Goal: Task Accomplishment & Management: Complete application form

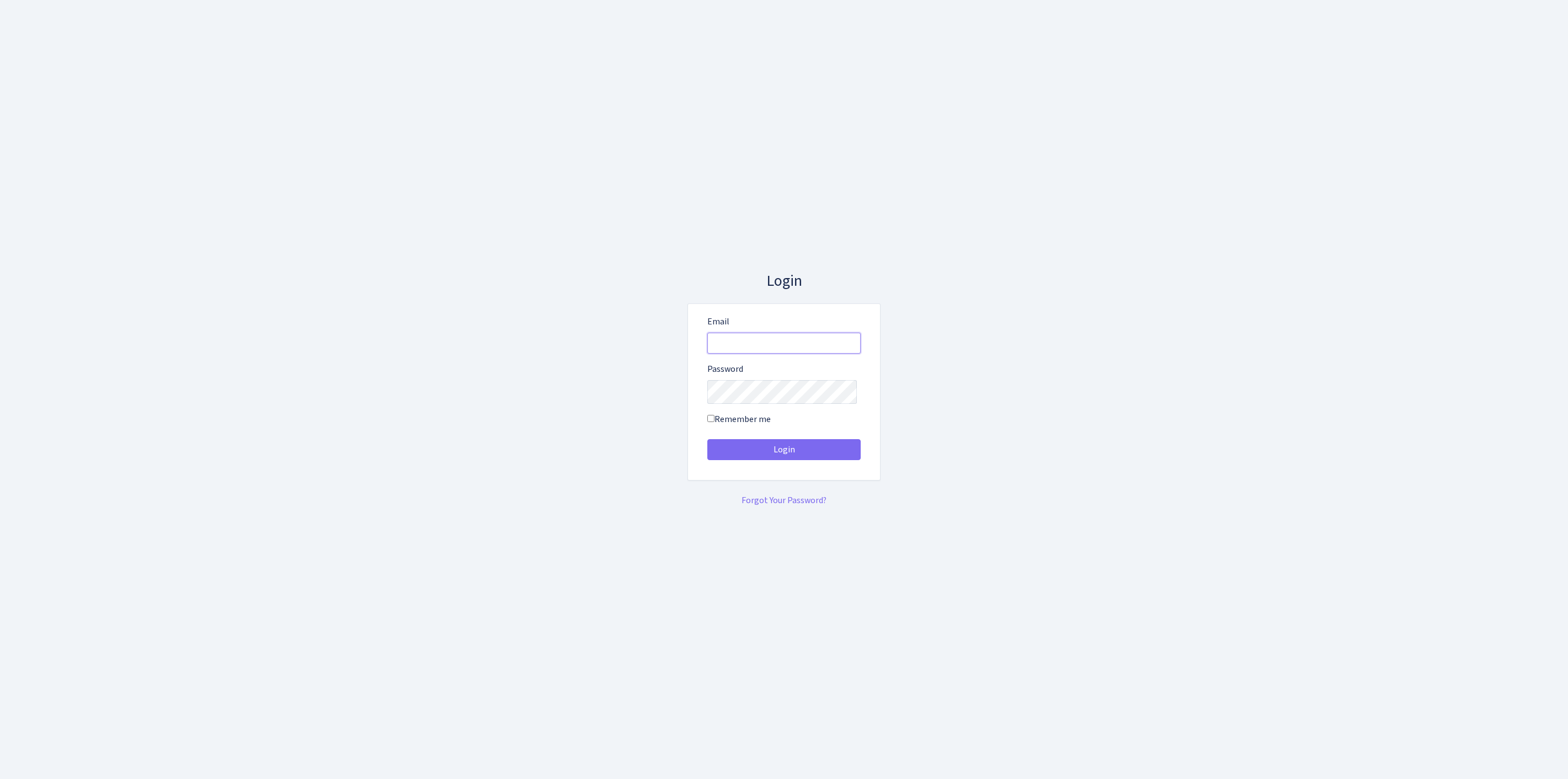
type input "feitan@bank.com"
click at [784, 454] on button "Login" at bounding box center [784, 450] width 153 height 21
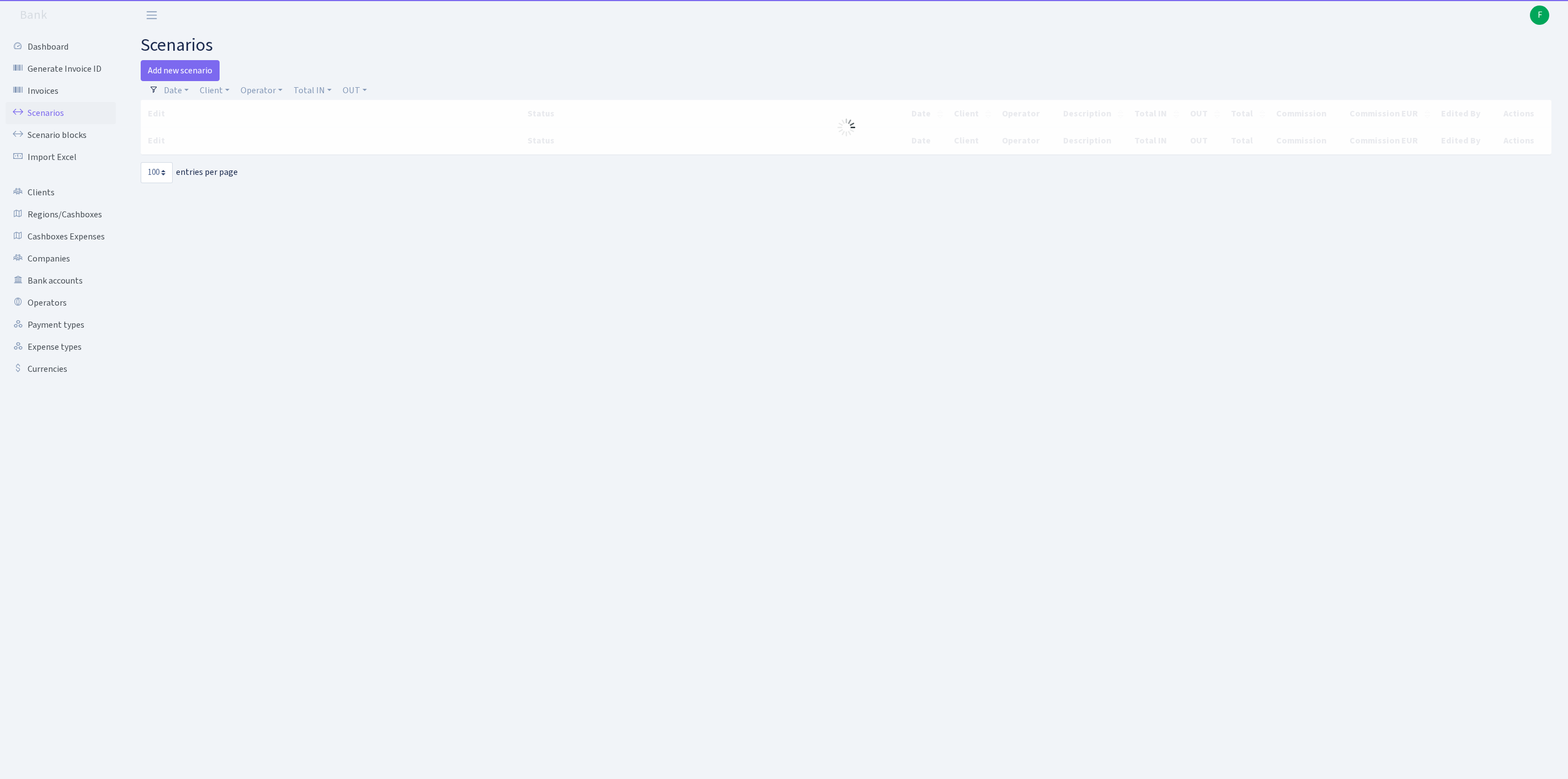
select select "100"
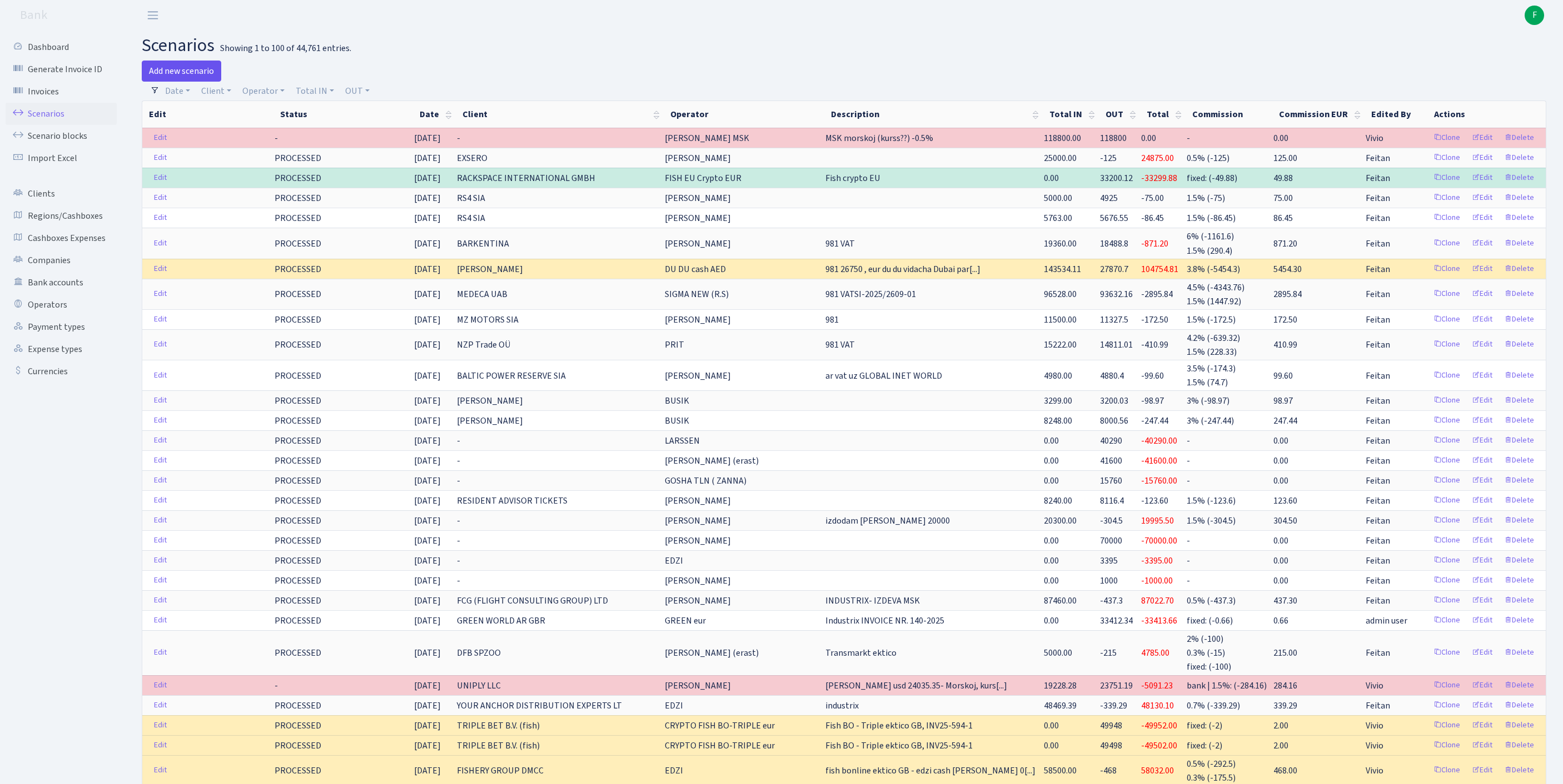
click at [189, 76] on link "Add new scenario" at bounding box center [181, 71] width 80 height 21
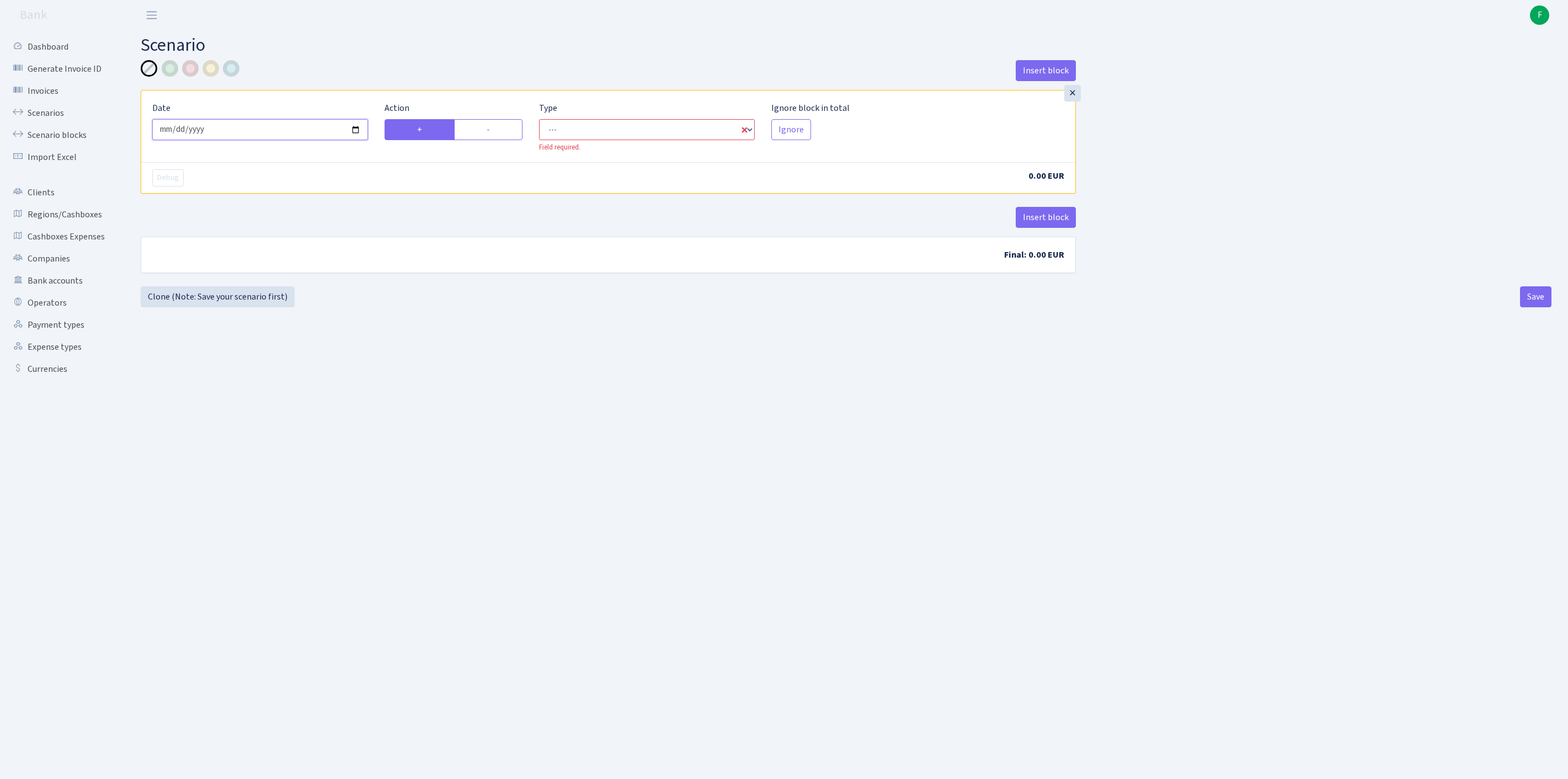
click at [265, 132] on input "[DATE]" at bounding box center [260, 130] width 216 height 21
type input "[DATE]"
click at [500, 135] on label "-" at bounding box center [488, 130] width 68 height 21
click at [494, 130] on input "-" at bounding box center [489, 126] width 7 height 7
radio input "true"
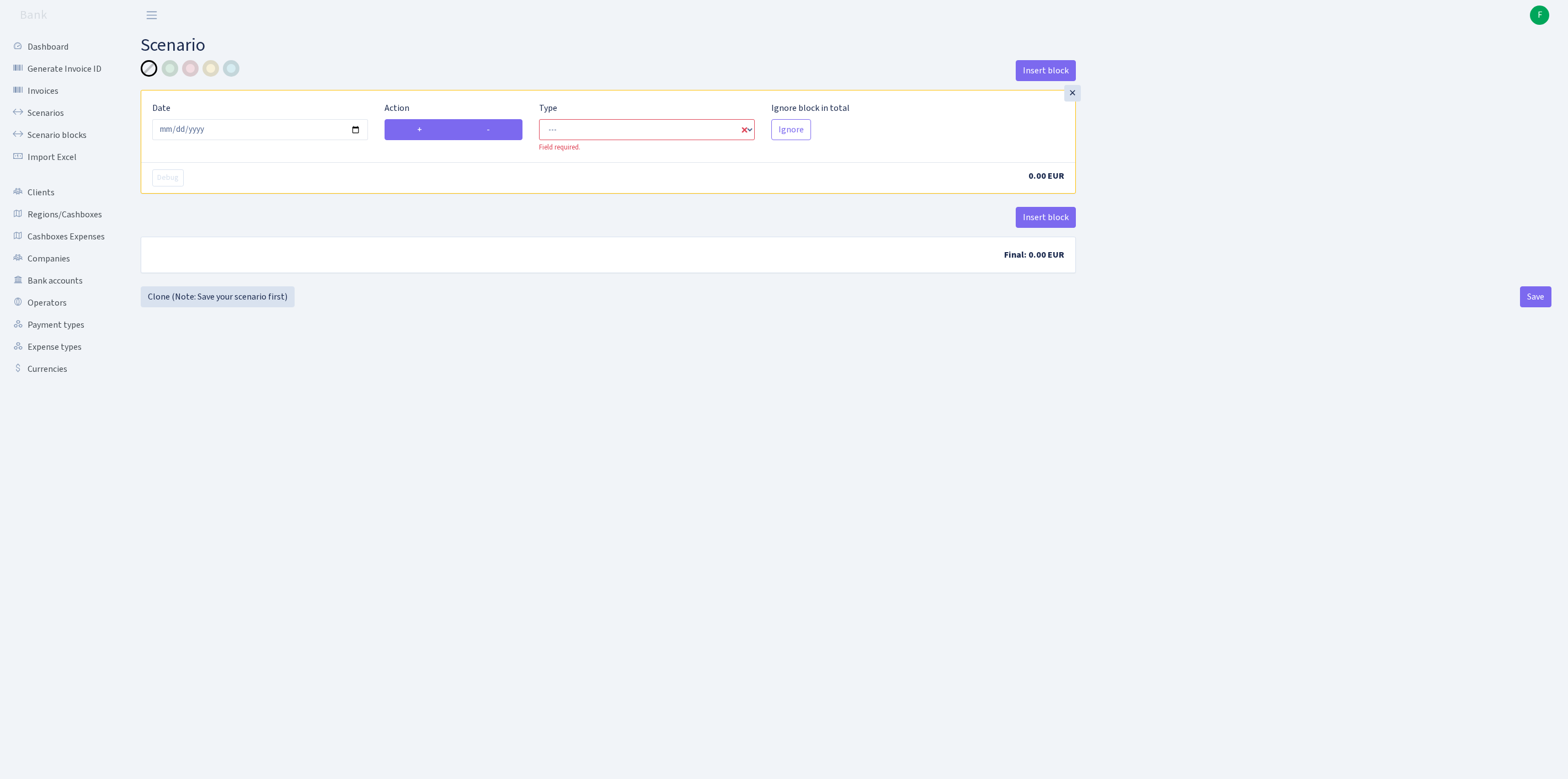
radio input "false"
select select "out"
select select "1"
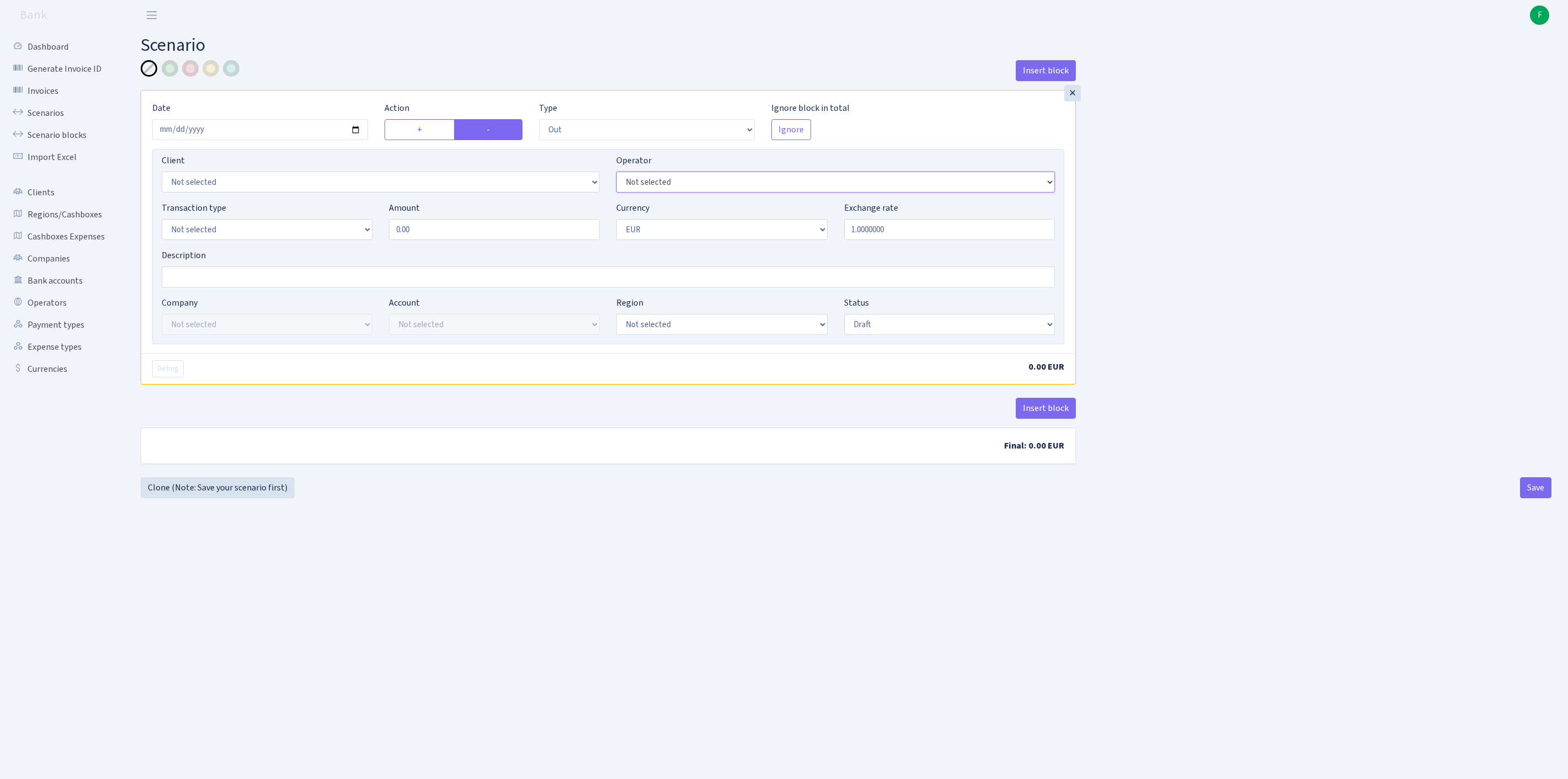
select select "10"
select select "1"
drag, startPoint x: 472, startPoint y: 255, endPoint x: 321, endPoint y: 248, distance: 151.2
click at [321, 248] on div "Transaction type Not selected 981 ELF FISH crypto GIRT IVO dekl MM-BALTIC eur U…" at bounding box center [608, 225] width 909 height 47
type input "83,055.00"
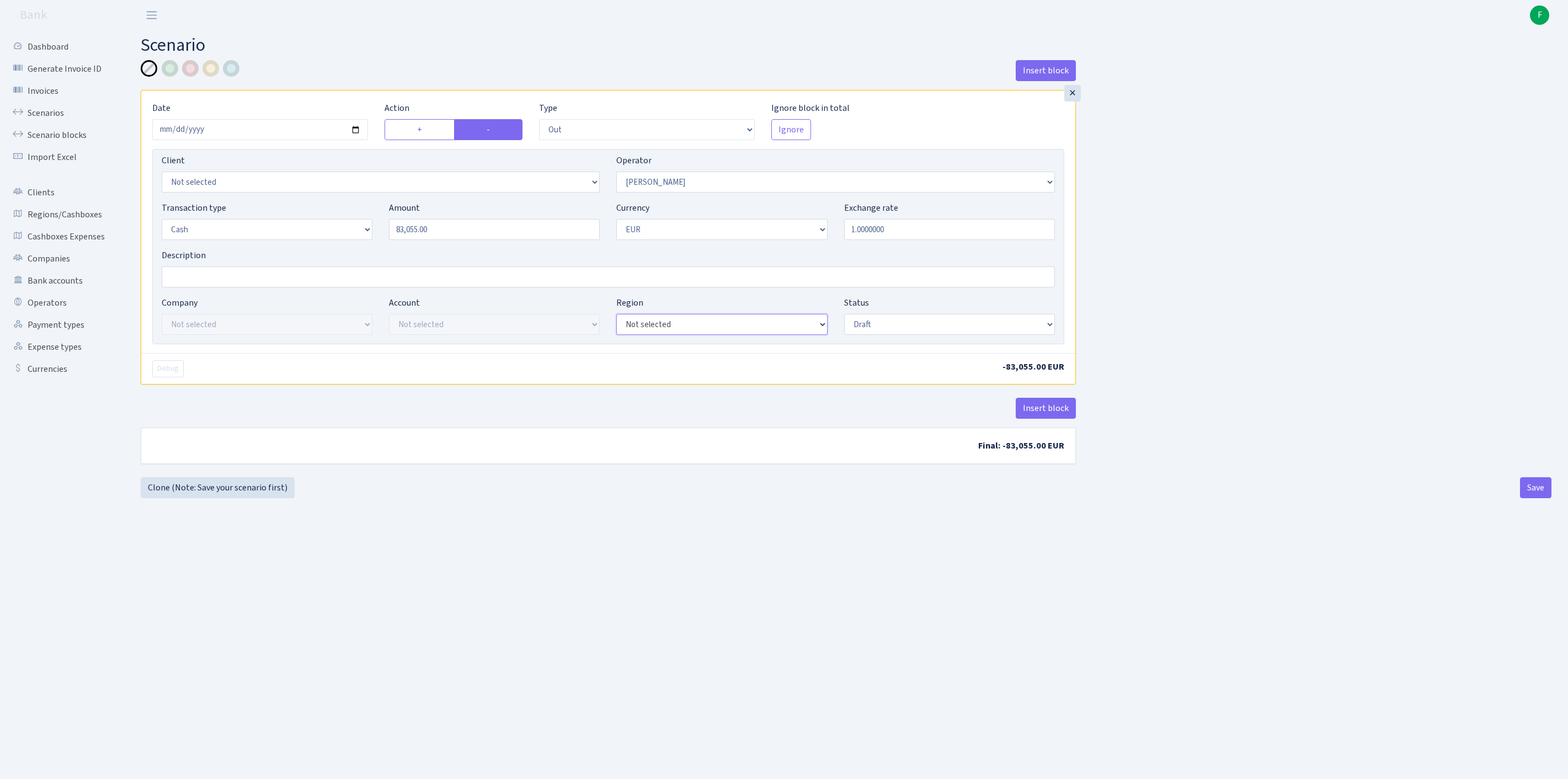
select select "1"
select select "processed"
click at [1526, 499] on button "Save" at bounding box center [1535, 488] width 31 height 21
select select "out"
select select "10"
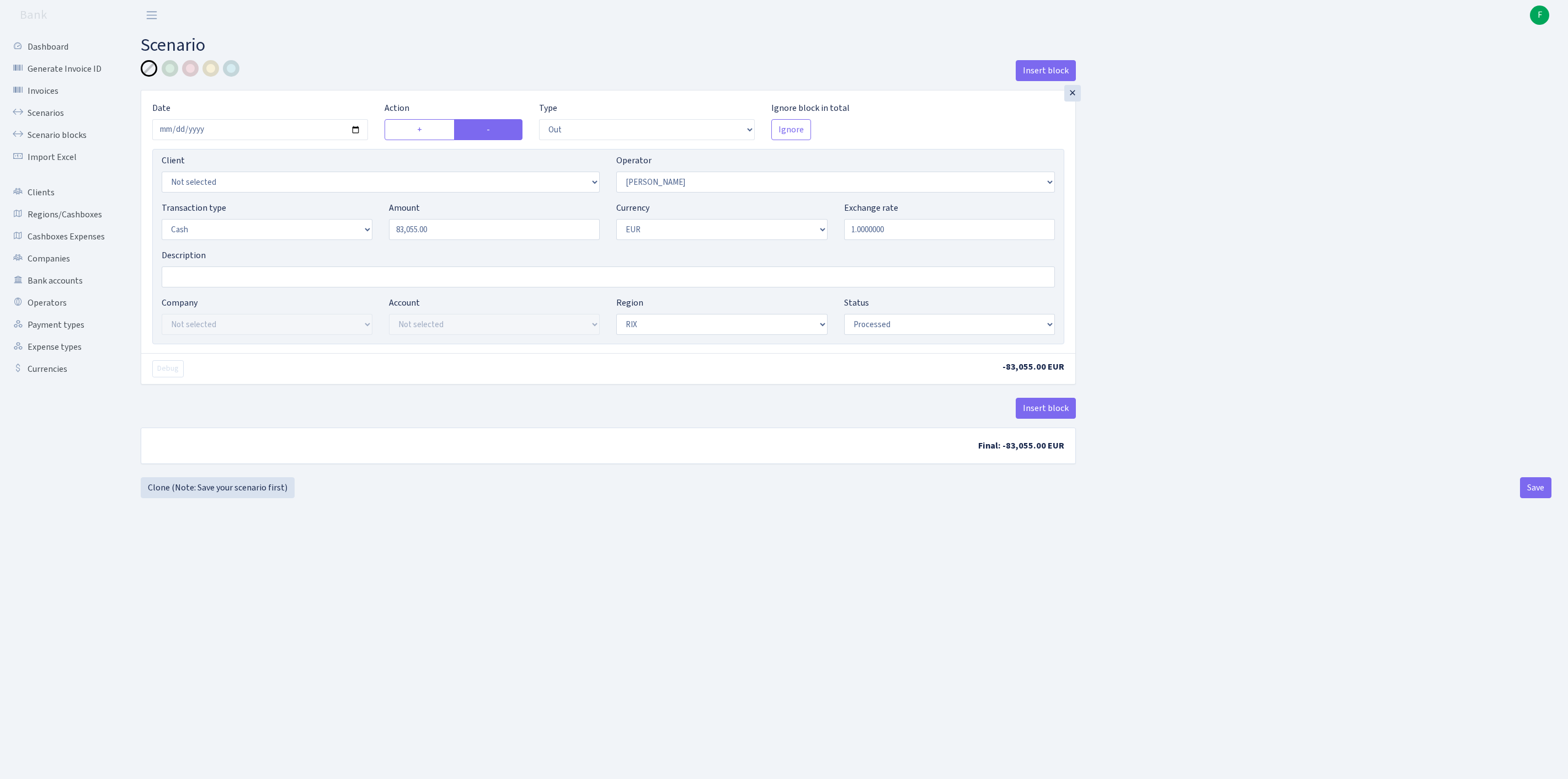
select select "1"
select select "processed"
click at [209, 499] on link "Clone (Note: Save your scenario first)" at bounding box center [217, 488] width 154 height 21
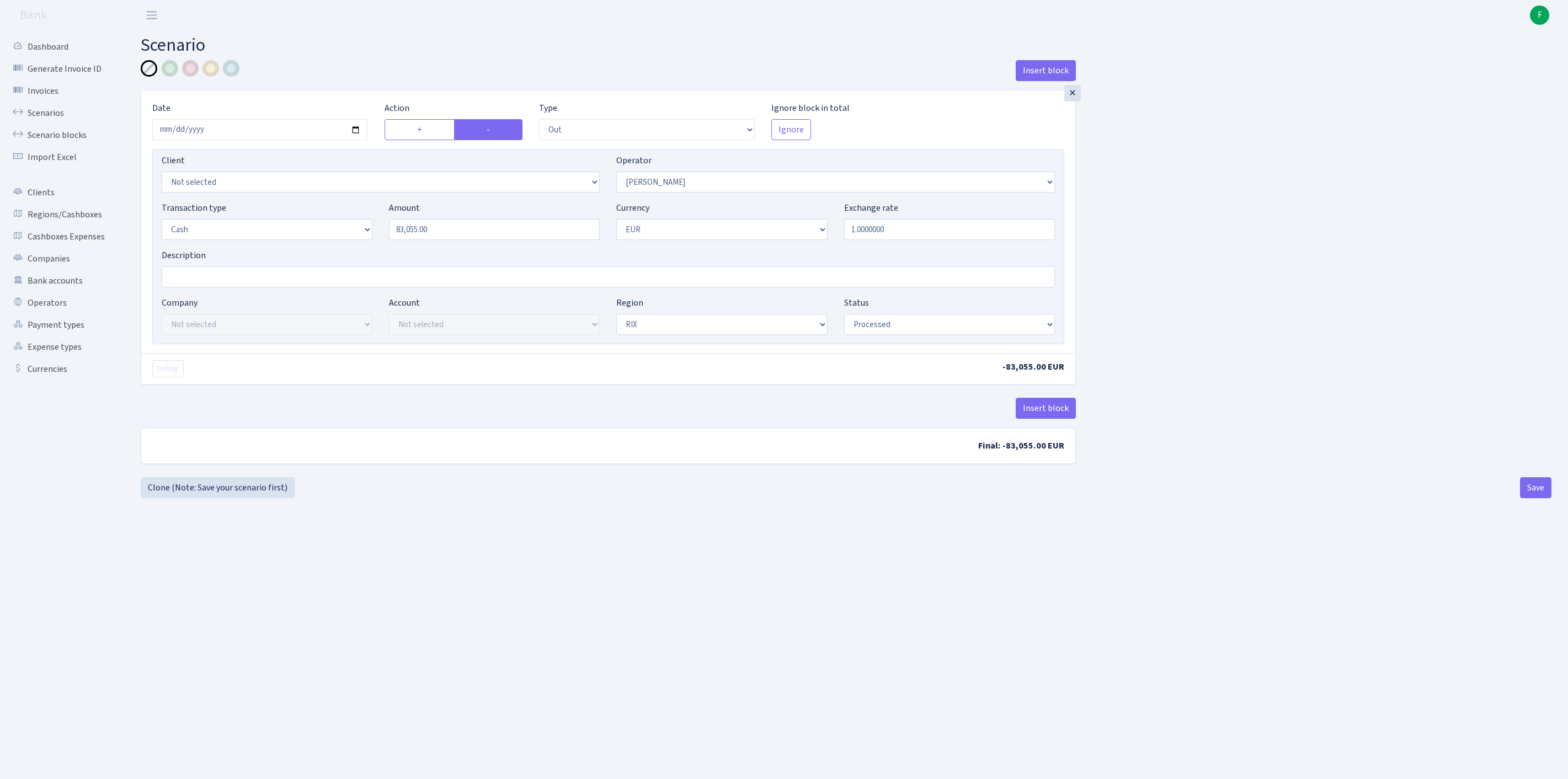
select select "out"
select select "10"
select select "1"
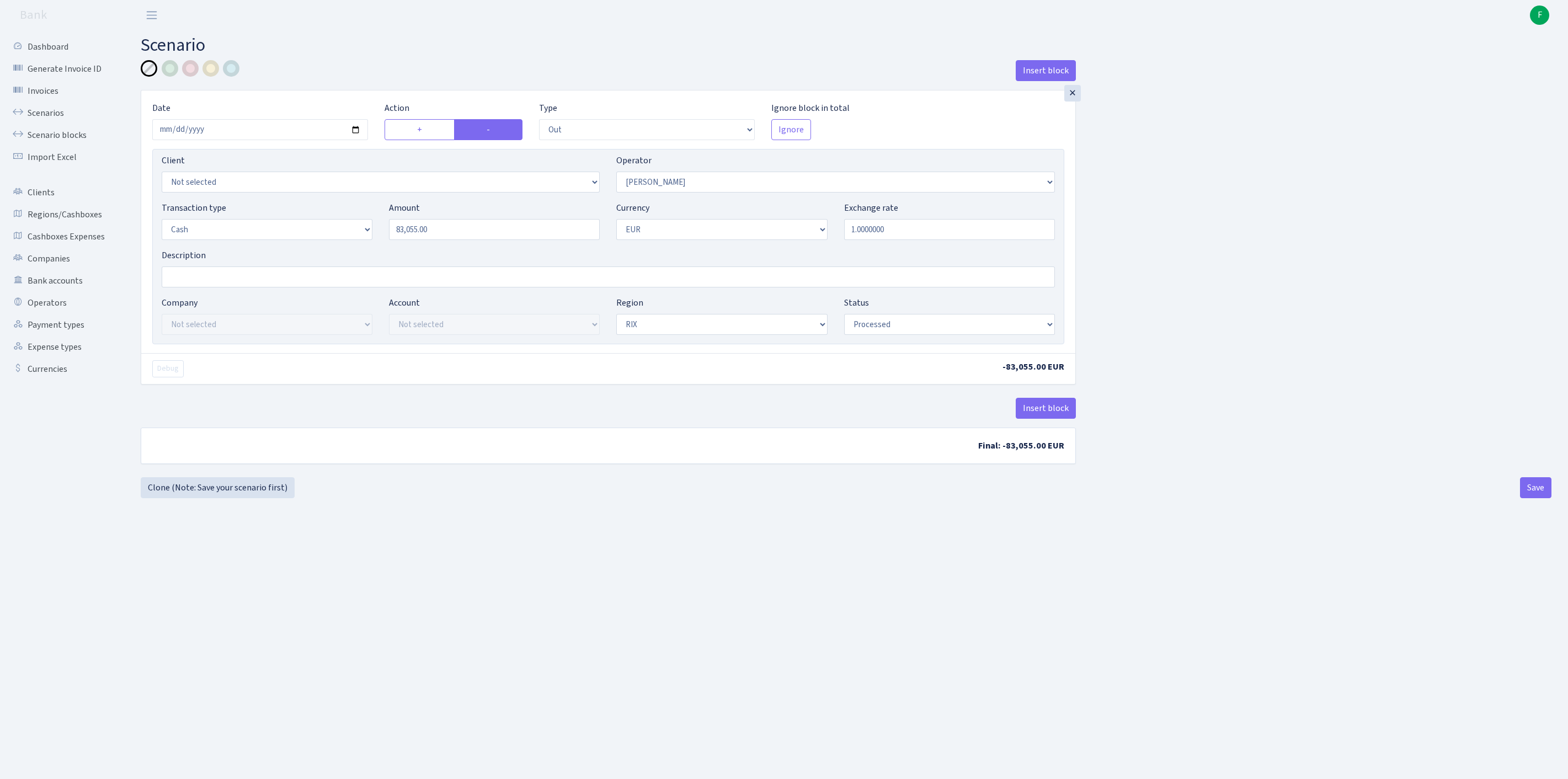
select select "processed"
select select "14"
drag, startPoint x: 430, startPoint y: 254, endPoint x: 280, endPoint y: 250, distance: 150.1
click at [280, 249] on div "Transaction type Not selected 981 ELF FISH crypto GIRT IVO dekl MM-BALTIC eur U…" at bounding box center [608, 225] width 909 height 47
type input "24,265.00"
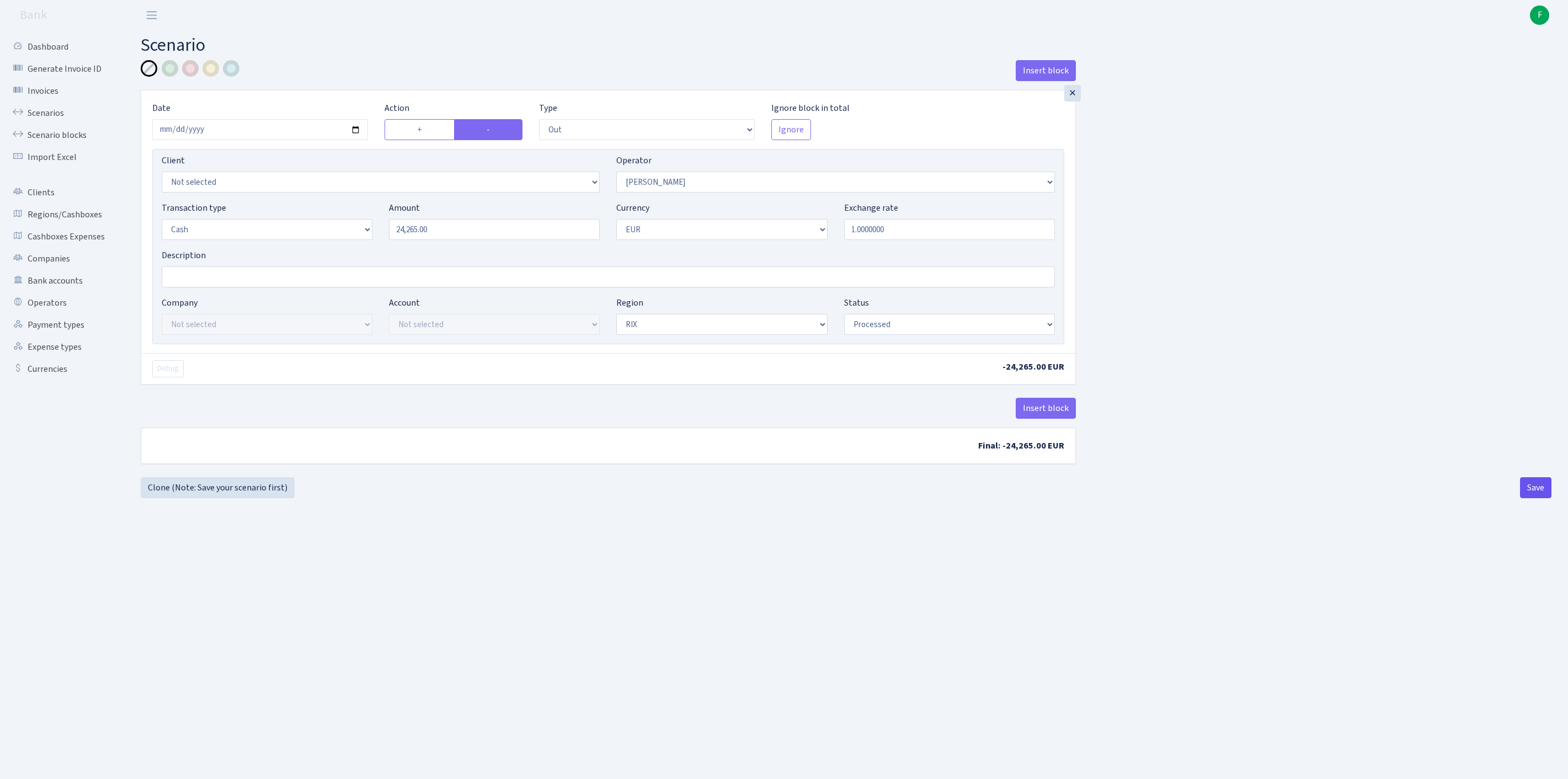
click at [1531, 499] on button "Save" at bounding box center [1535, 488] width 31 height 21
select select "out"
select select "14"
select select "1"
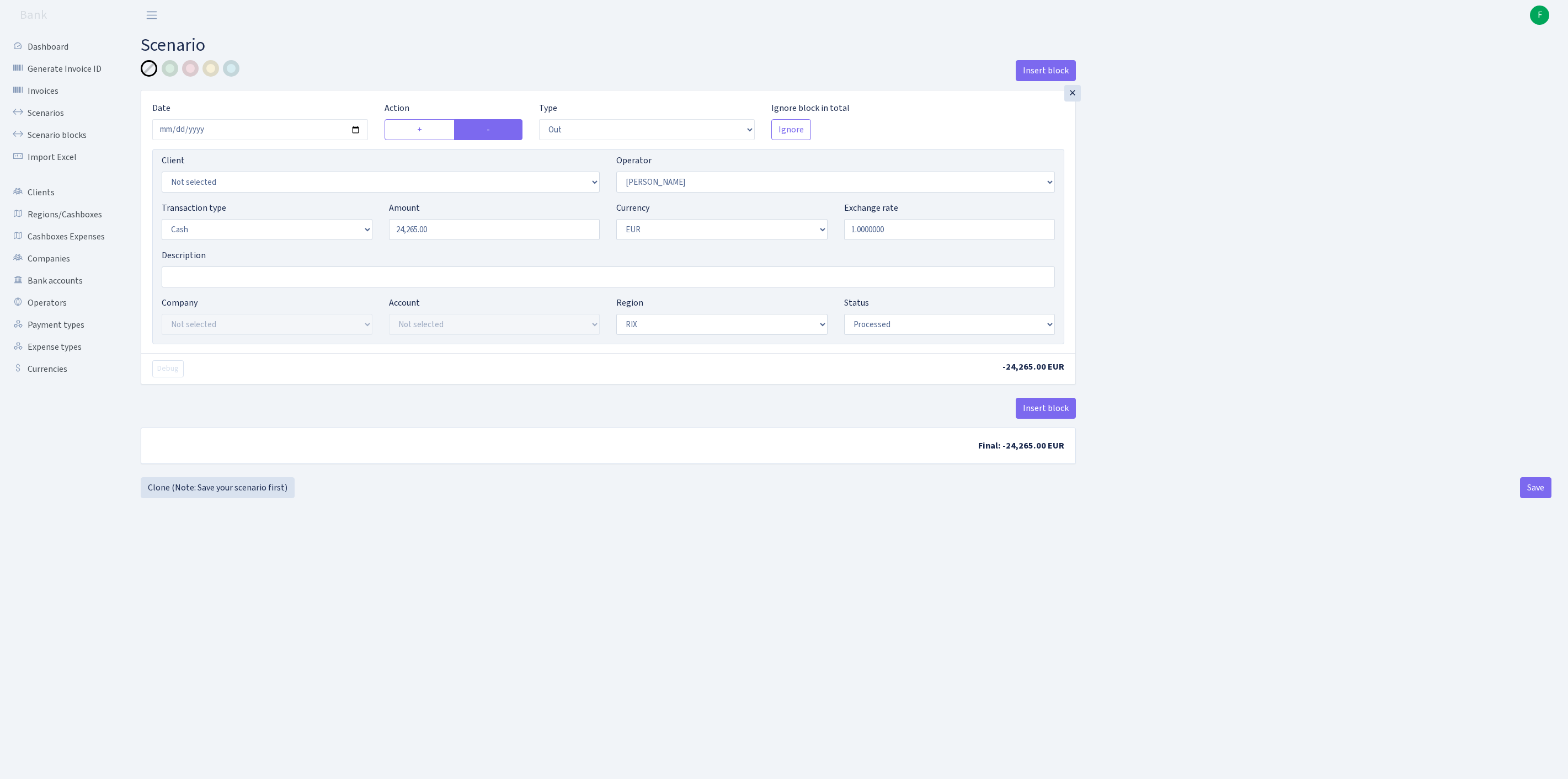
select select "1"
select select "processed"
click at [57, 123] on link "Scenarios" at bounding box center [61, 113] width 110 height 22
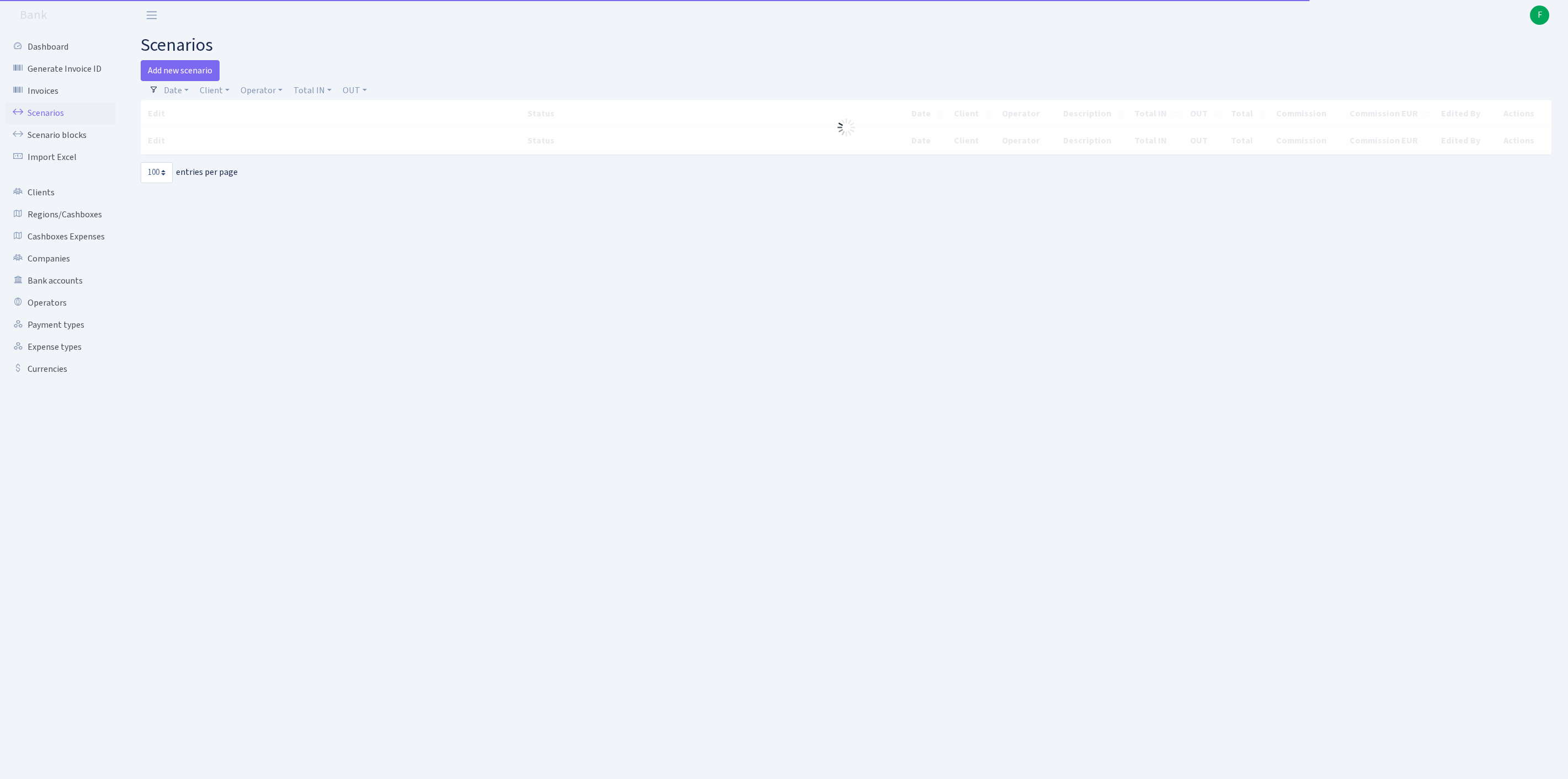
select select "100"
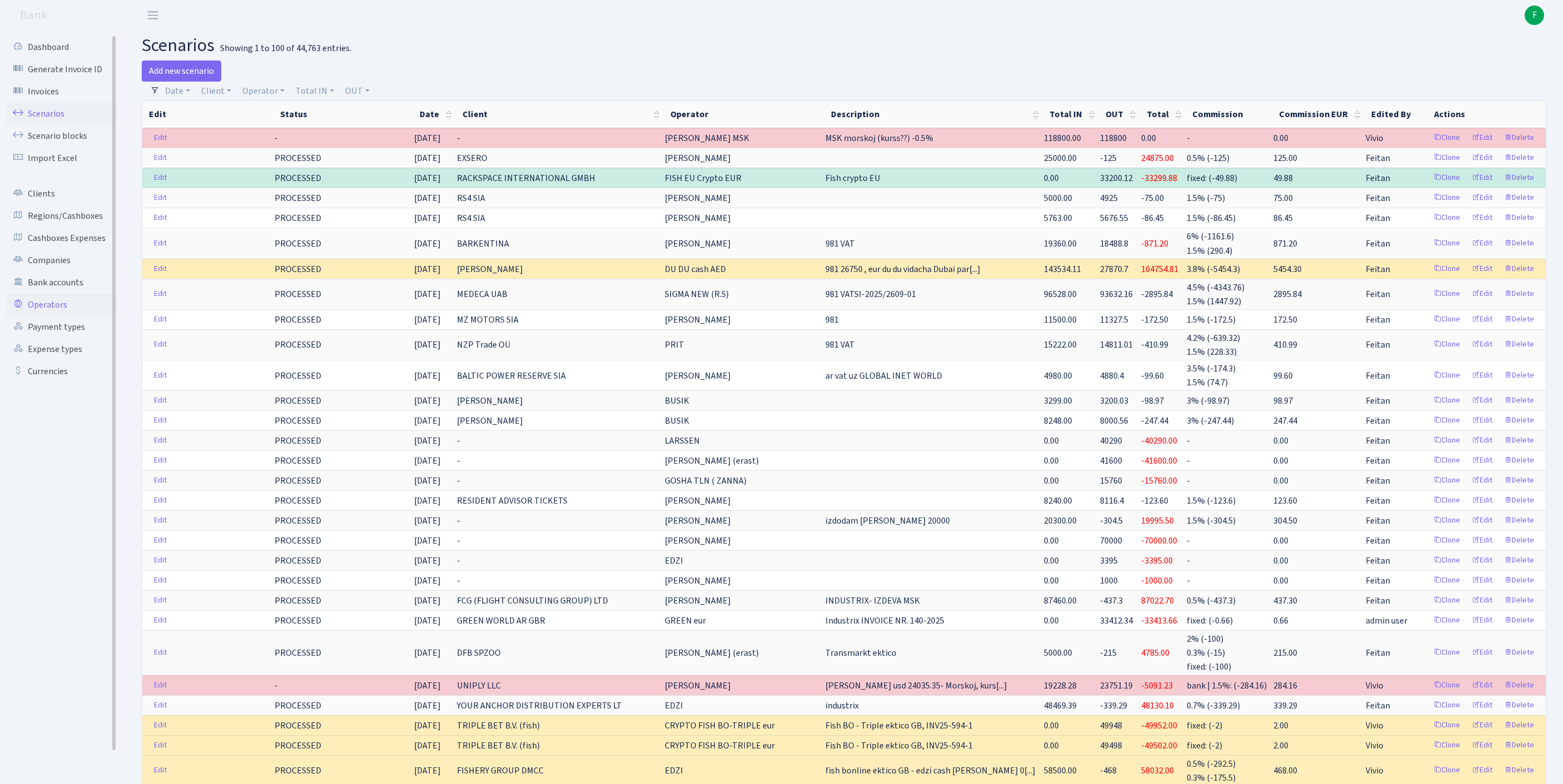
click at [58, 316] on link "Operators" at bounding box center [61, 305] width 111 height 22
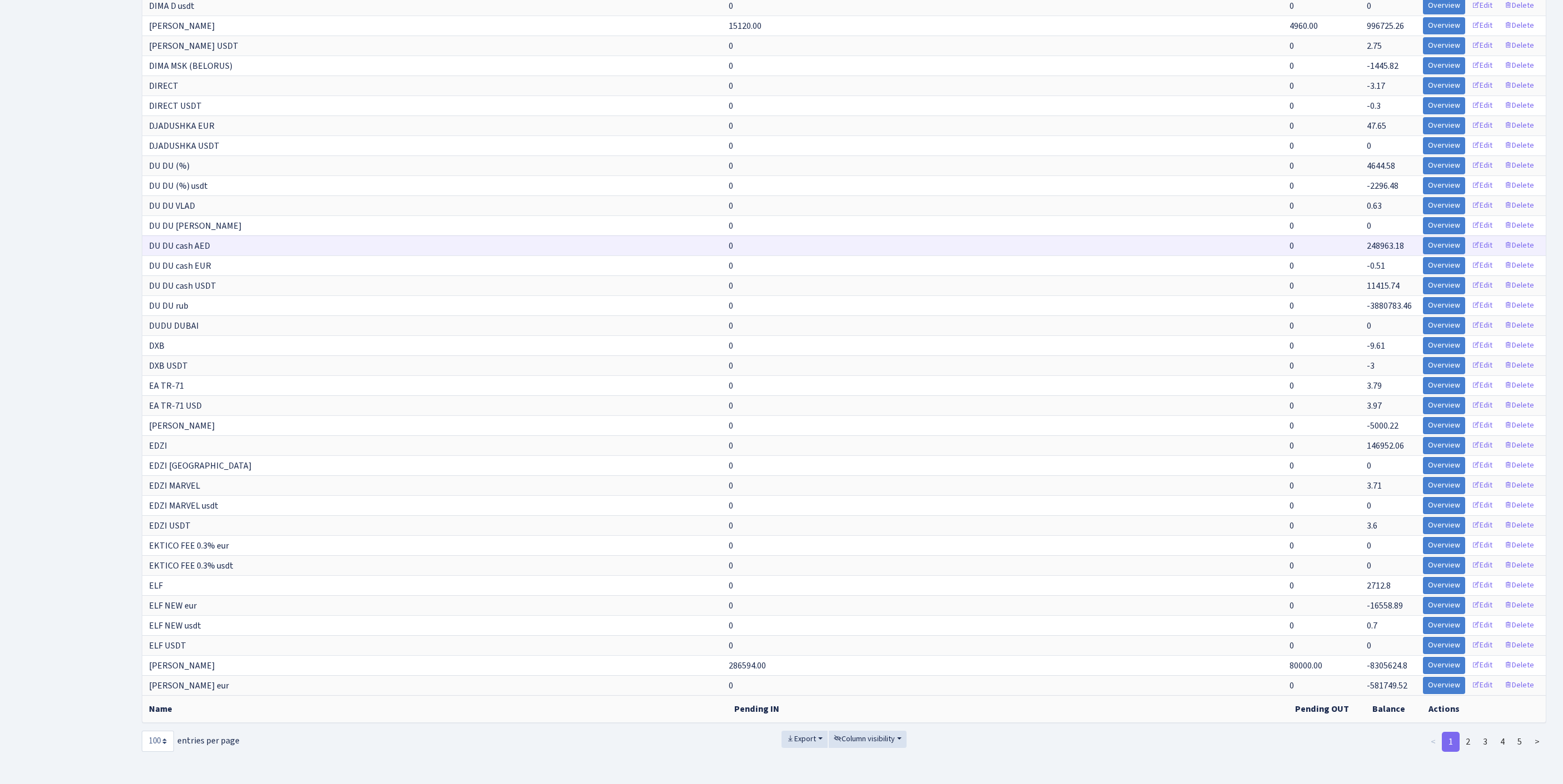
scroll to position [1945, 0]
select select "-1"
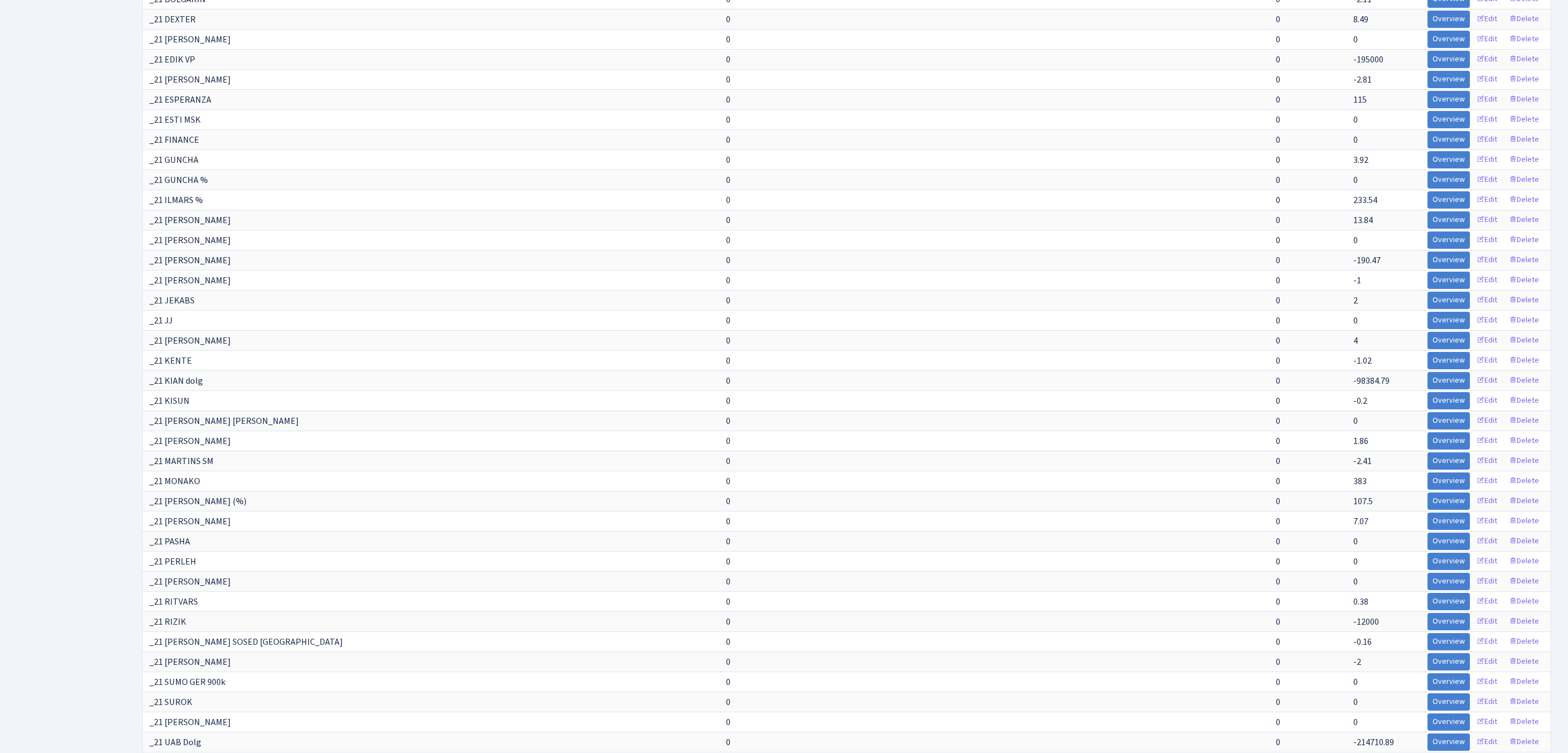
scroll to position [3669, 0]
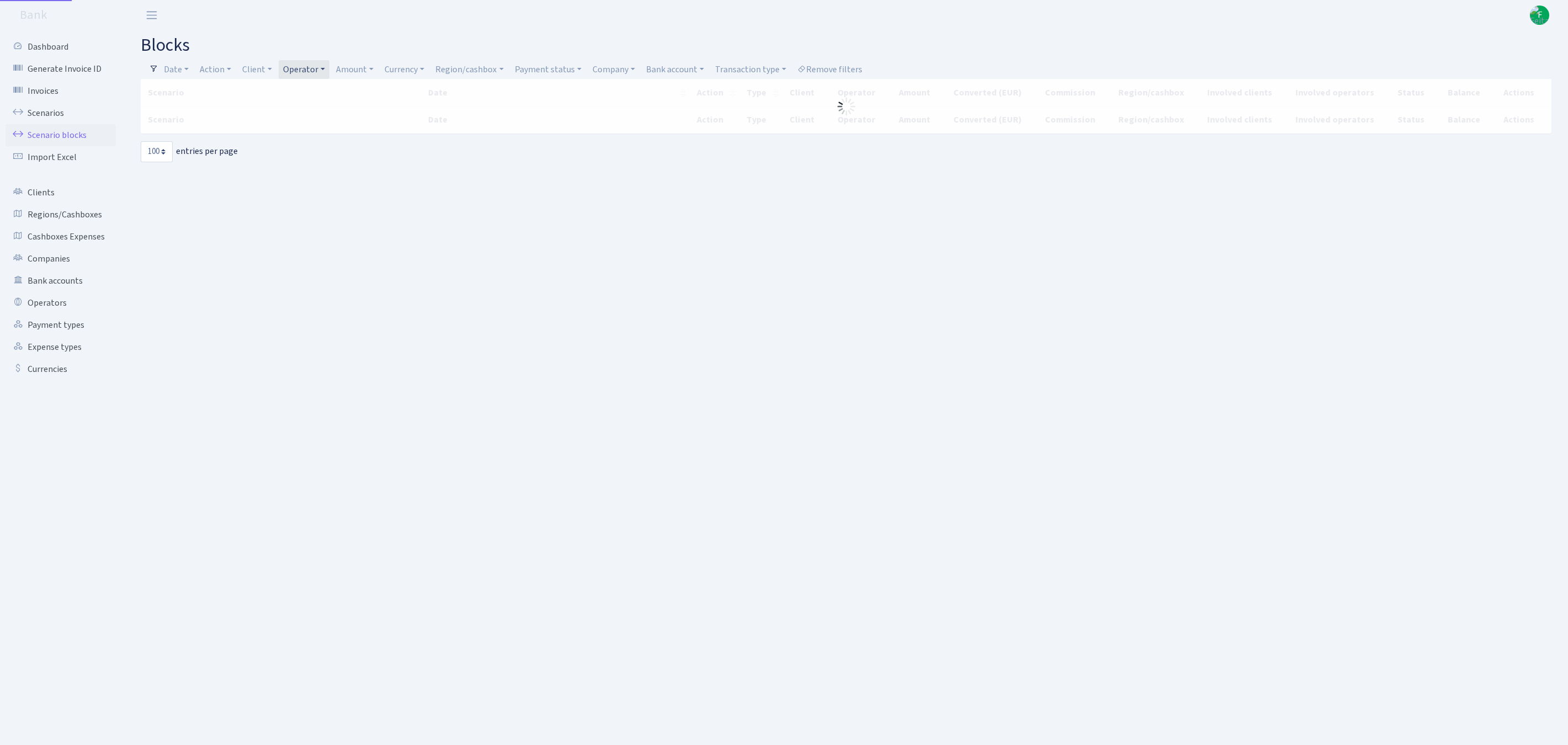
select select "100"
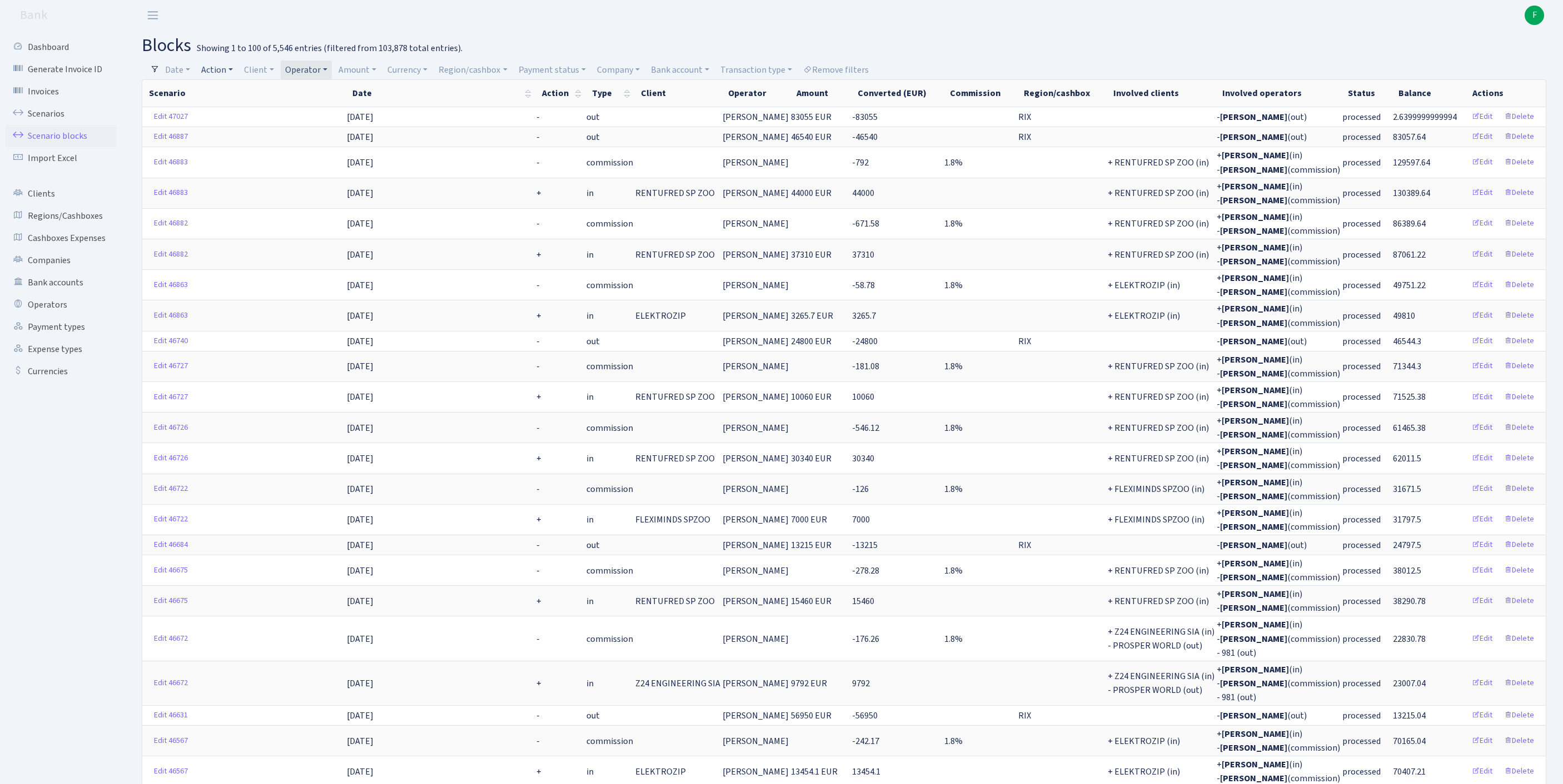
click at [227, 72] on link "Action" at bounding box center [217, 69] width 41 height 19
click at [271, 69] on link "Client" at bounding box center [259, 69] width 39 height 19
click at [293, 113] on input "search" at bounding box center [289, 109] width 92 height 17
type input "flexi"
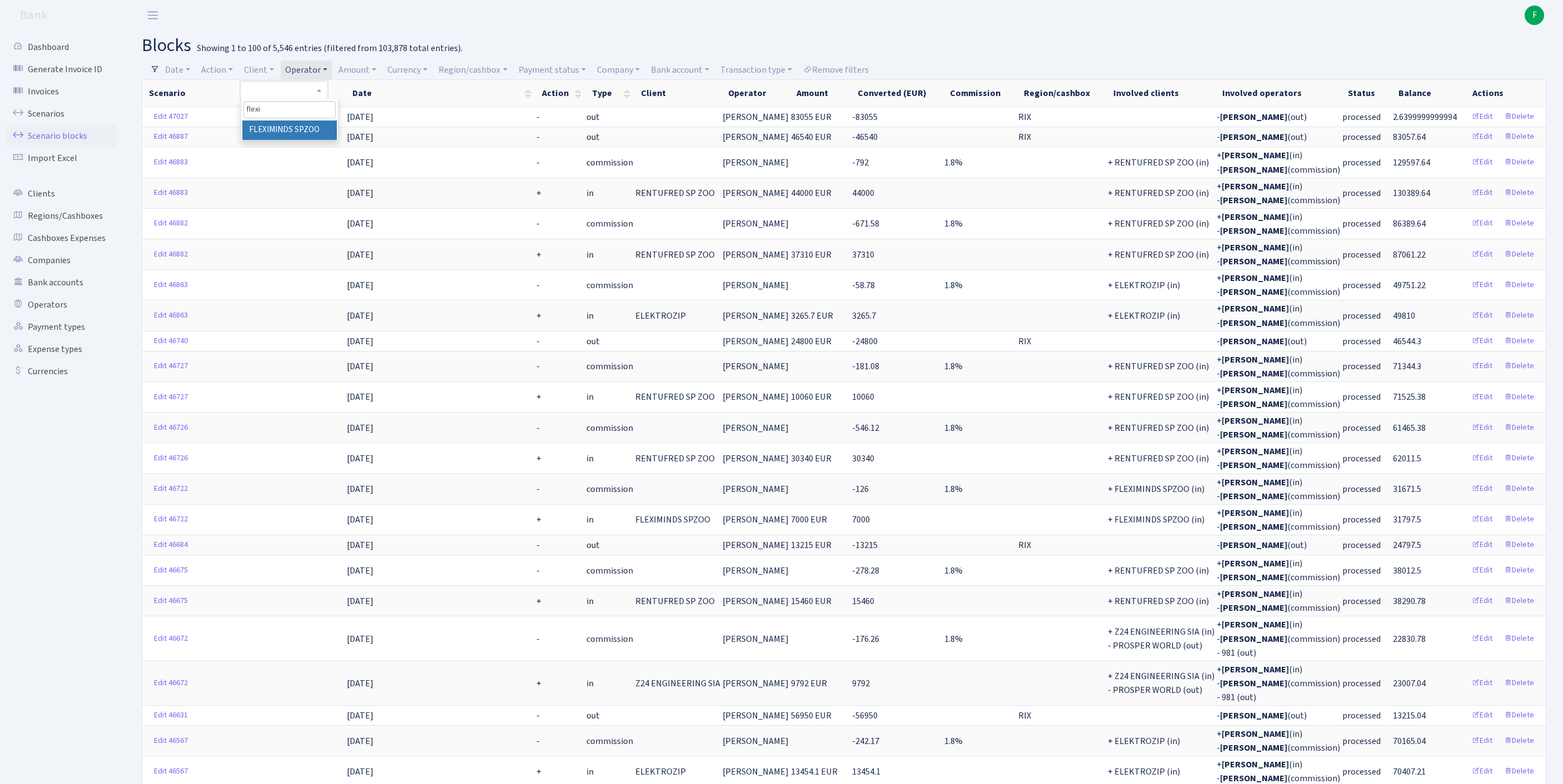
click at [289, 140] on li "FLEXIMINDS SPZOO" at bounding box center [289, 130] width 95 height 19
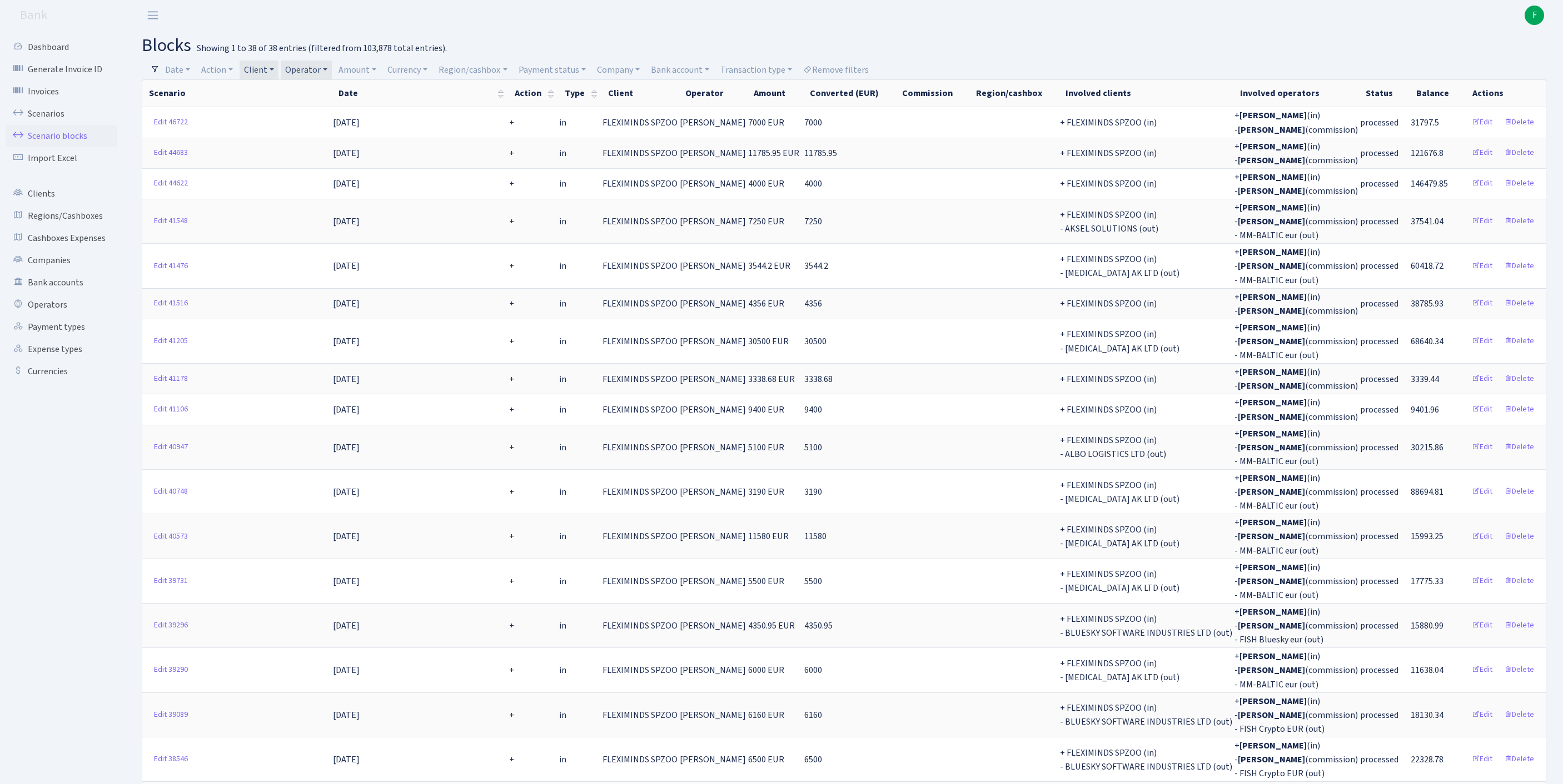
click at [332, 67] on link "Operator" at bounding box center [307, 69] width 51 height 19
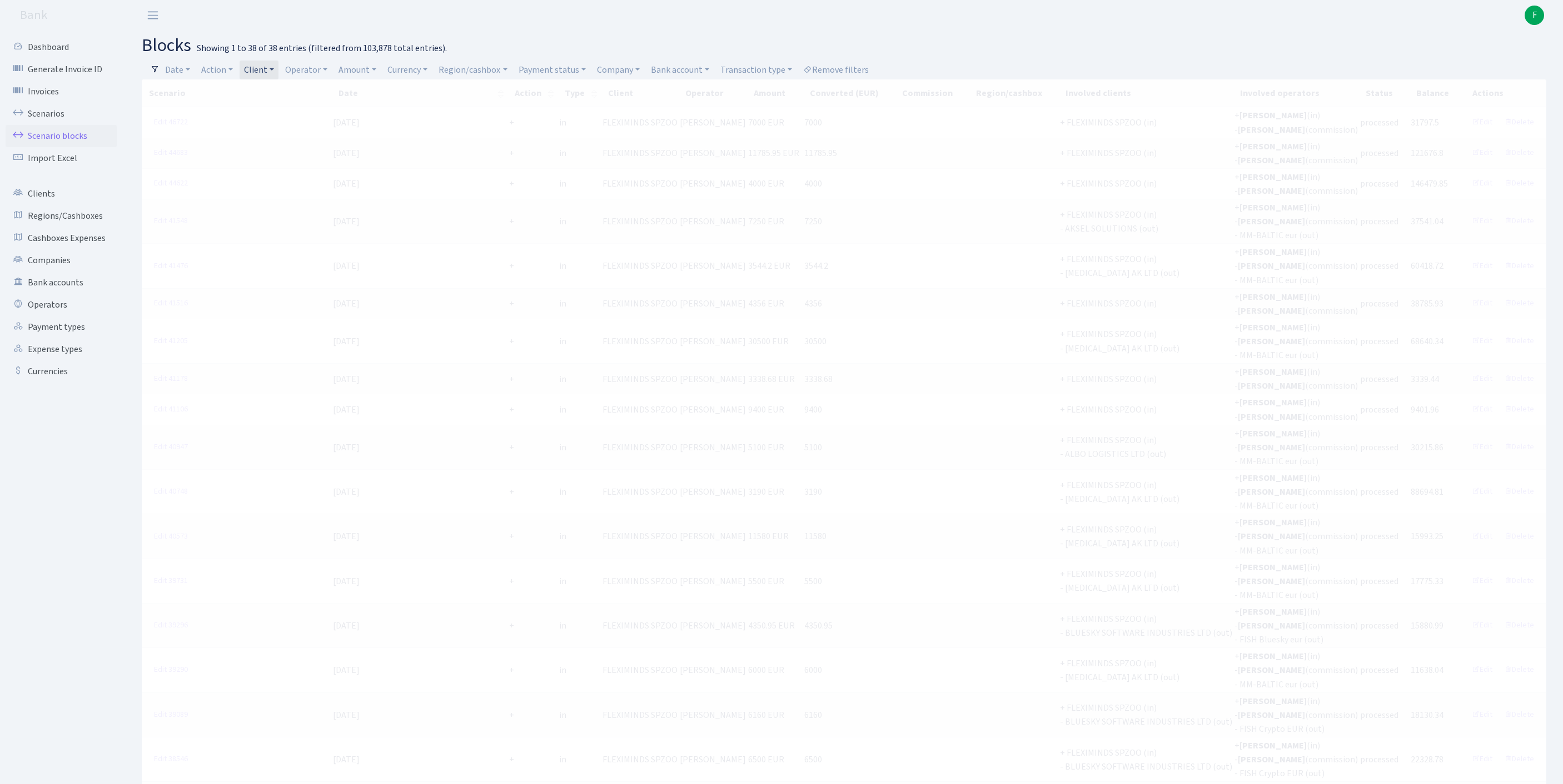
click at [278, 71] on link "Client" at bounding box center [259, 69] width 39 height 19
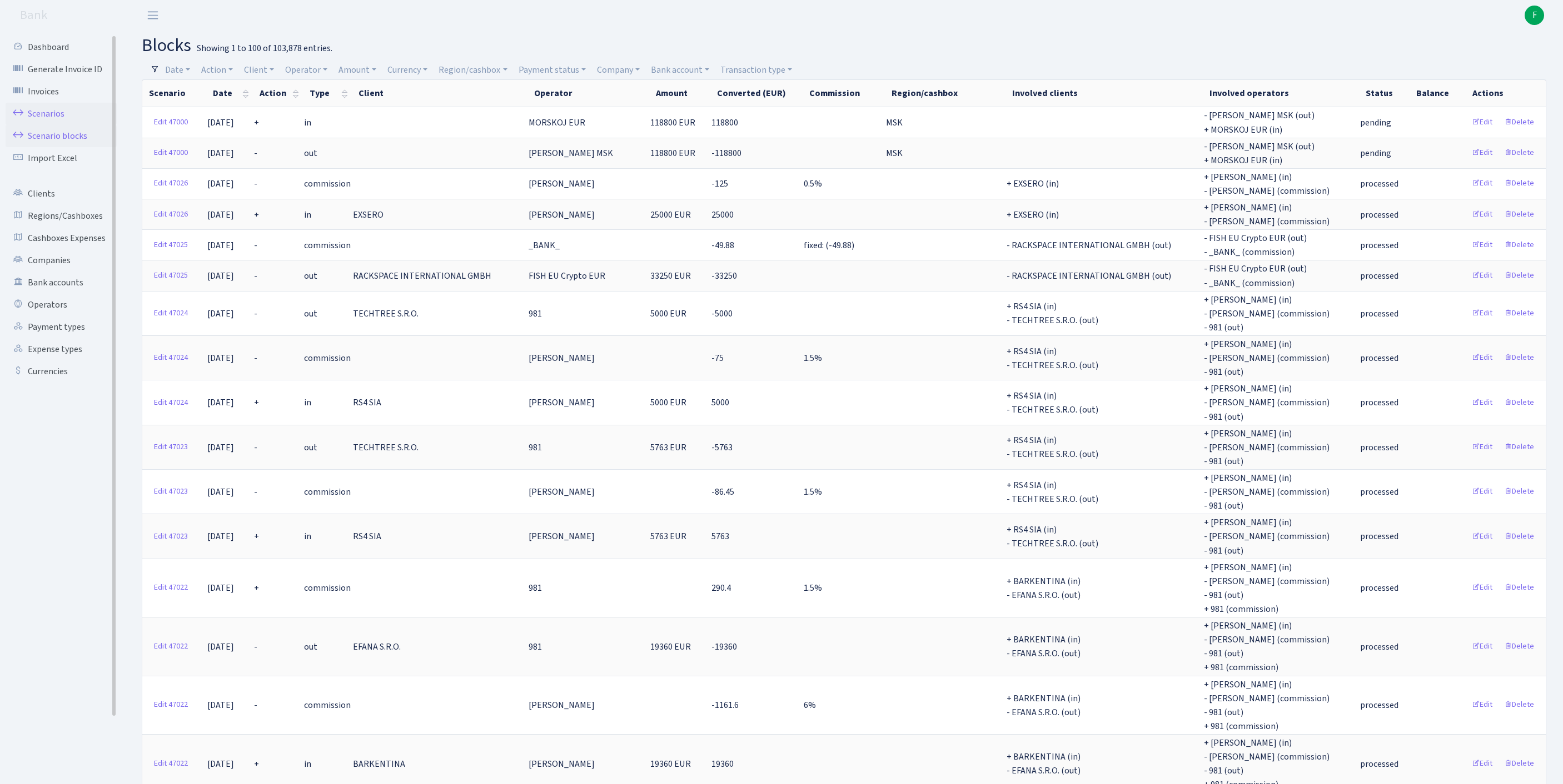
click at [61, 119] on link "Scenarios" at bounding box center [61, 114] width 111 height 22
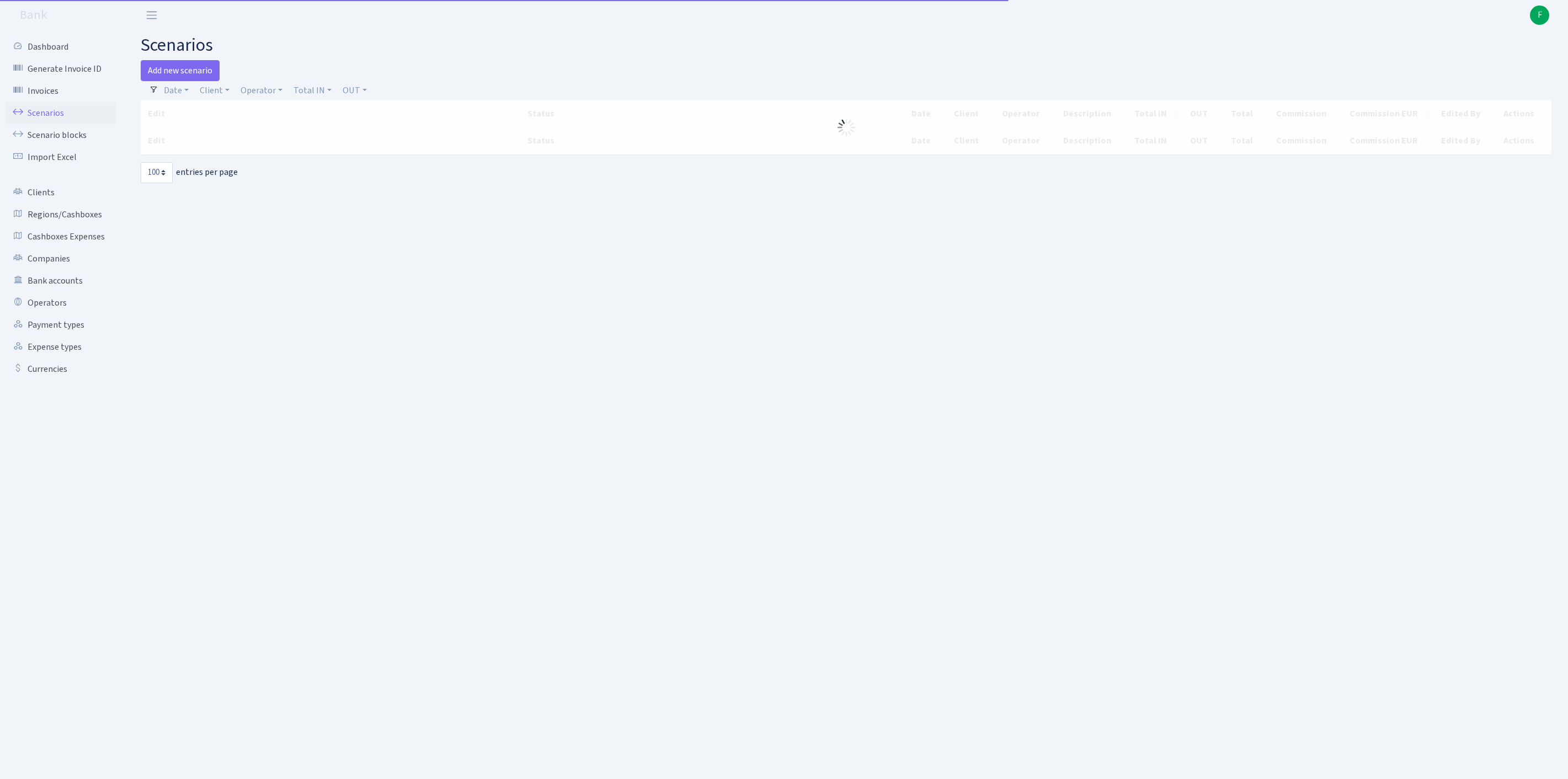
select select "100"
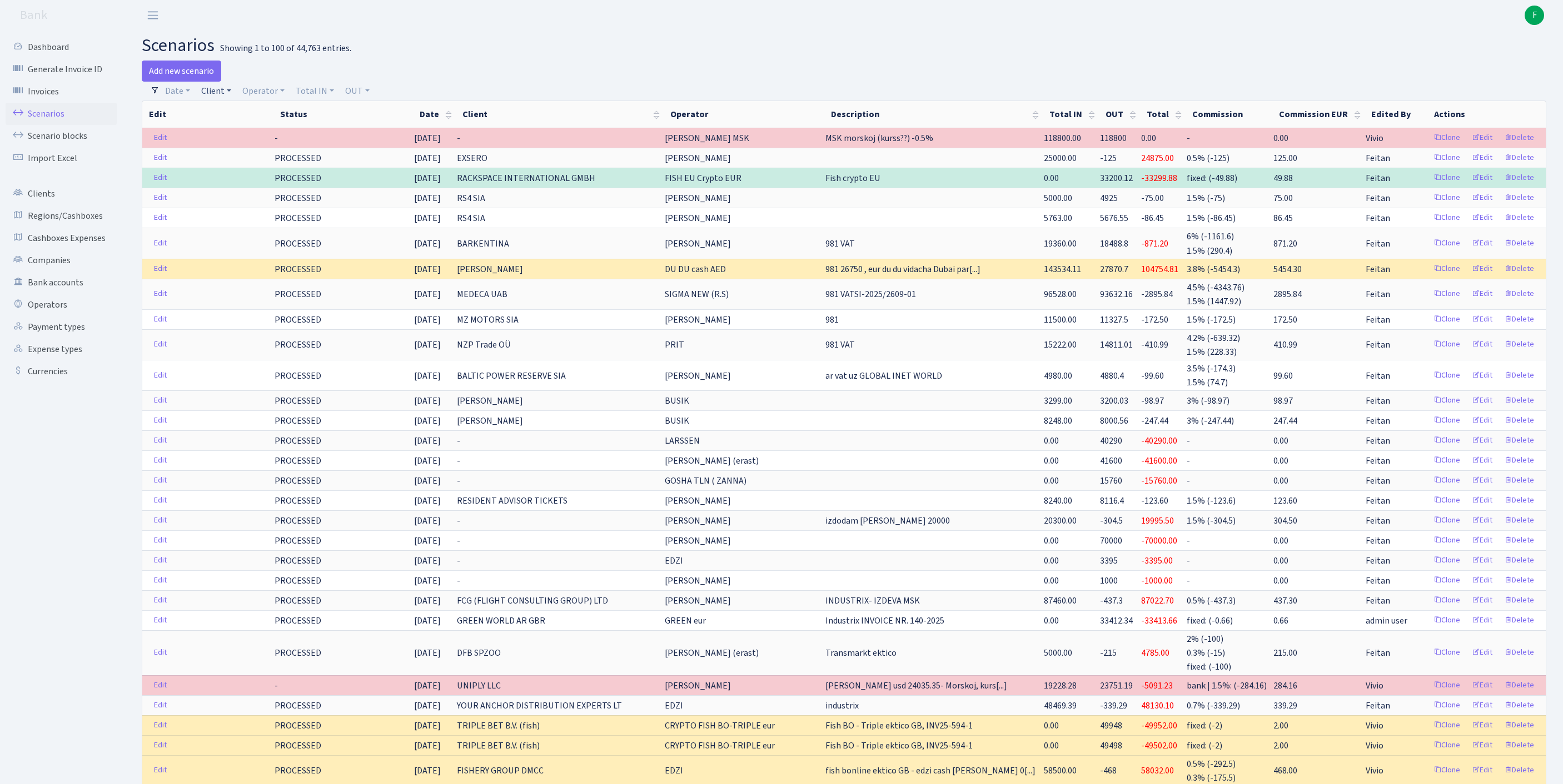
click at [222, 94] on link "Client" at bounding box center [216, 91] width 39 height 19
click at [241, 139] on input "search" at bounding box center [246, 130] width 92 height 17
type input "flexim"
click at [266, 161] on li "FLEXIMINDS SPZOO" at bounding box center [246, 151] width 95 height 19
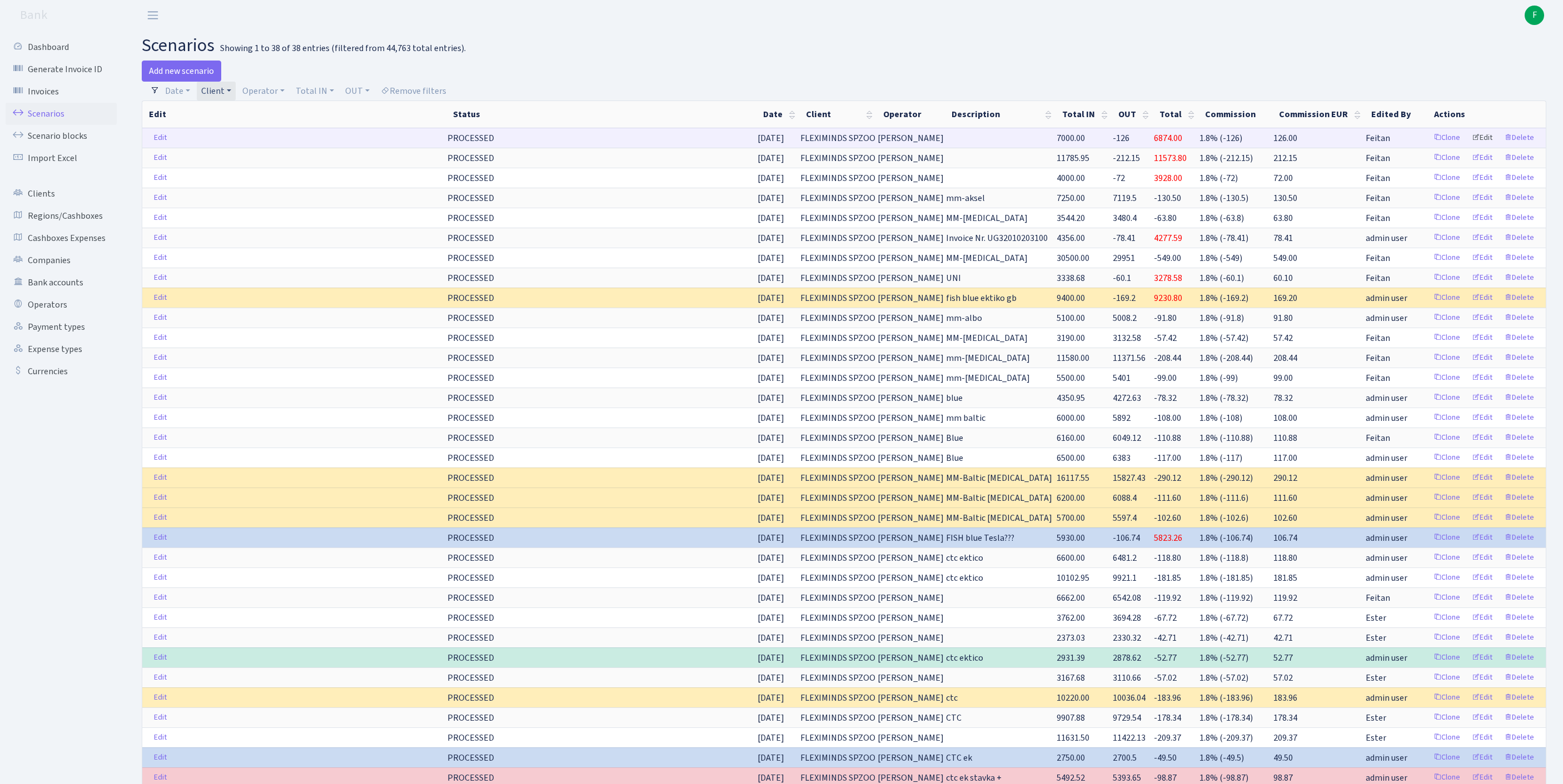
click at [1469, 147] on link "Edit" at bounding box center [1482, 138] width 31 height 17
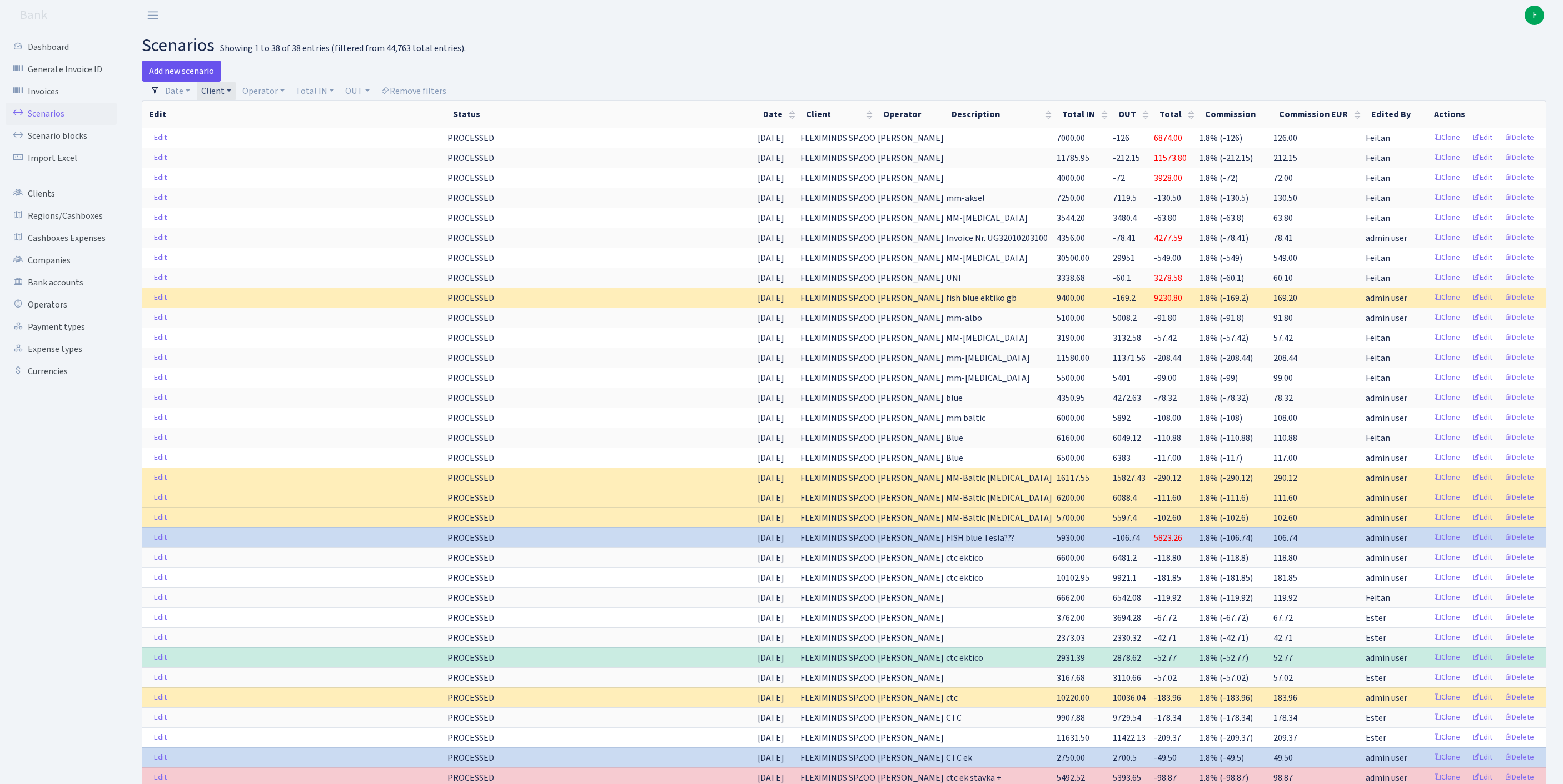
click at [186, 76] on link "Add new scenario" at bounding box center [181, 71] width 80 height 21
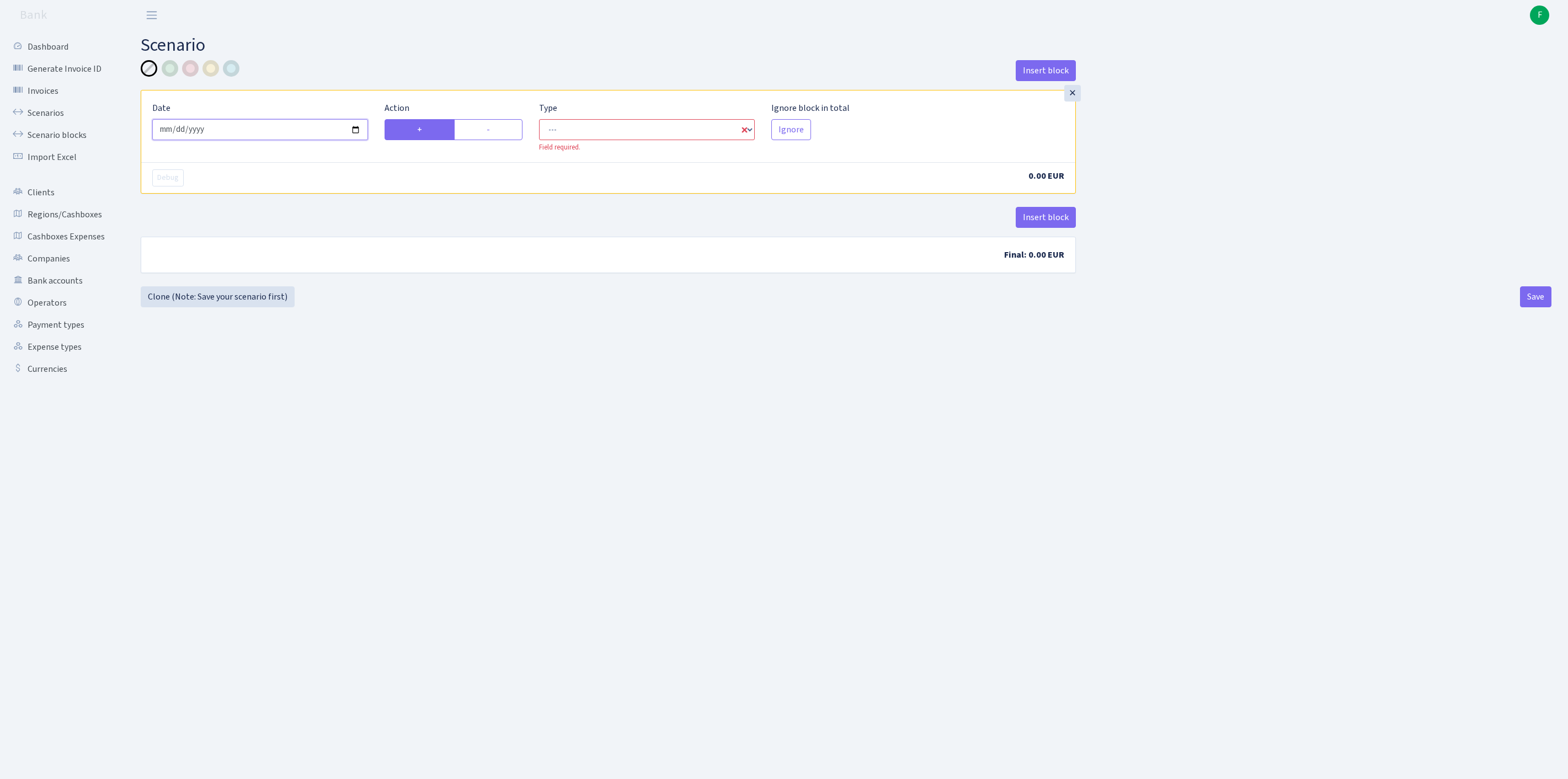
drag, startPoint x: 280, startPoint y: 144, endPoint x: 285, endPoint y: 139, distance: 7.1
click at [285, 140] on input "[DATE]" at bounding box center [260, 130] width 216 height 21
type input "[DATE]"
select select "in"
select select "1"
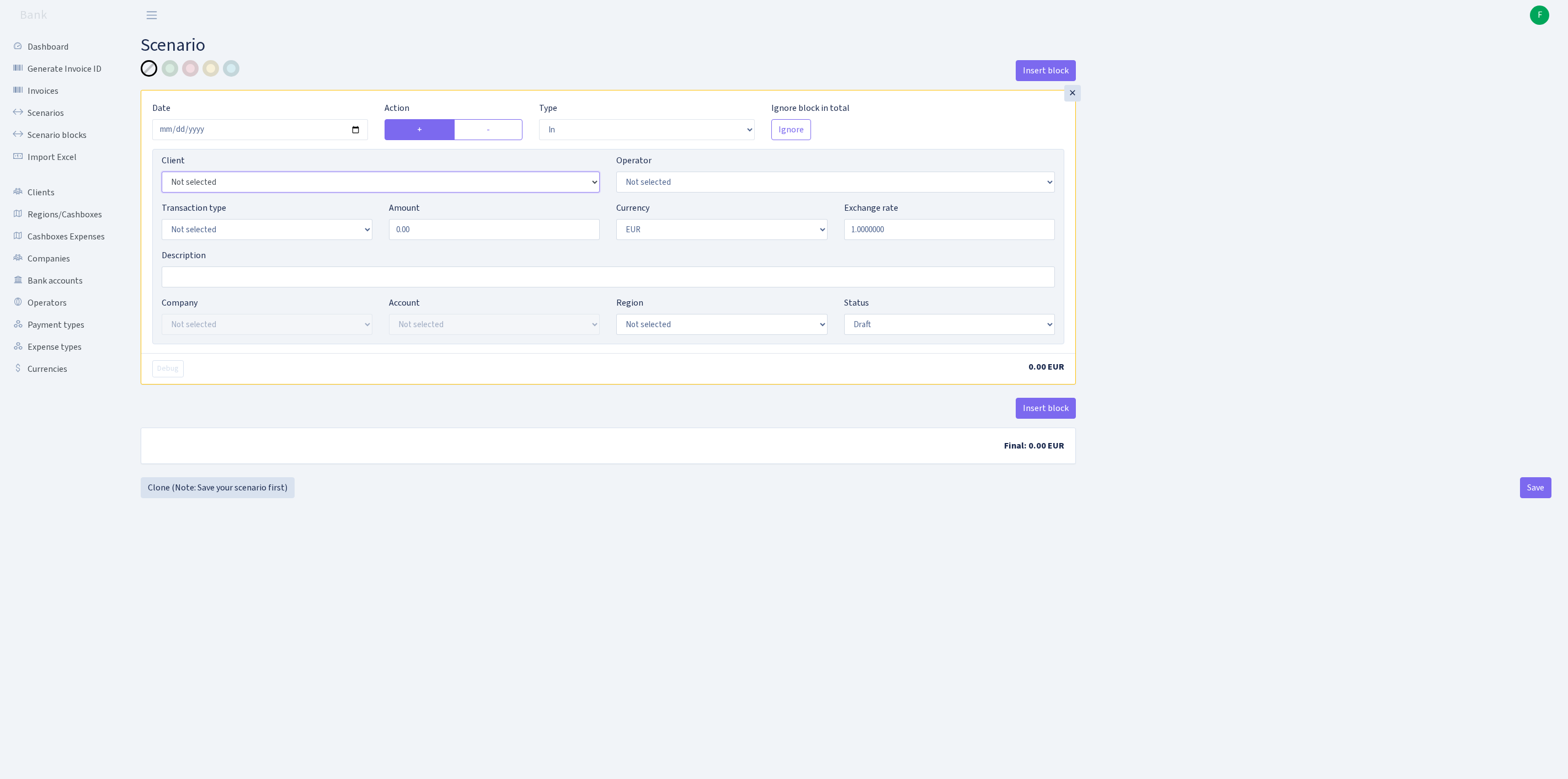
click at [382, 193] on select "Not selected 1 KOC GEMICILIK VE TASIMACILIK 1/BALDERE-SILDEDZE SIGNE 1/SCP NERO…" at bounding box center [380, 182] width 438 height 21
select select "2755"
select select "10"
select select "2"
click at [578, 2] on header "Bank F My Account Logout" at bounding box center [784, 15] width 1568 height 31
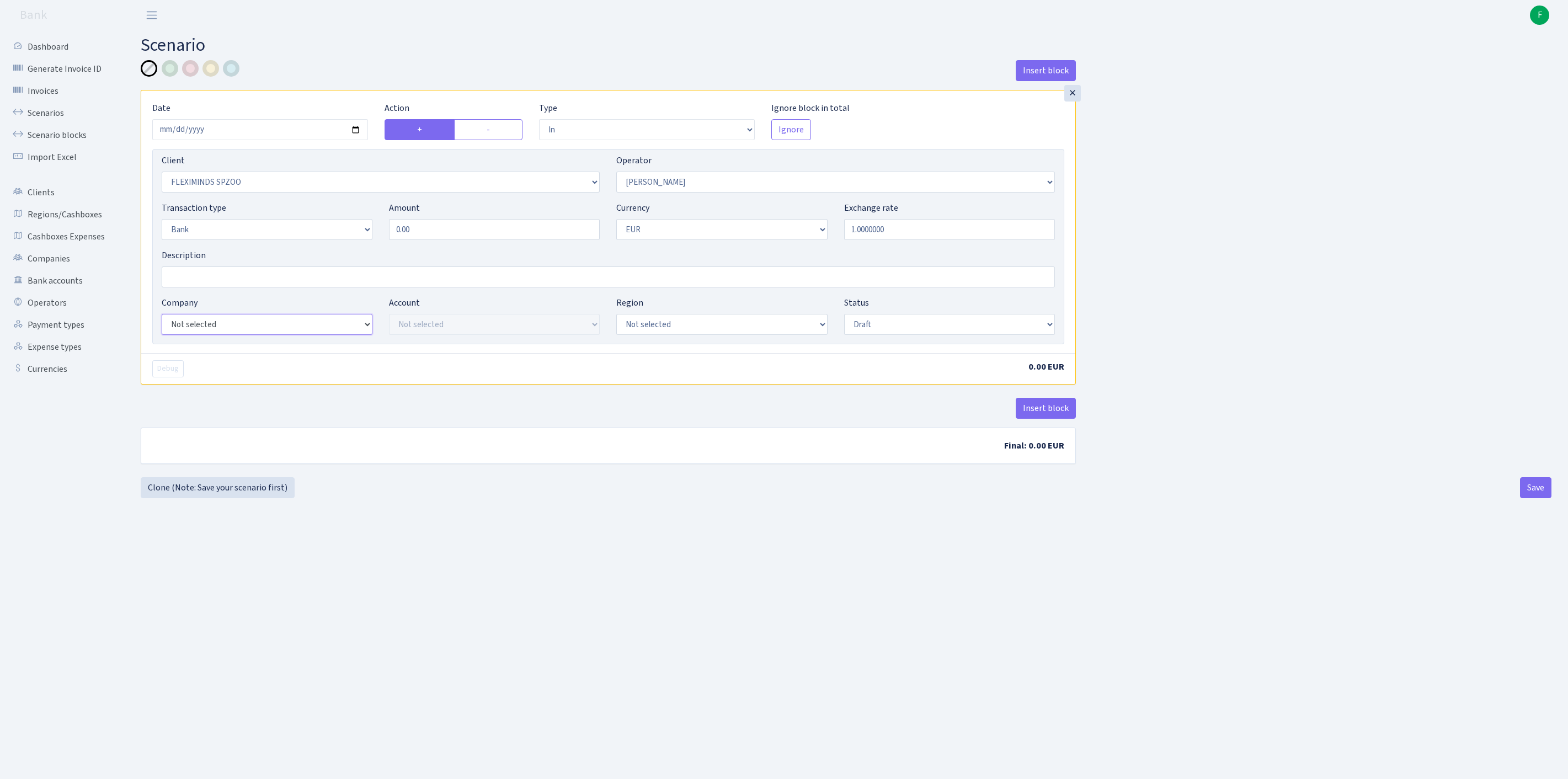
select select "23"
select select "67"
select select "processed"
click at [1045, 419] on button "Insert block" at bounding box center [1045, 408] width 60 height 21
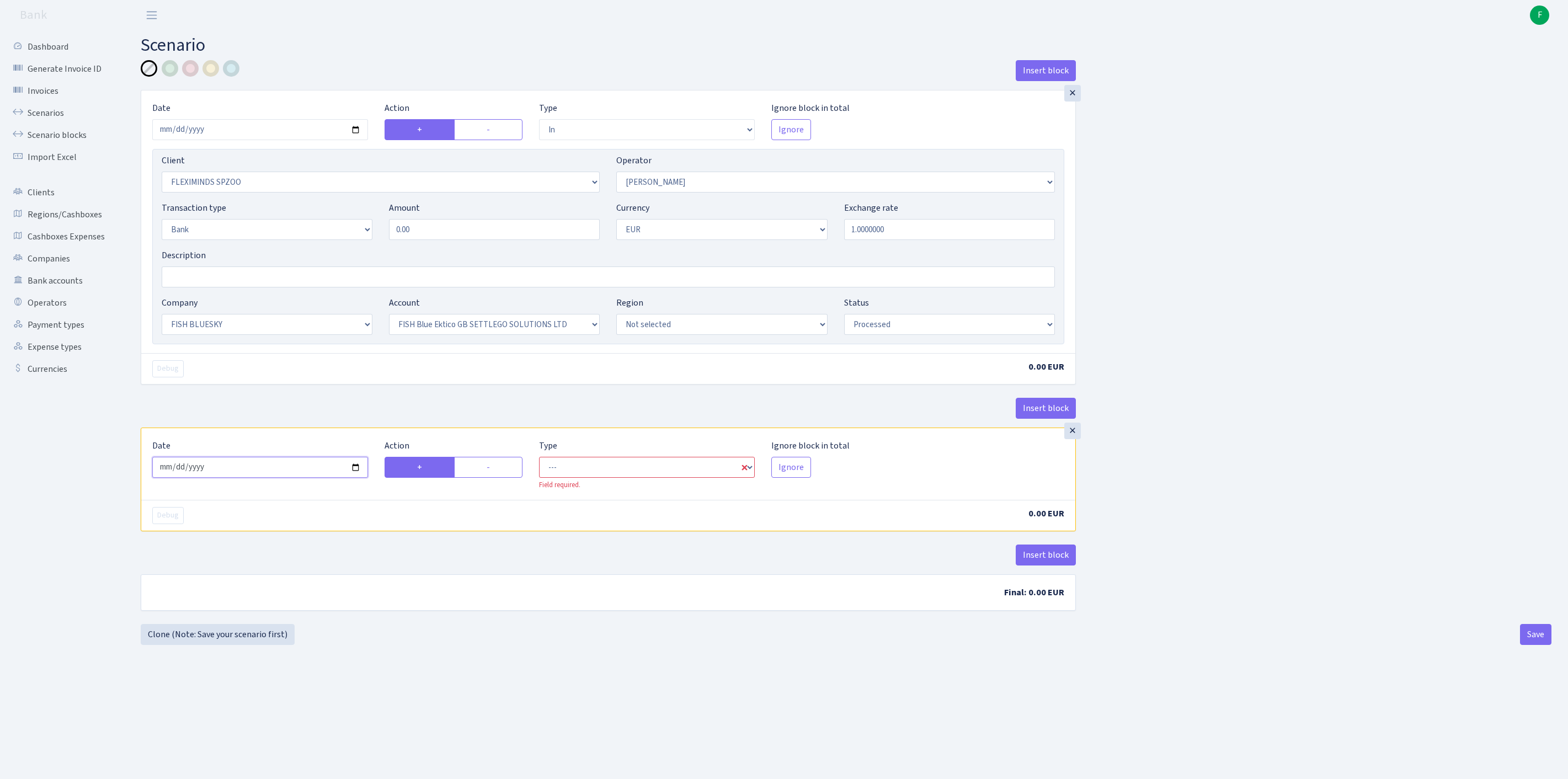
click at [274, 478] on input "2025-09-30" at bounding box center [260, 467] width 216 height 21
type input "2025-09-29"
click at [502, 478] on label "-" at bounding box center [488, 467] width 68 height 21
click at [494, 468] on input "-" at bounding box center [489, 464] width 7 height 7
radio input "true"
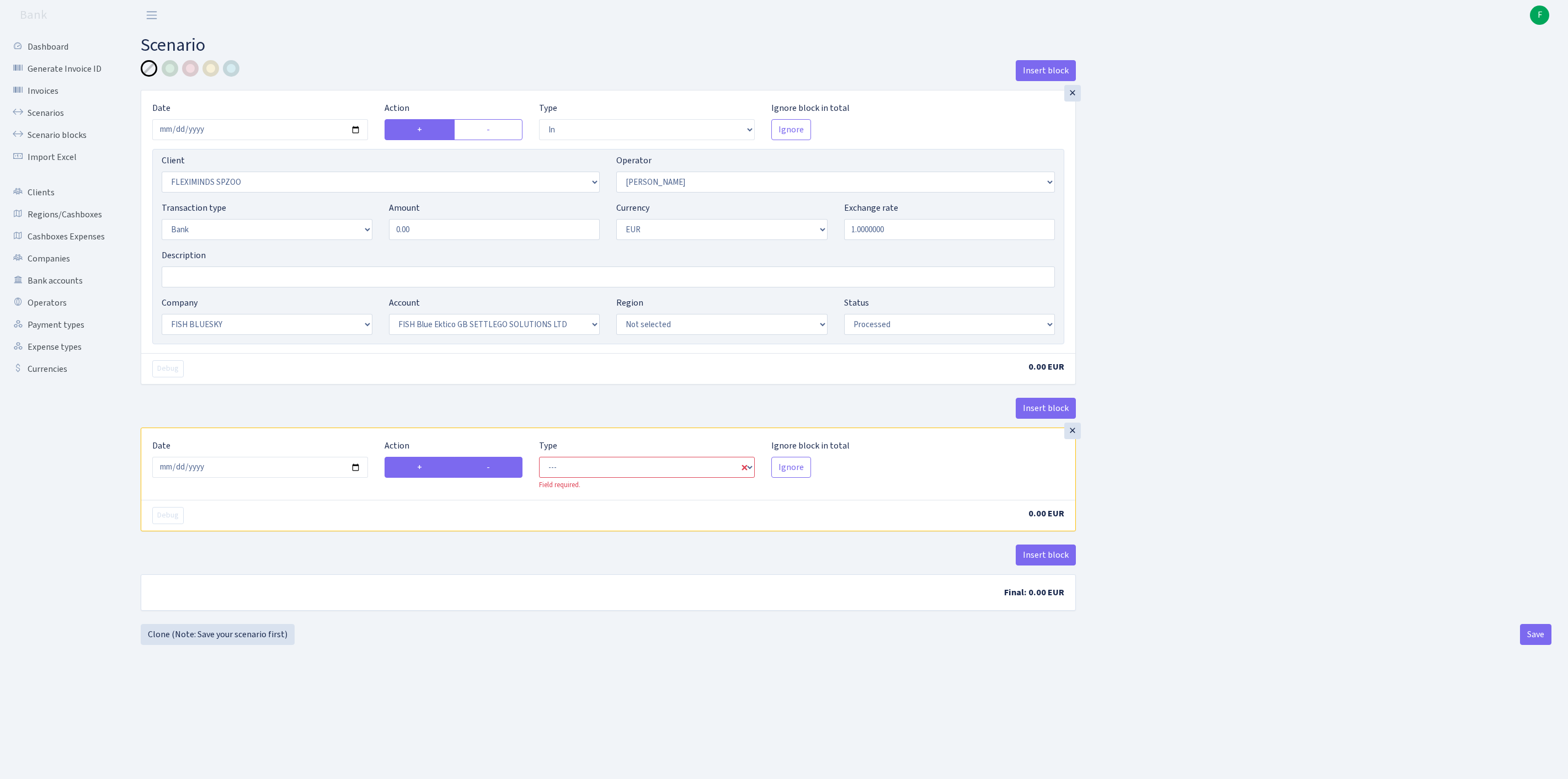
radio input "false"
select select "commission"
select select "10"
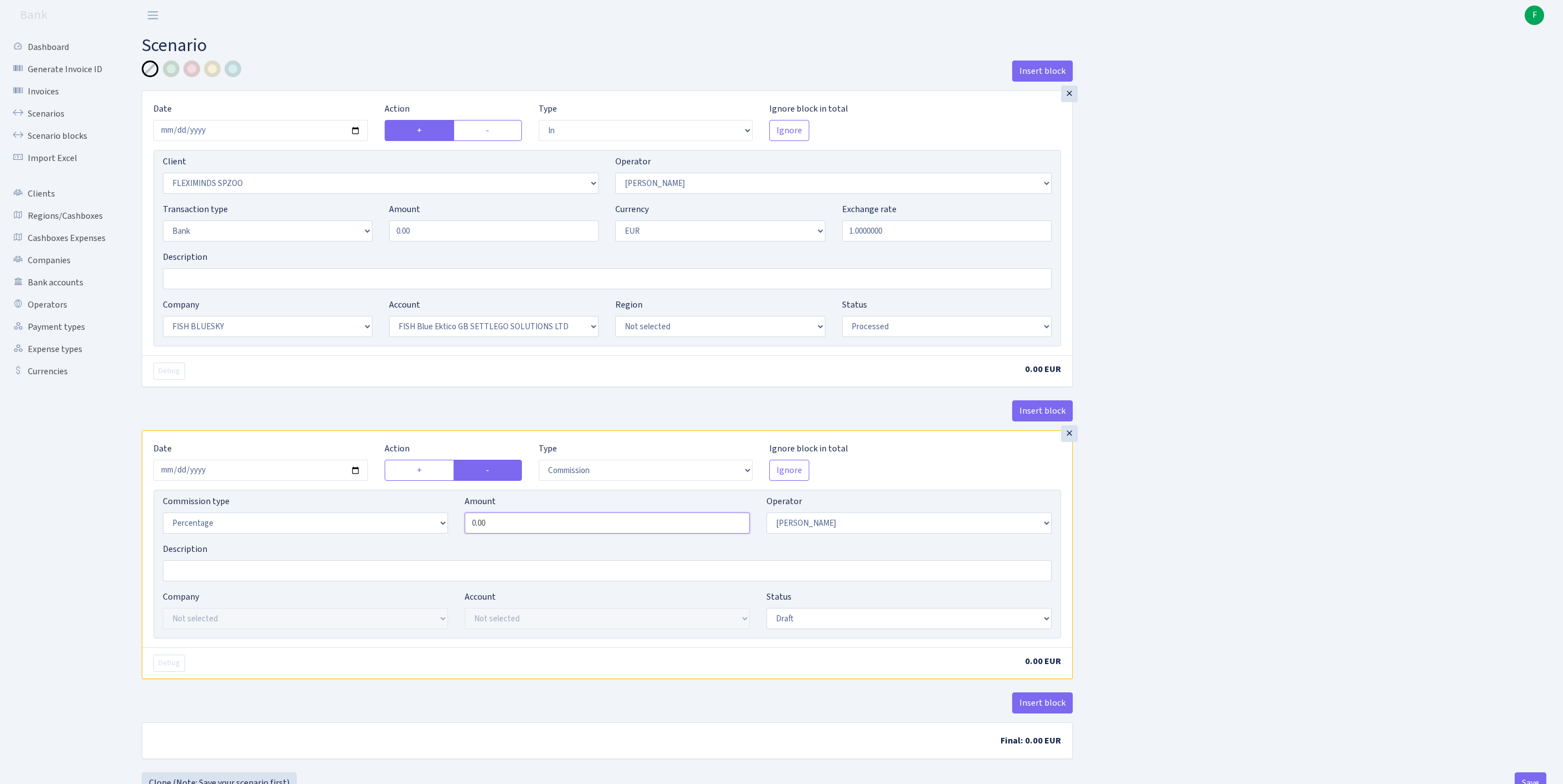
drag, startPoint x: 579, startPoint y: 593, endPoint x: 307, endPoint y: 573, distance: 272.7
click at [307, 542] on div "Commission type Percentage Fixed Bank Amount 0.00 Operator Not selected 981 981…" at bounding box center [607, 519] width 905 height 48
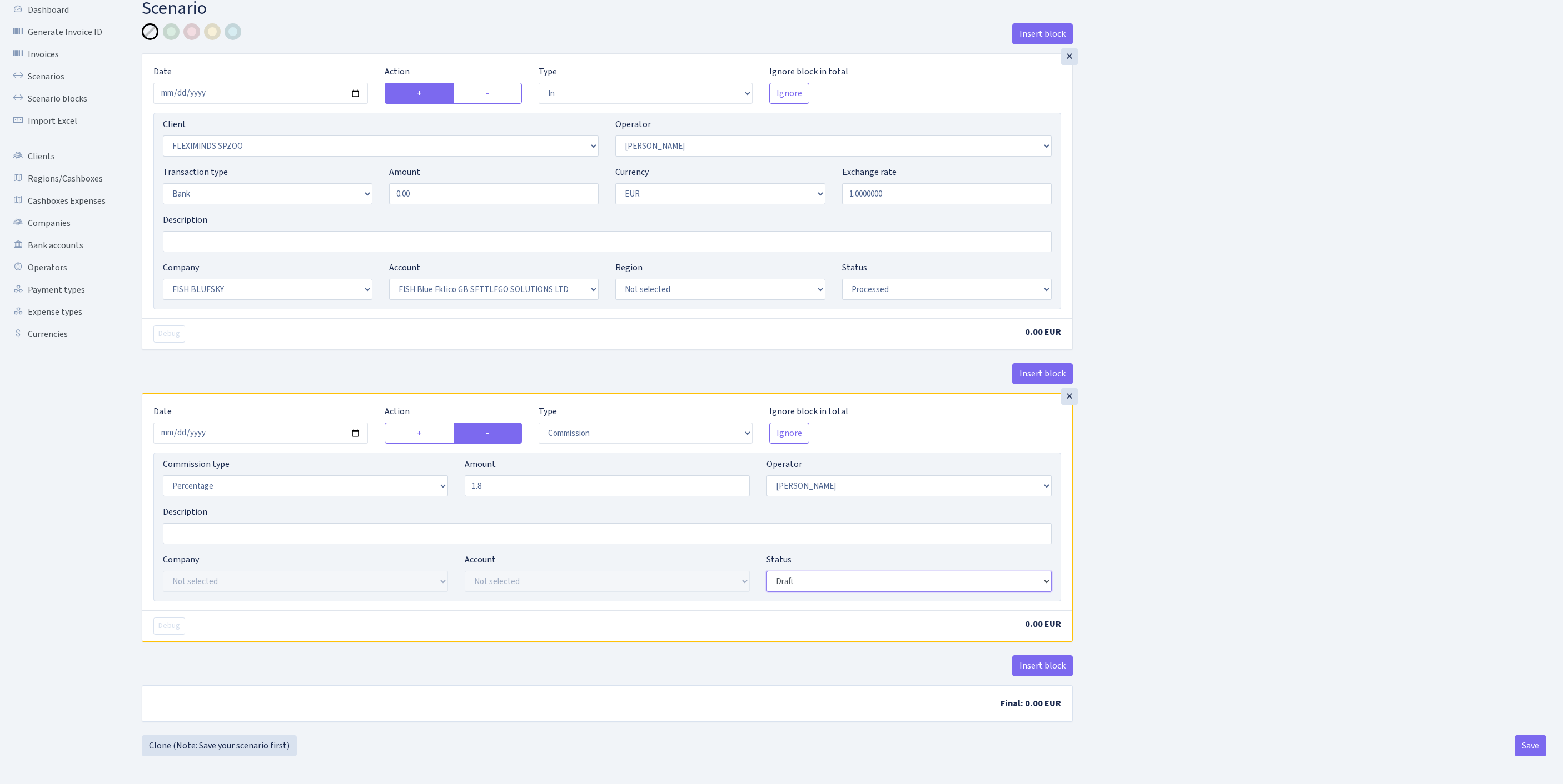
type input "1.80"
select select "processed"
click at [1054, 659] on button "Insert block" at bounding box center [1042, 666] width 60 height 21
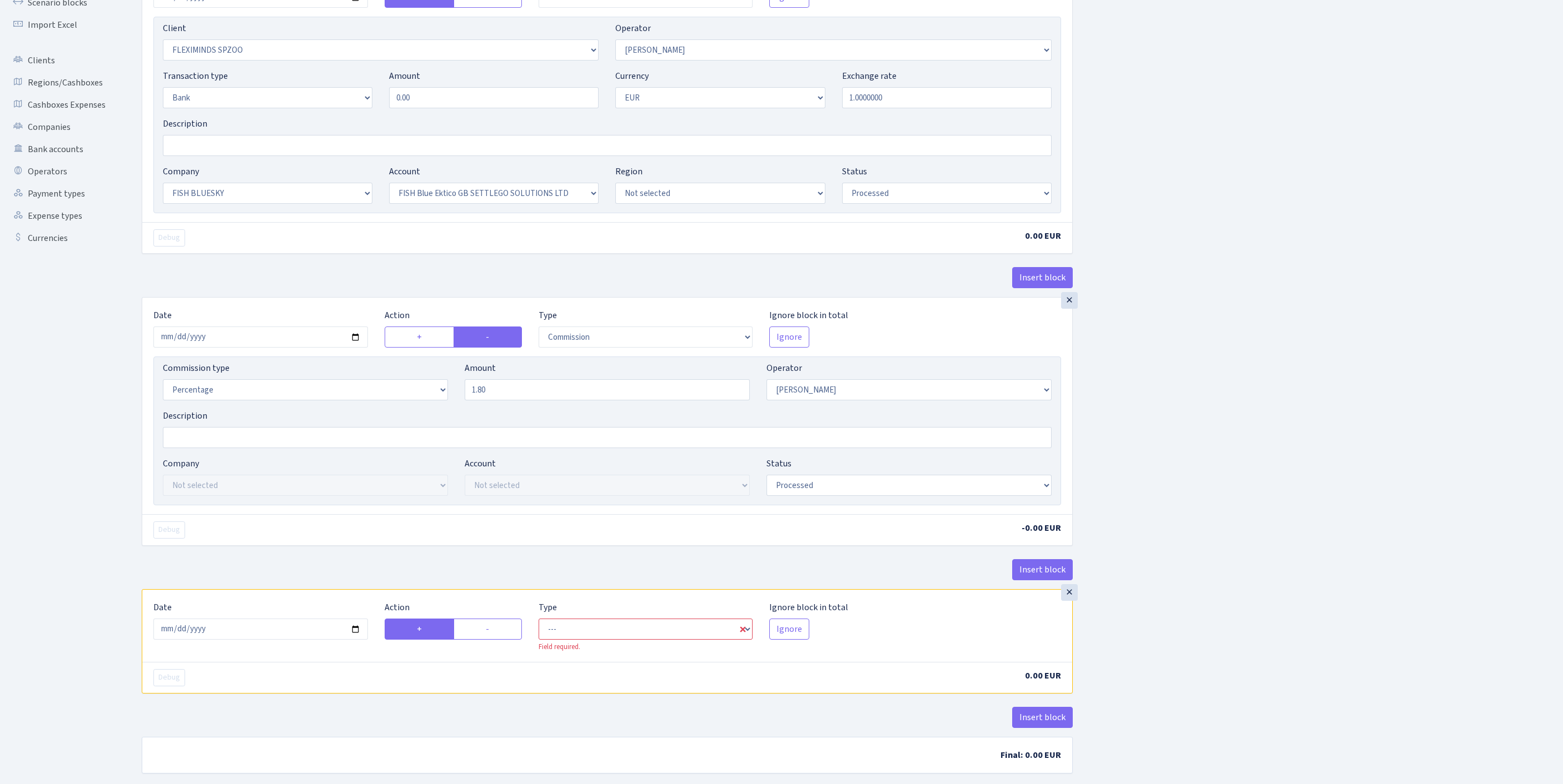
scroll to position [309, 0]
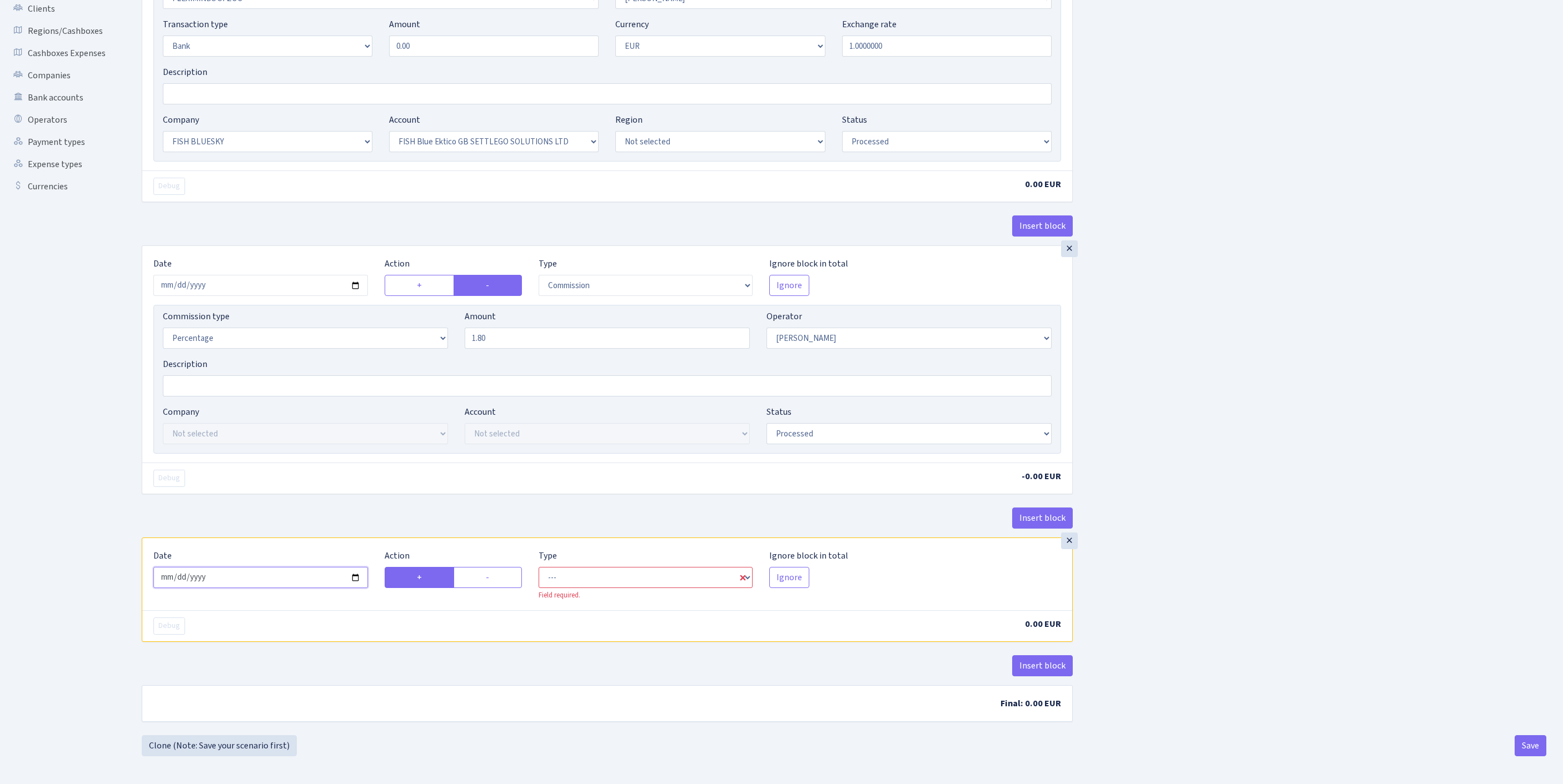
click at [346, 567] on input "2025-09-30" at bounding box center [261, 578] width 215 height 21
type input "[DATE]"
click at [497, 567] on label "-" at bounding box center [487, 578] width 68 height 21
click at [493, 571] on input "-" at bounding box center [489, 575] width 7 height 7
radio input "true"
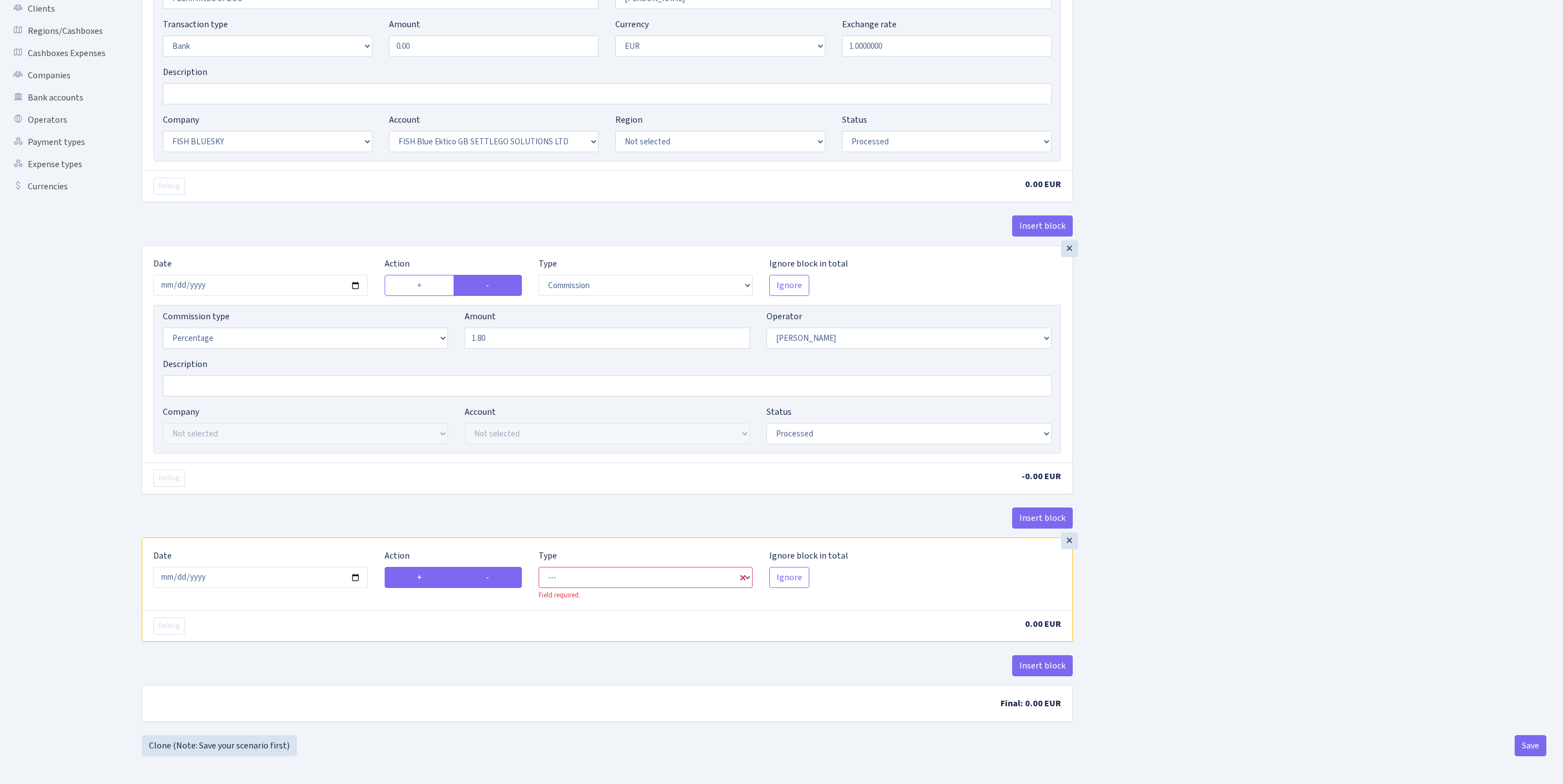
radio input "false"
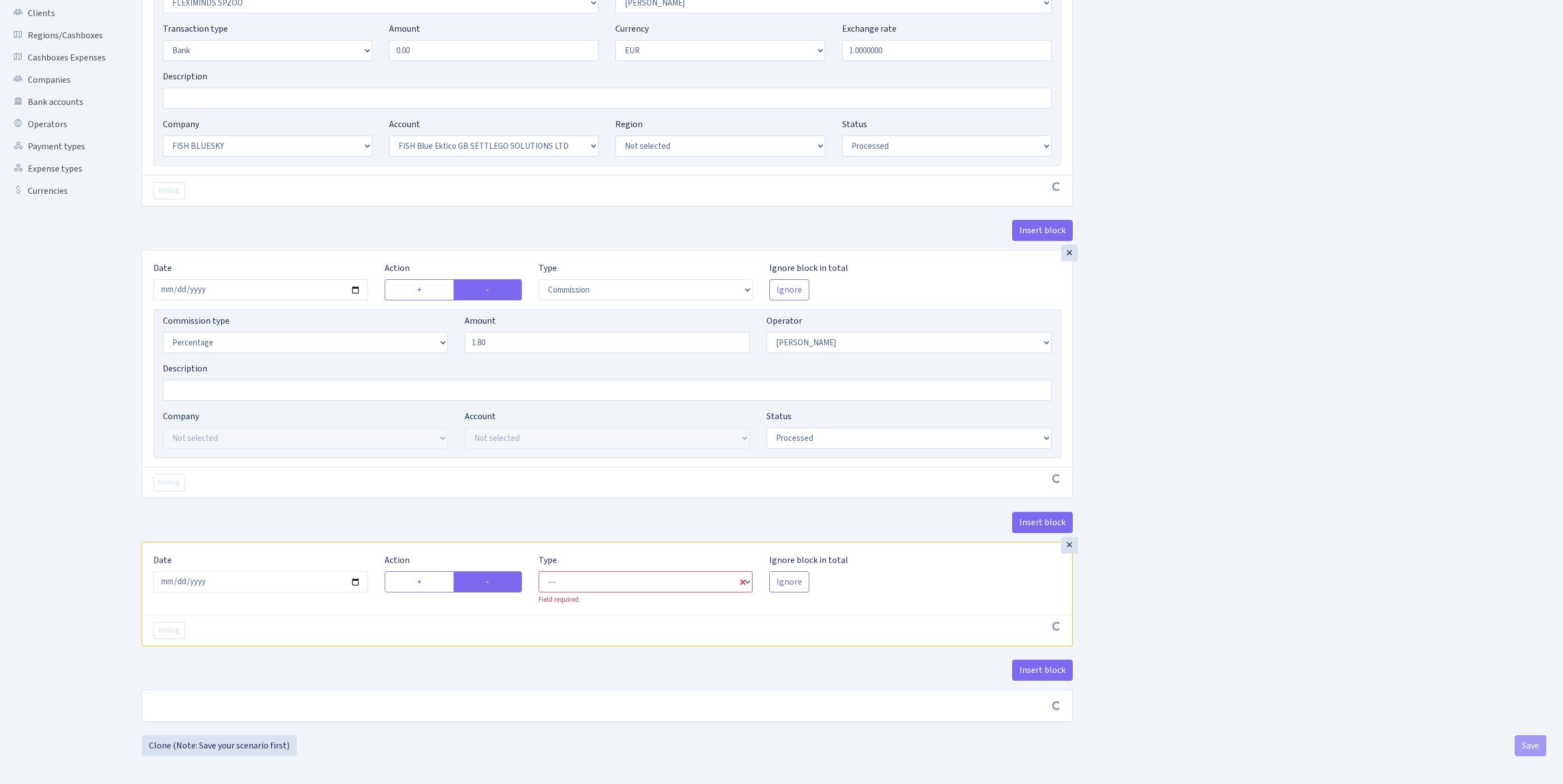
scroll to position [305, 0]
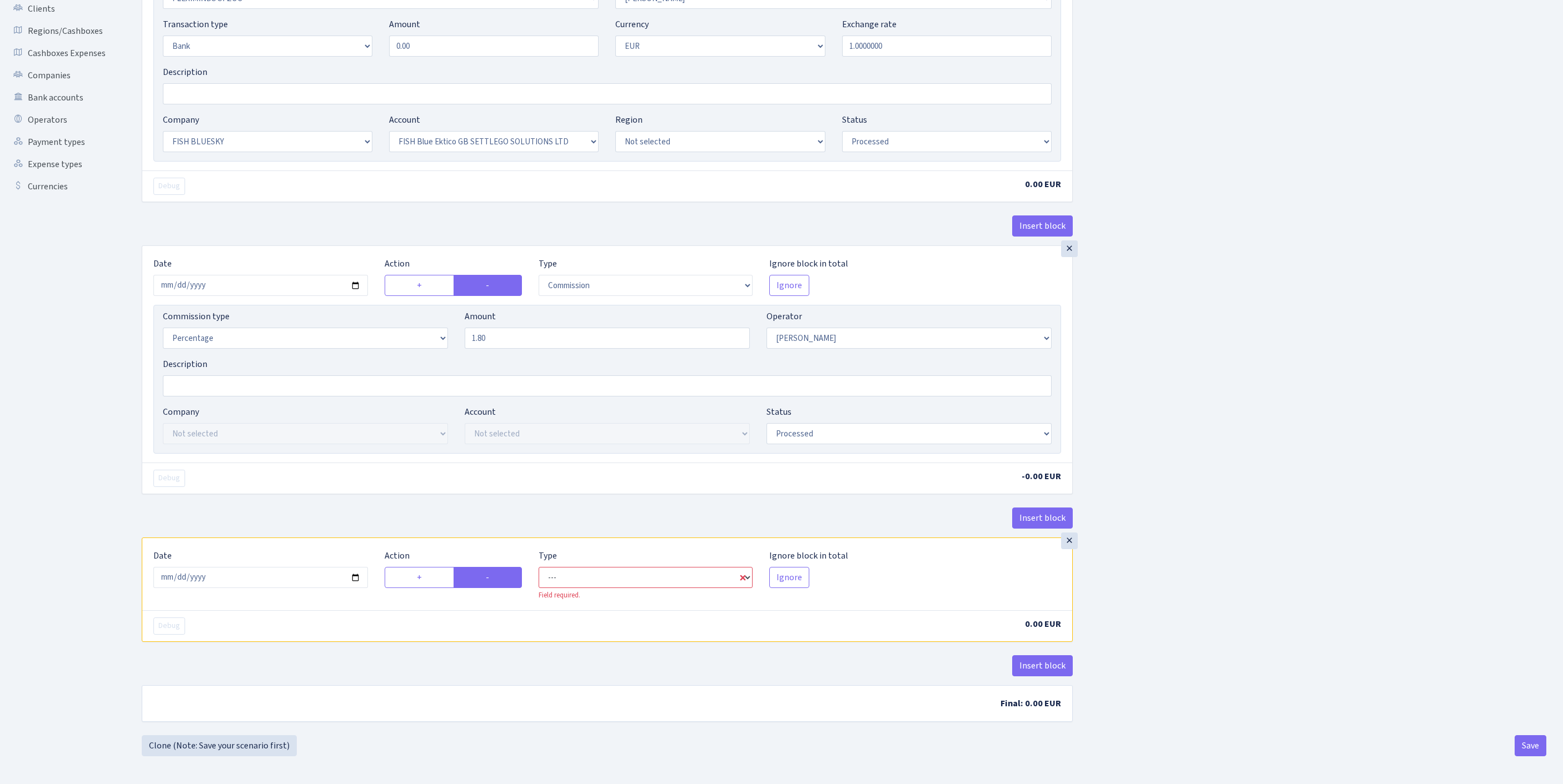
select select "commission"
select select "10"
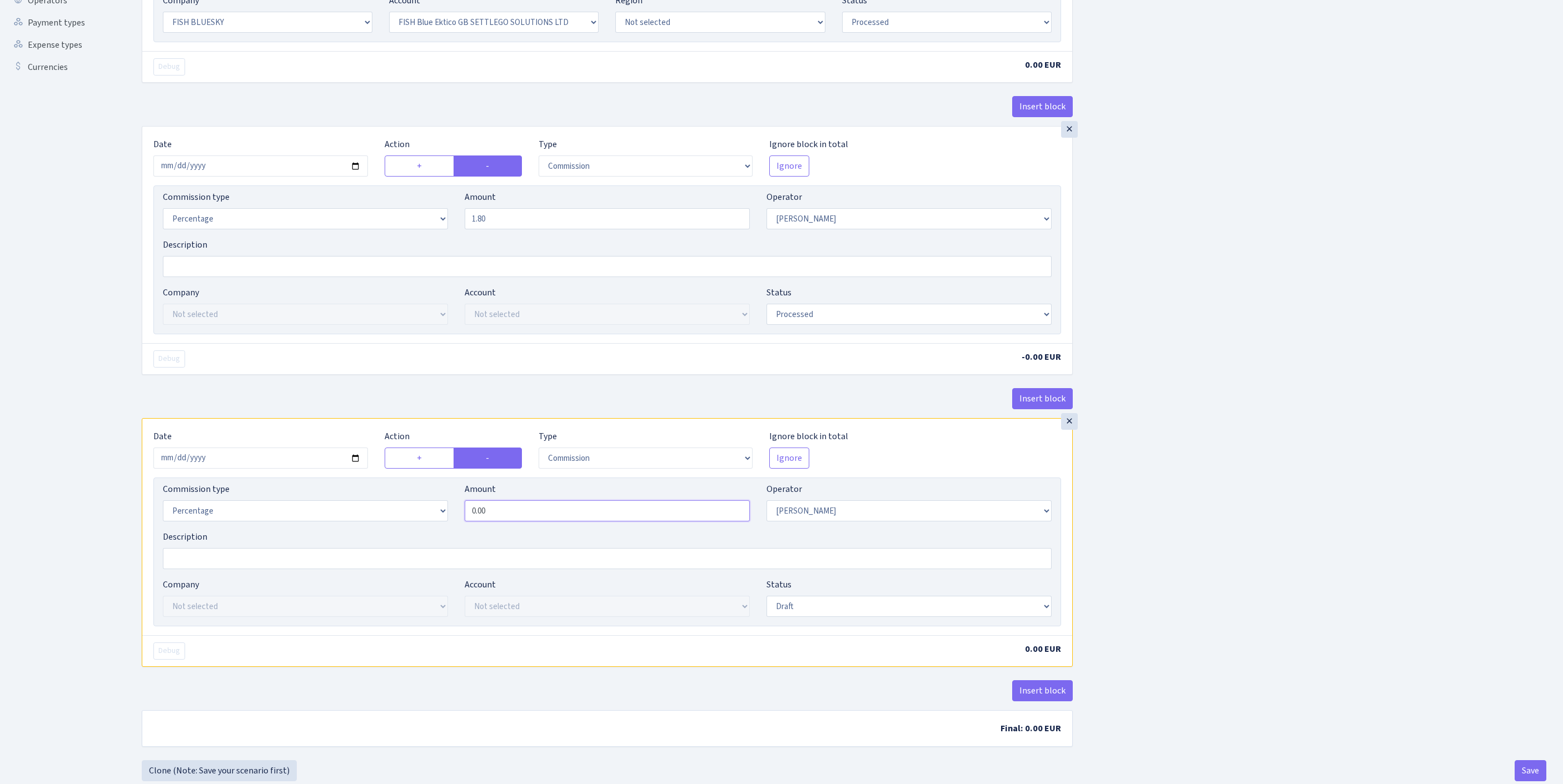
drag, startPoint x: 531, startPoint y: 613, endPoint x: 392, endPoint y: 607, distance: 139.1
click at [392, 530] on div "Commission type Percentage Fixed Bank Amount 0.00 Operator Not selected 981 981…" at bounding box center [607, 506] width 905 height 48
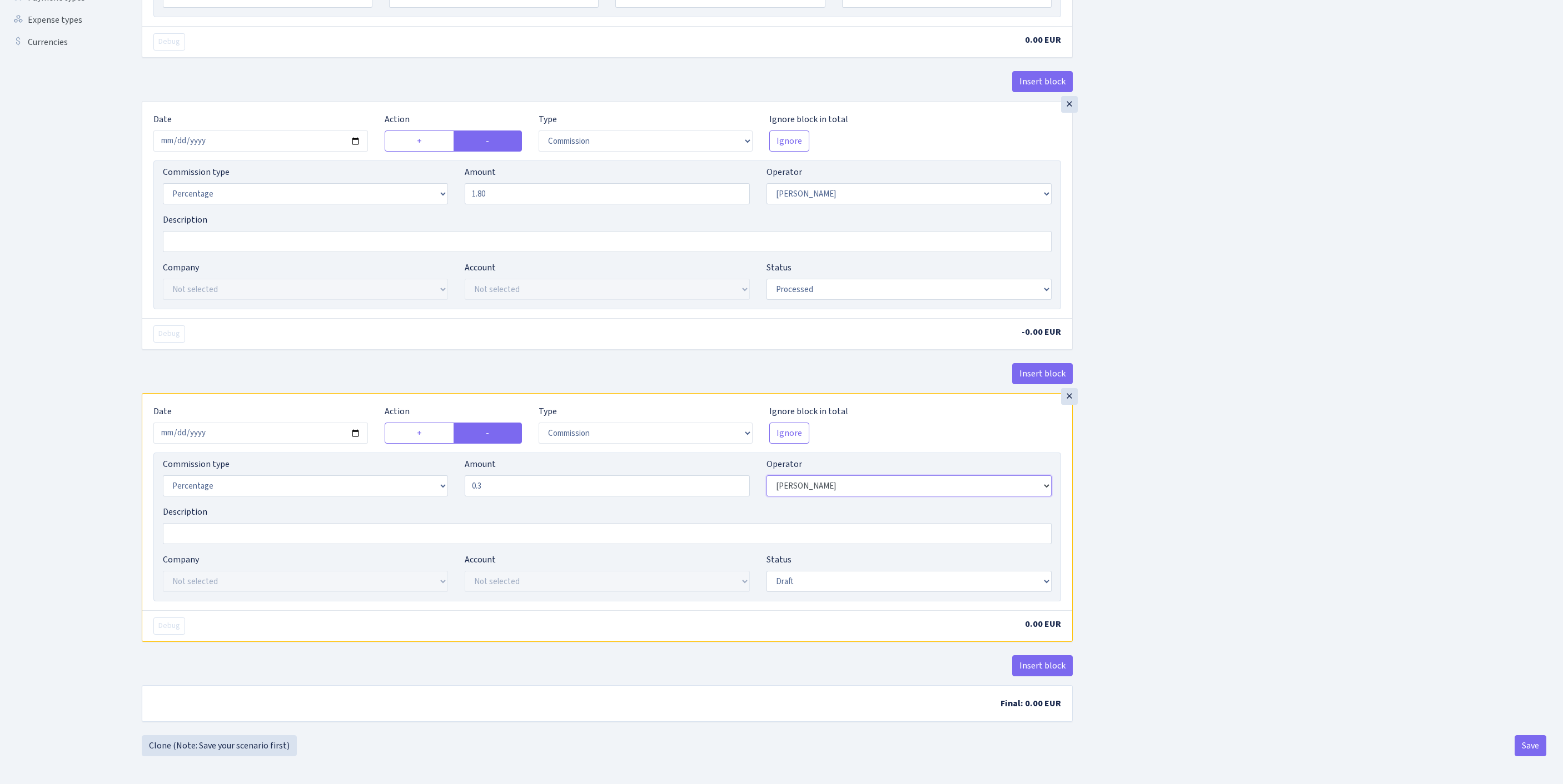
type input "0.30"
select select "1"
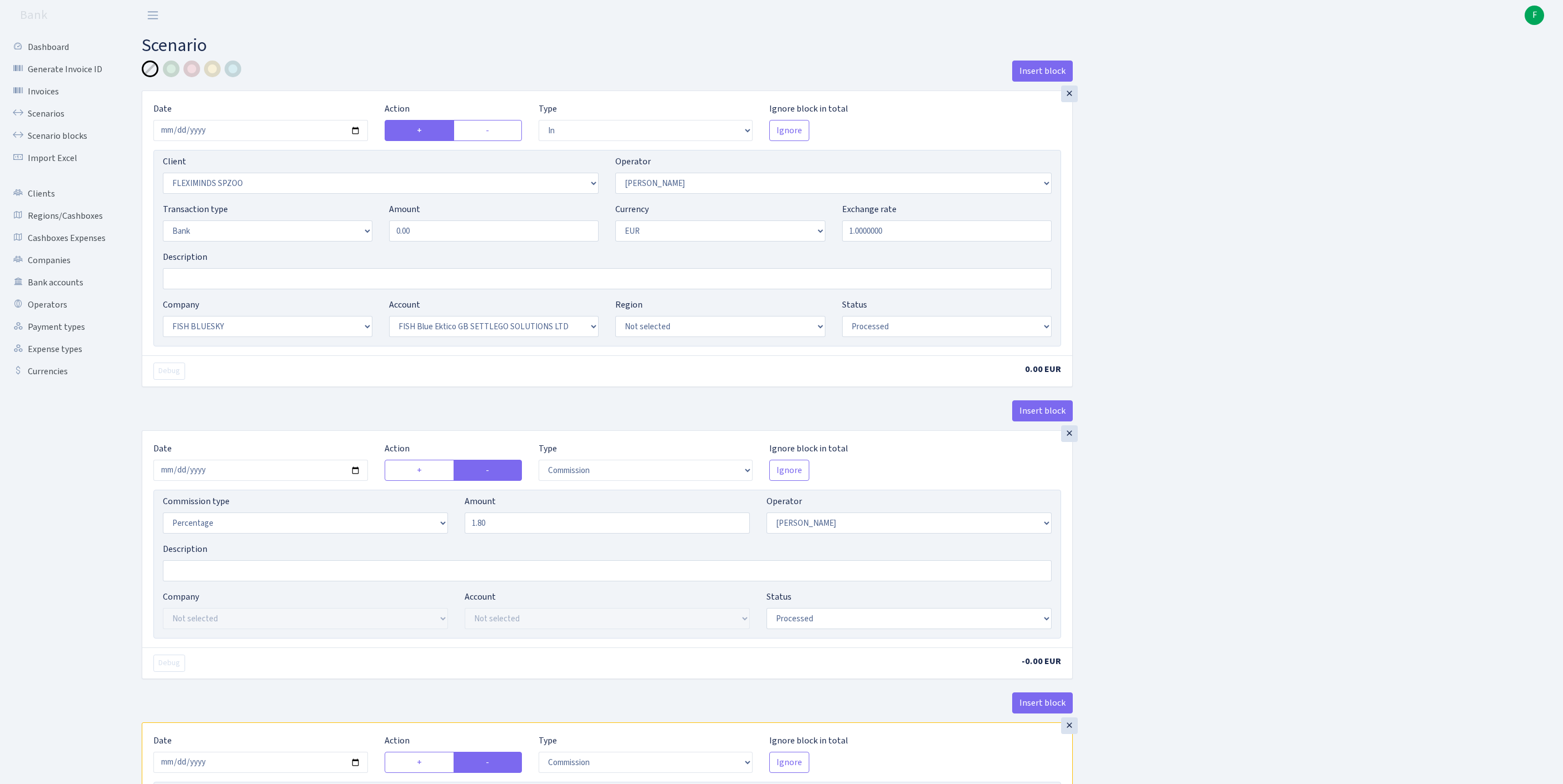
scroll to position [470, 0]
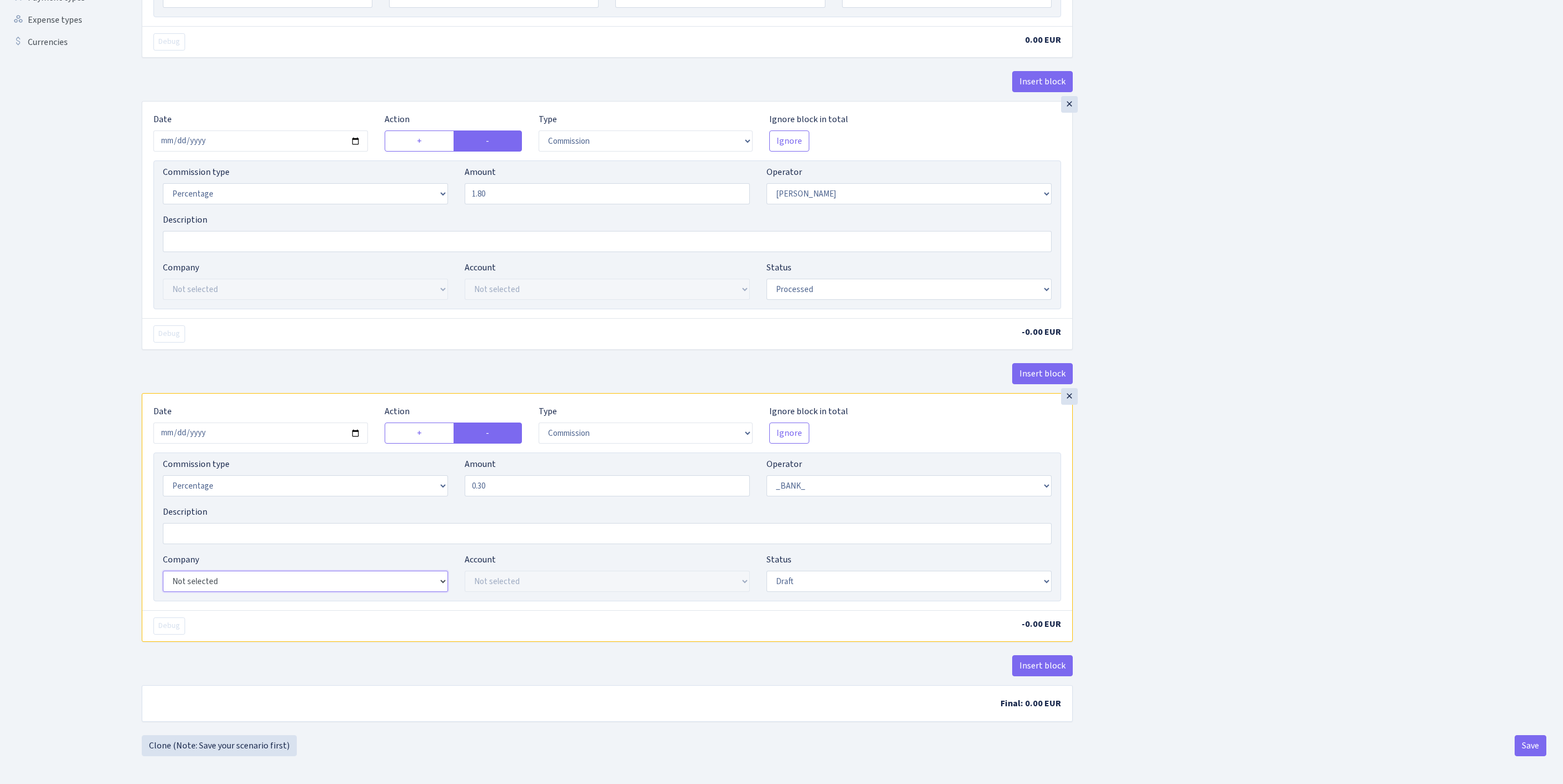
select select "23"
select select "67"
select select "processed"
click at [1522, 744] on button "Save" at bounding box center [1530, 745] width 32 height 21
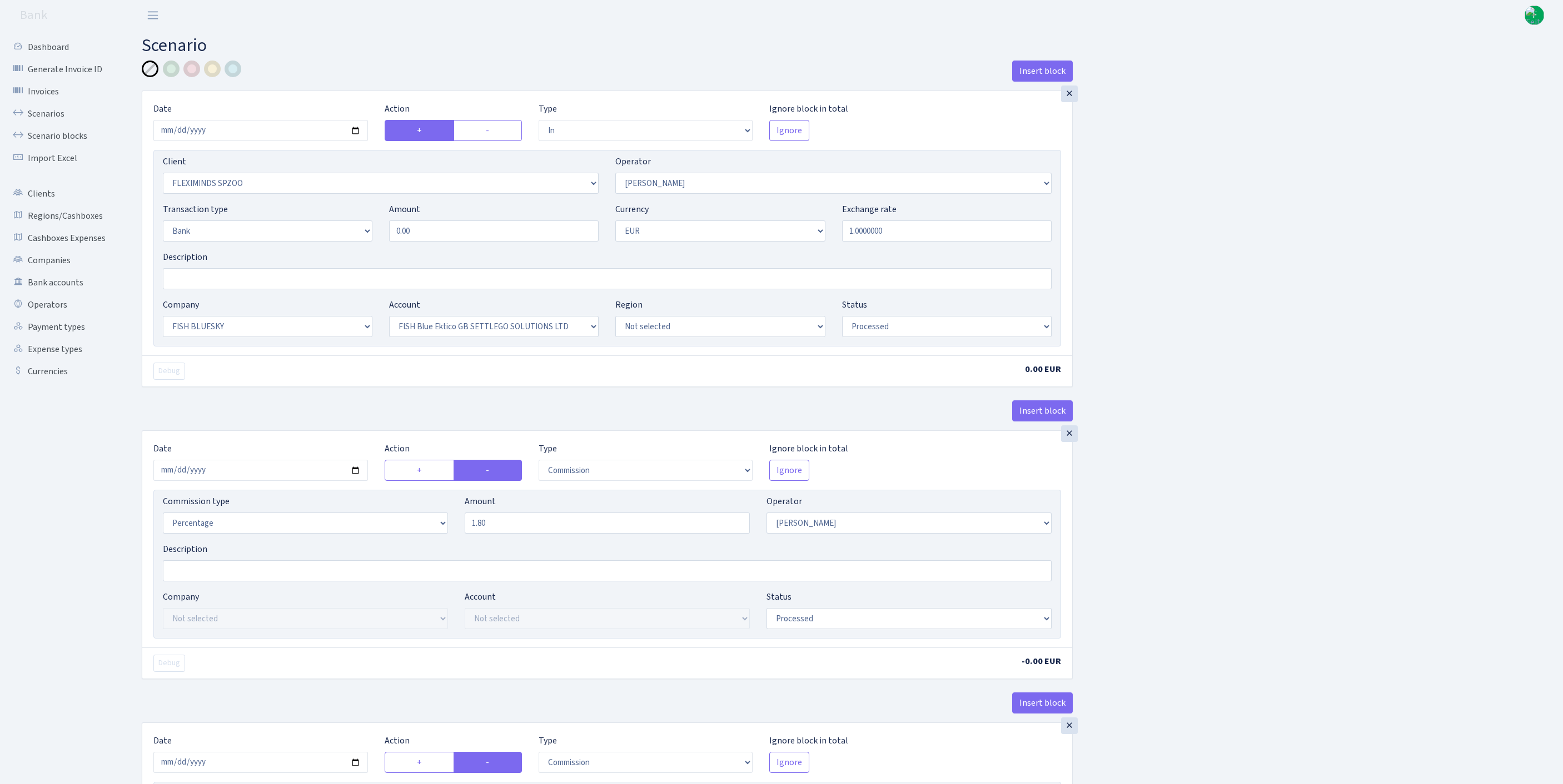
select select "in"
select select "2755"
select select "10"
select select "2"
select select "1"
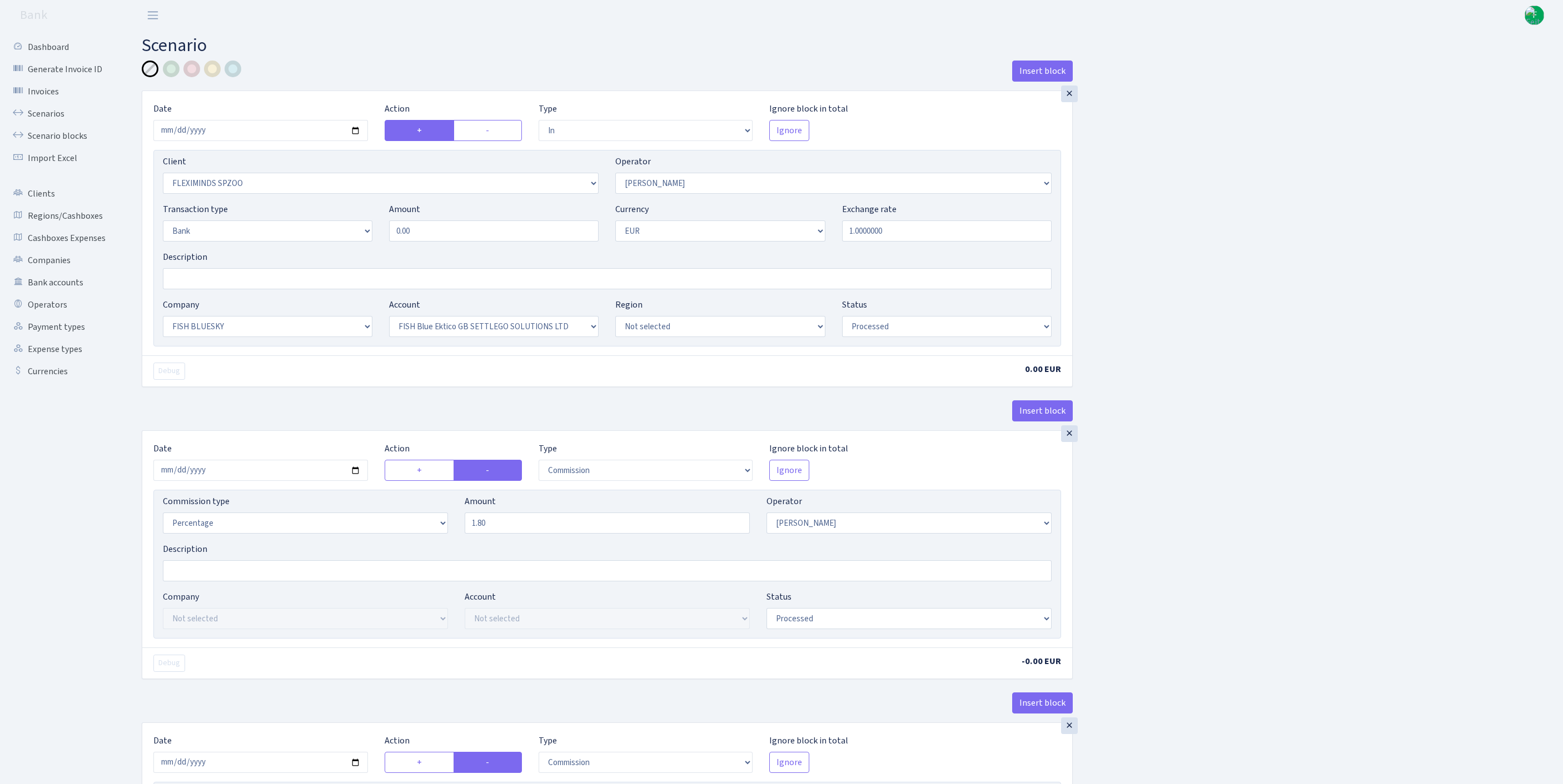
select select "23"
select select "67"
select select "processed"
select select "commission"
select select "10"
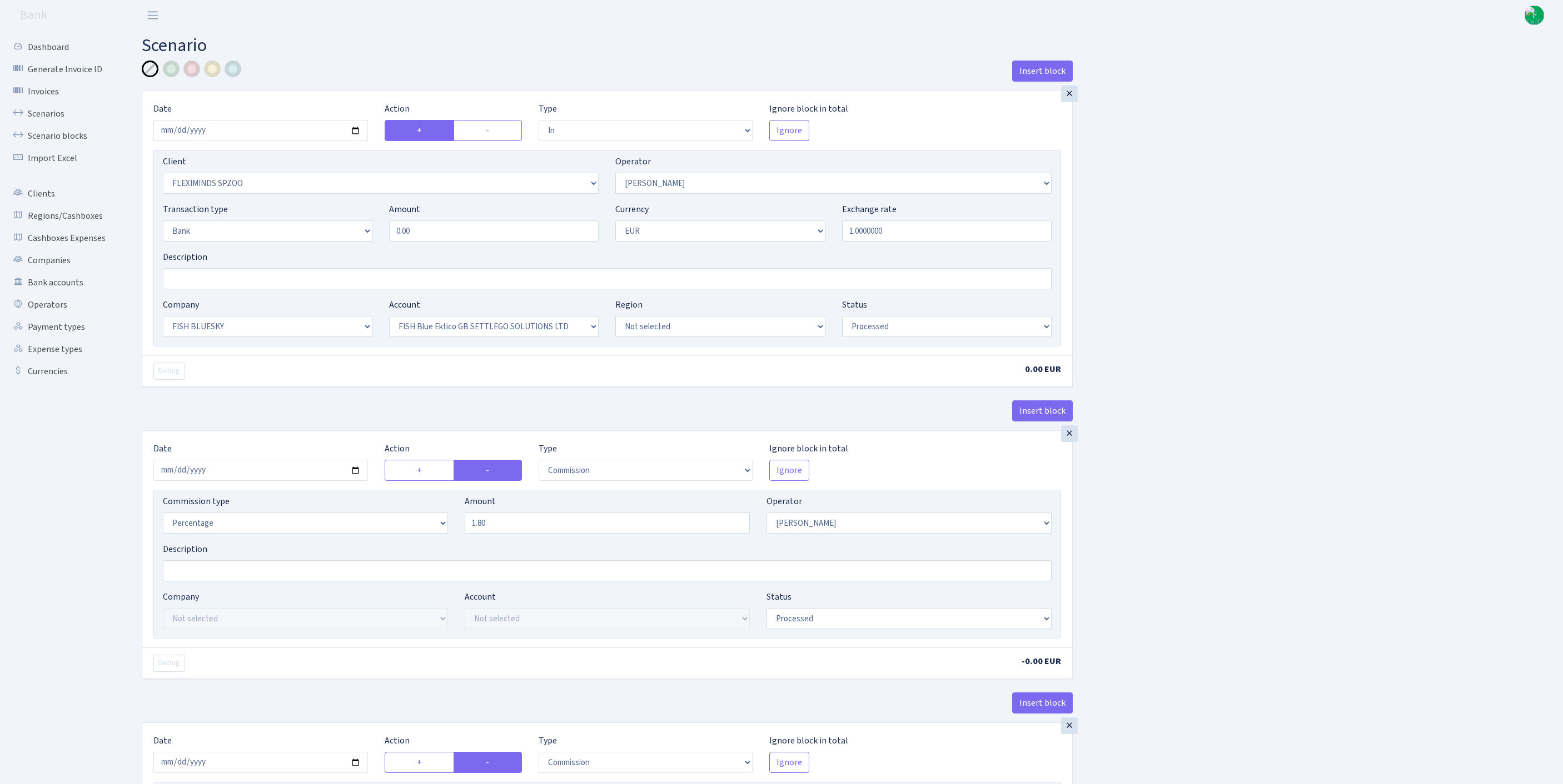
select select "processed"
select select "commission"
select select "1"
select select "23"
select select "67"
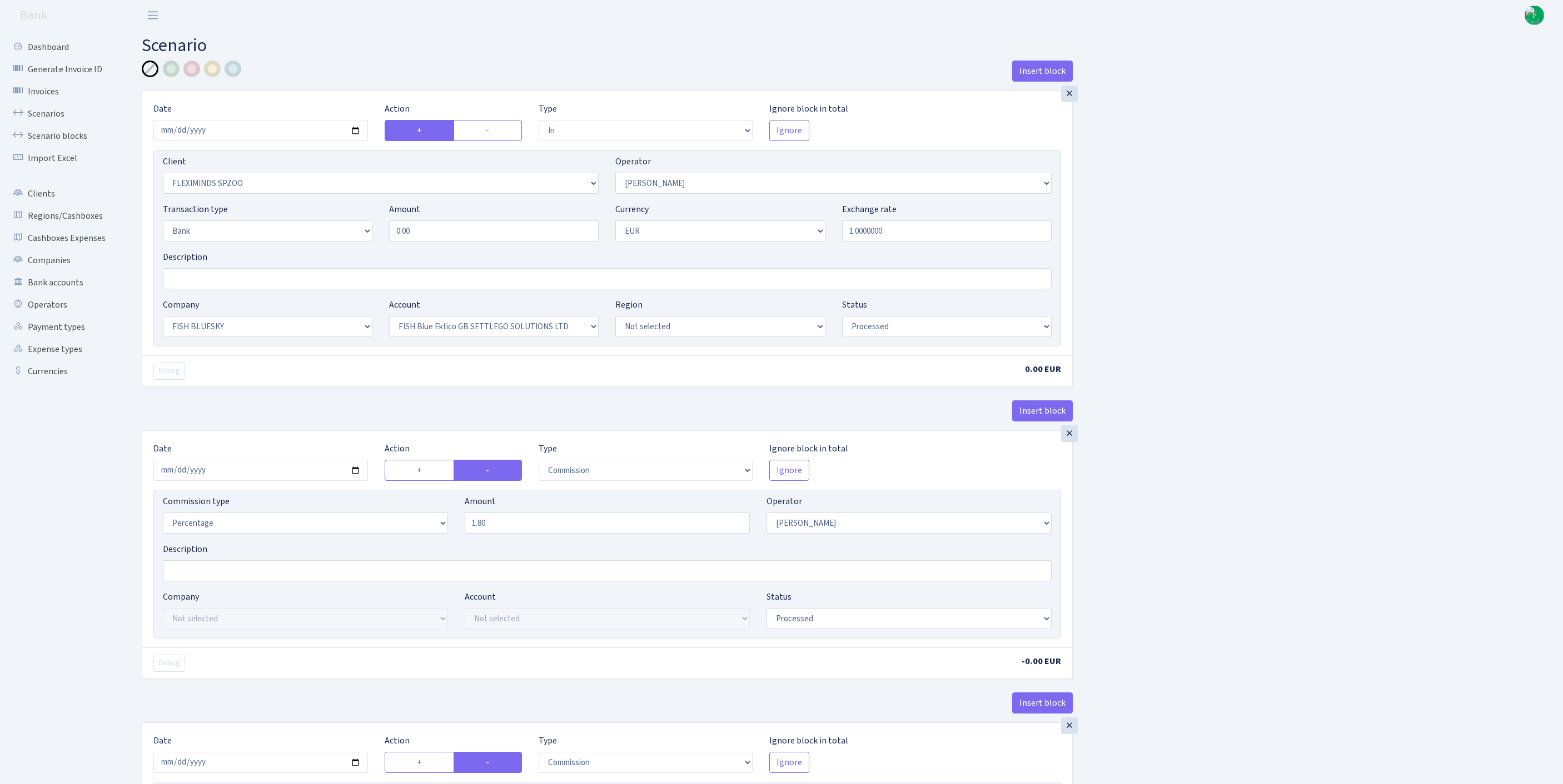
select select "processed"
click at [209, 289] on input "Description" at bounding box center [607, 278] width 889 height 21
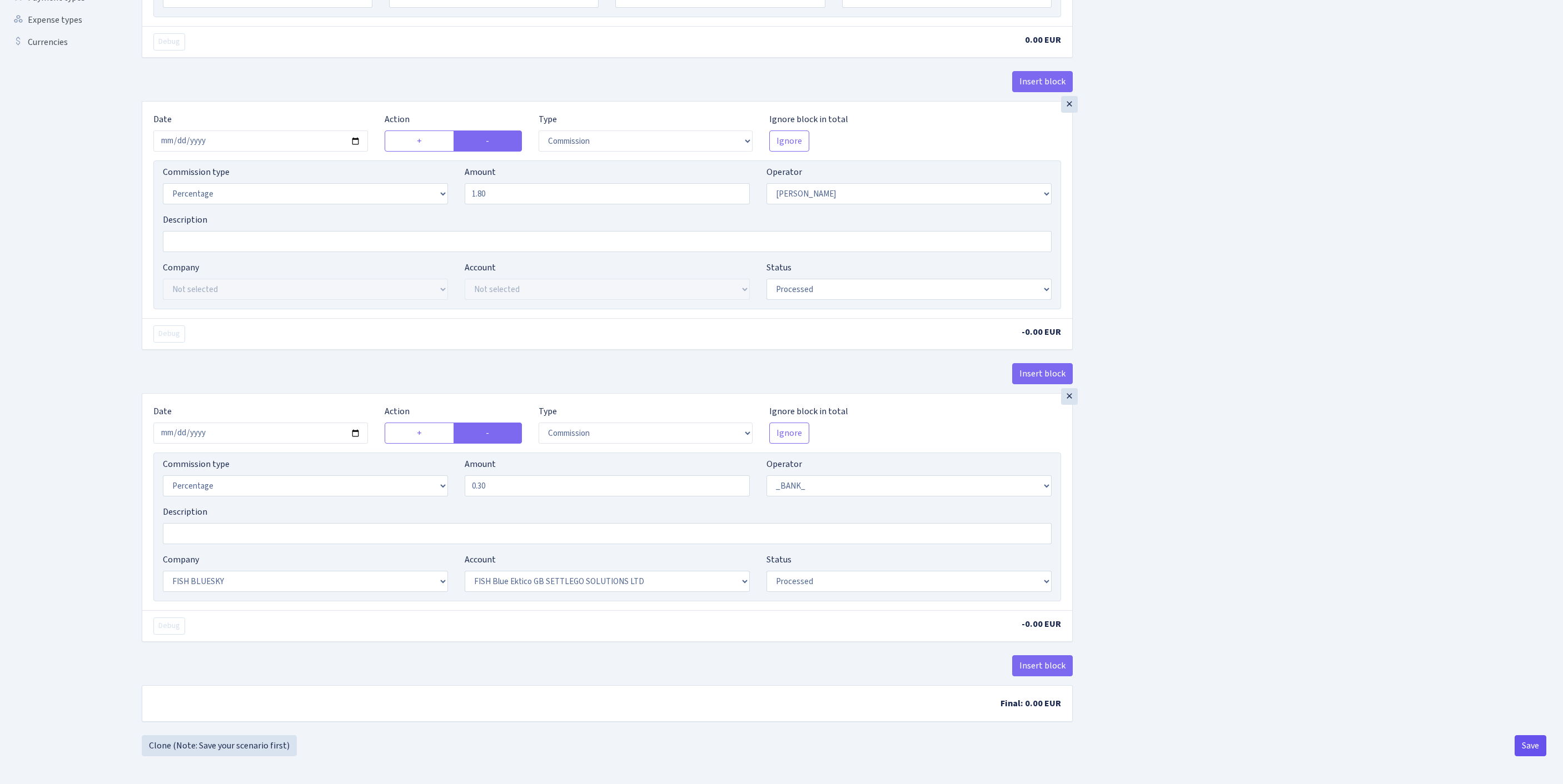
type input "fish blue"
click at [1521, 753] on button "Save" at bounding box center [1530, 745] width 32 height 21
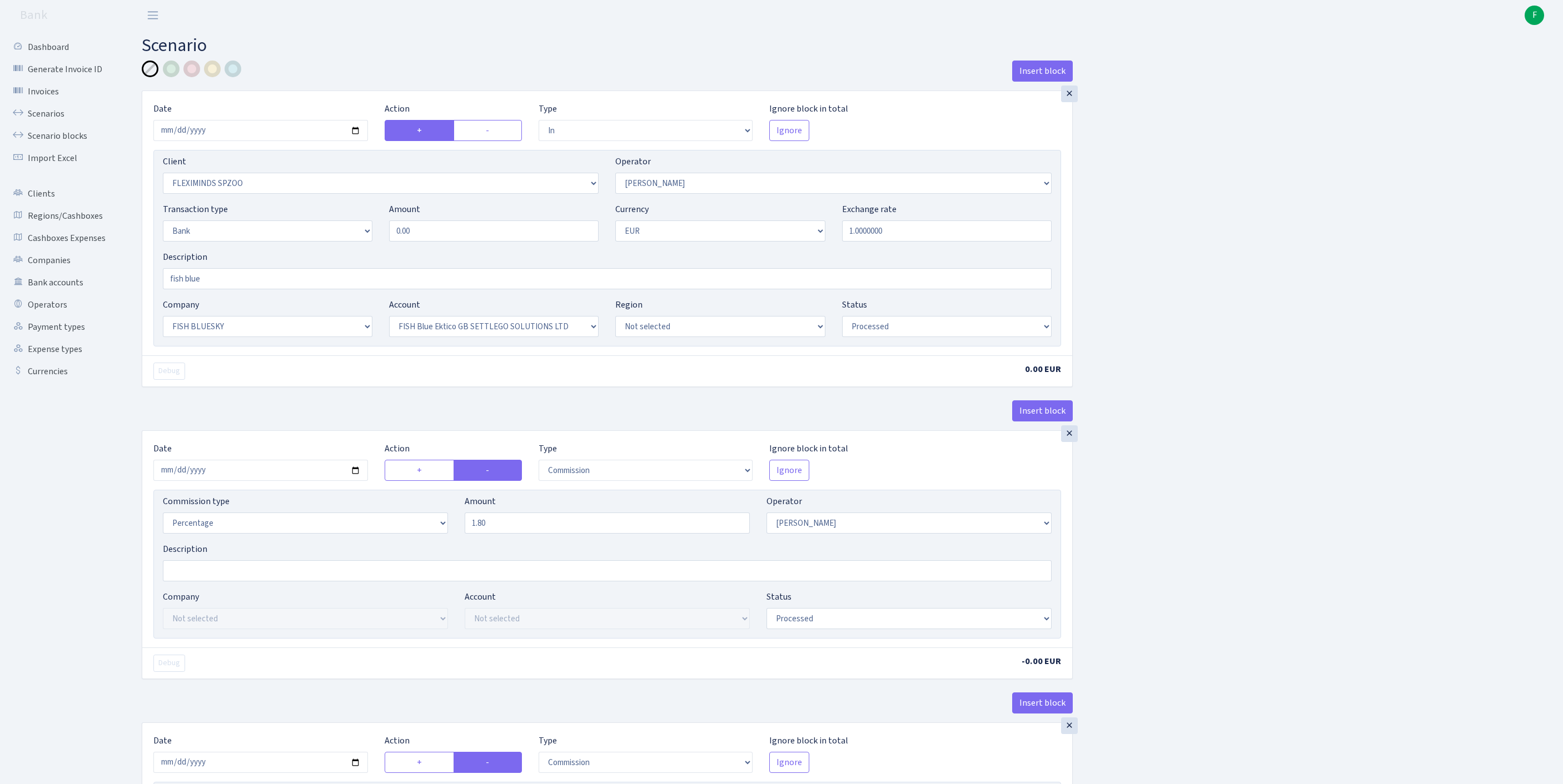
select select "in"
select select "2755"
select select "10"
select select "2"
select select "1"
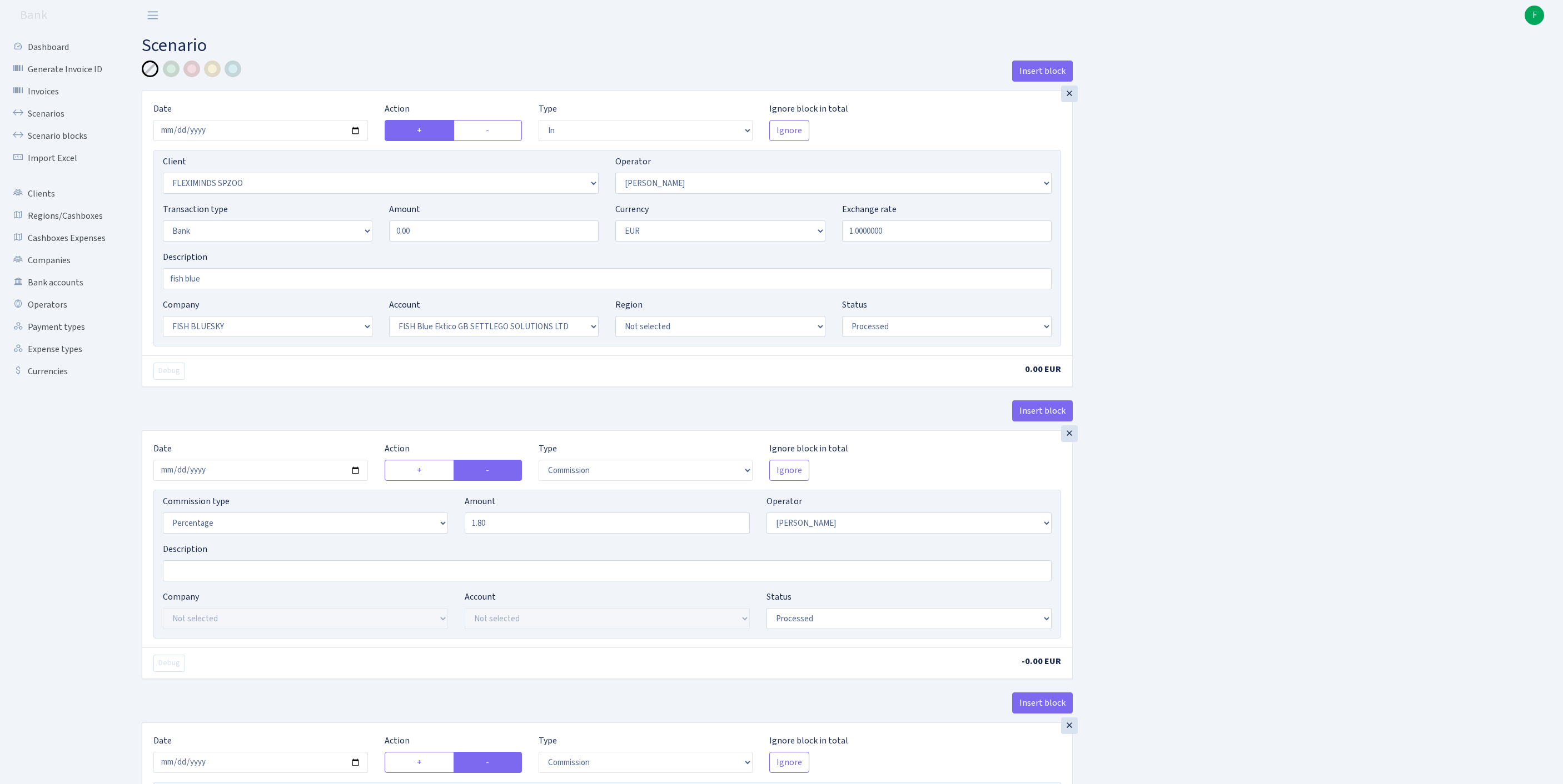
select select "23"
select select "67"
select select "processed"
select select "commission"
select select "10"
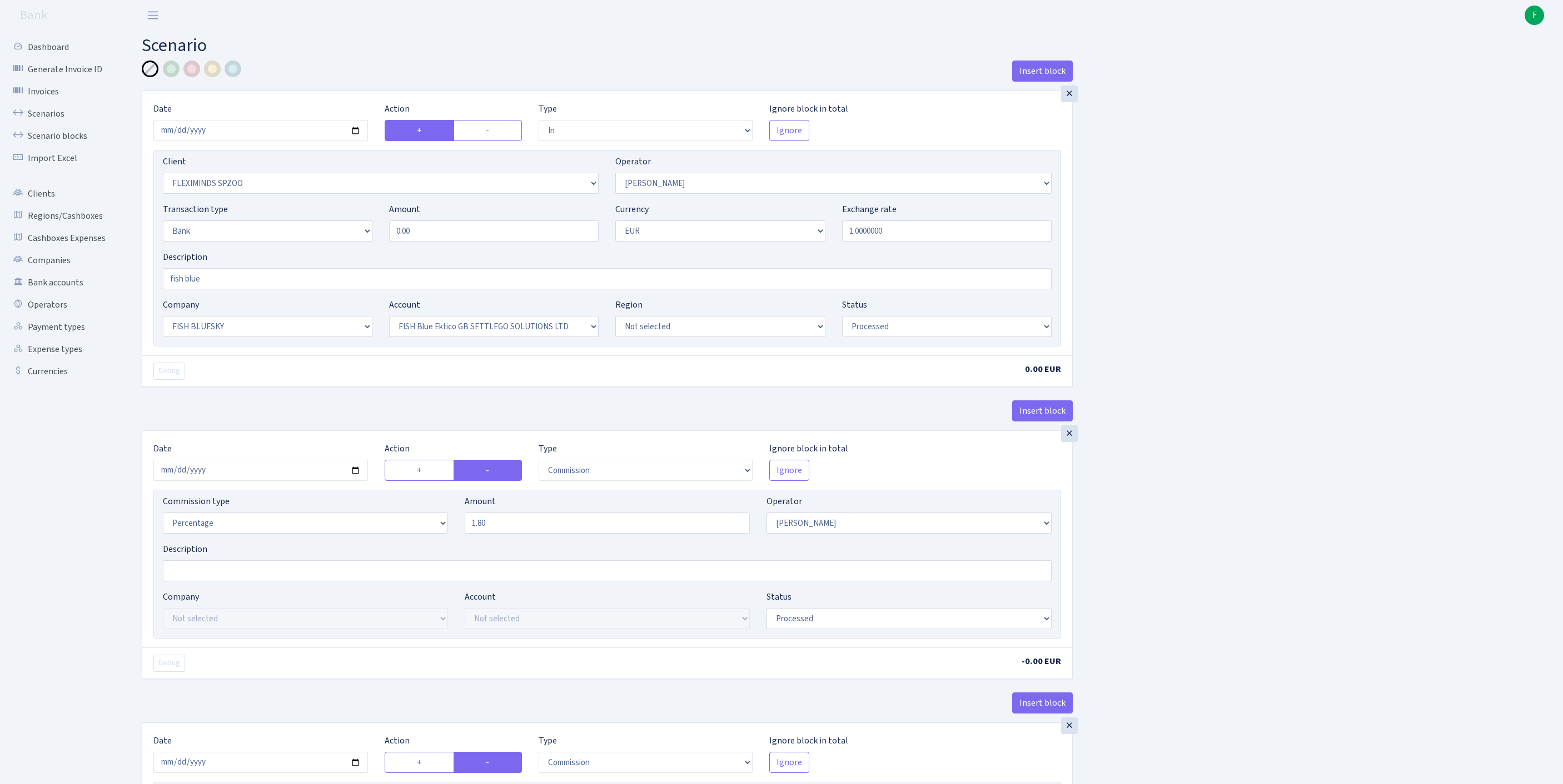
select select "processed"
select select "commission"
select select "1"
select select "23"
select select "67"
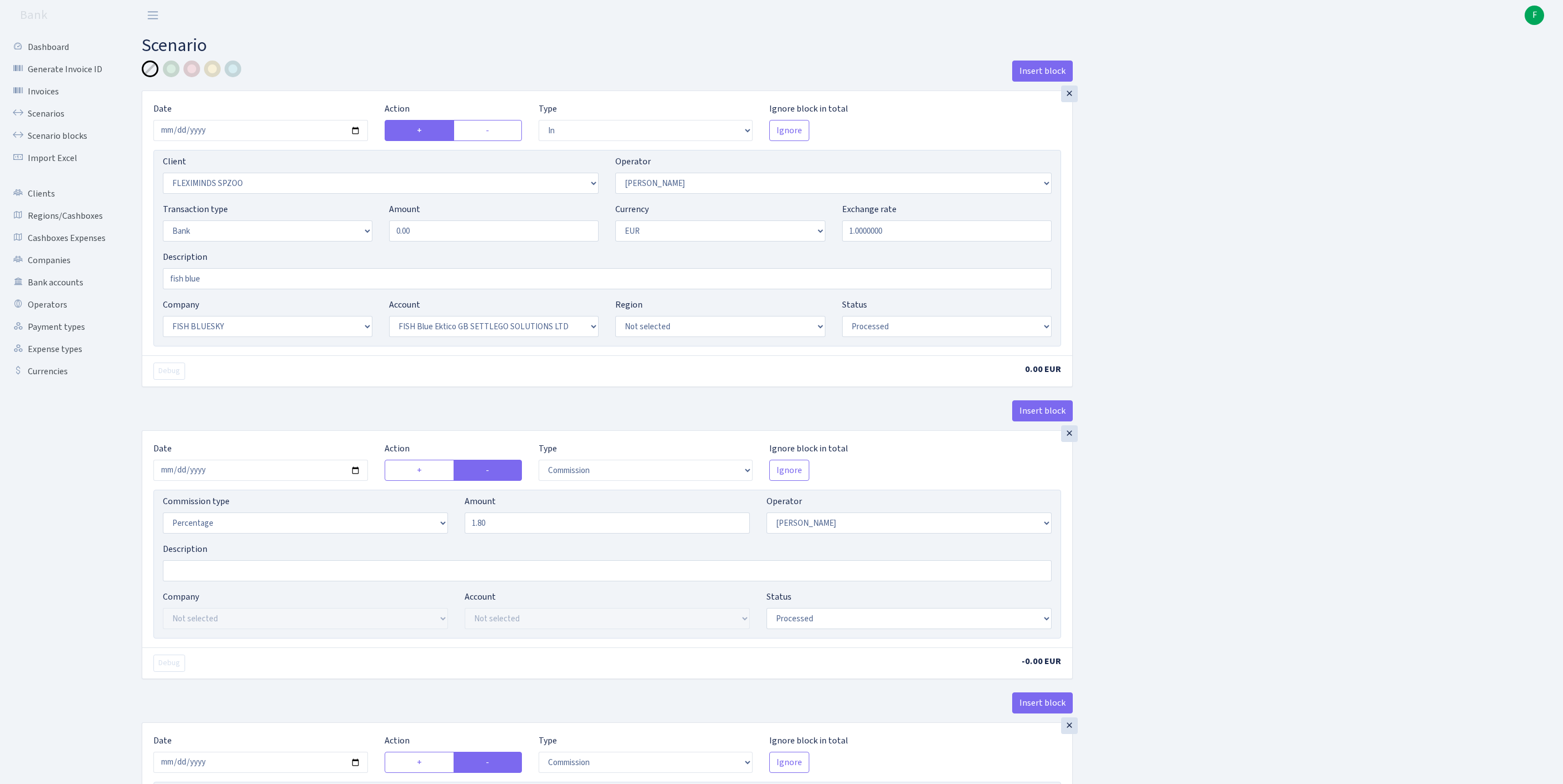
select select "processed"
click at [59, 123] on link "Scenarios" at bounding box center [61, 114] width 111 height 22
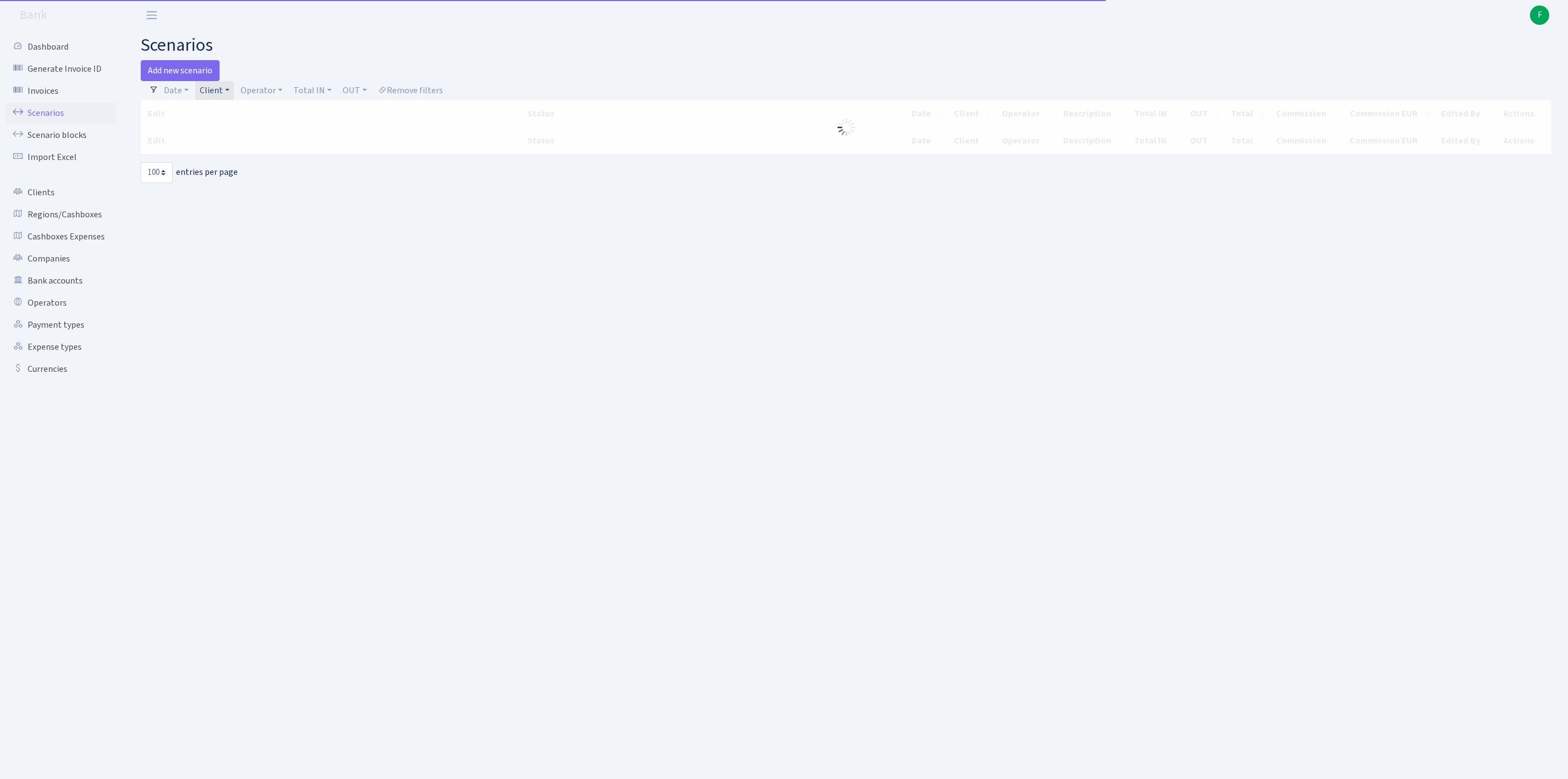
select select "100"
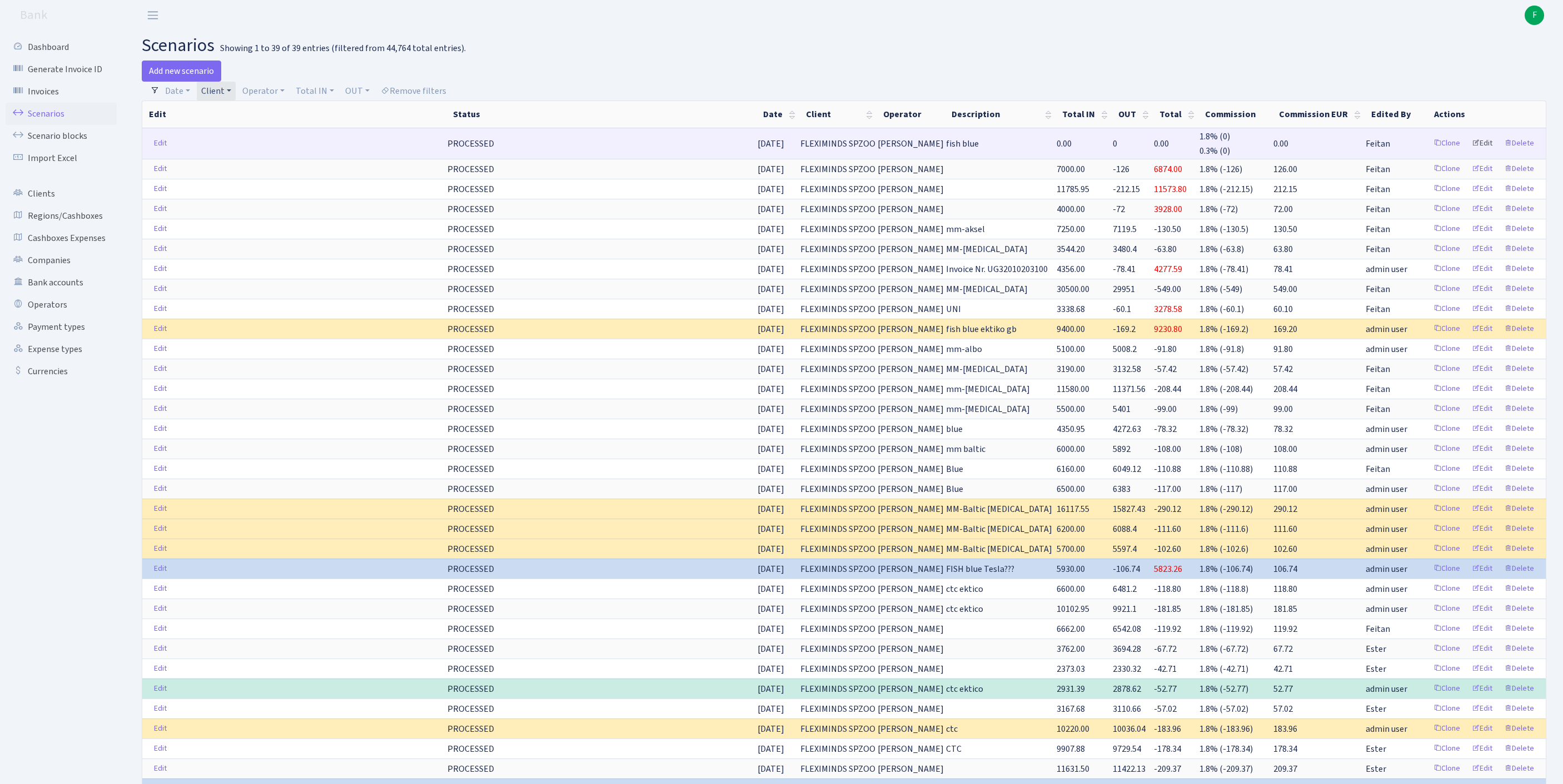
click at [1467, 152] on link "Edit" at bounding box center [1482, 143] width 31 height 17
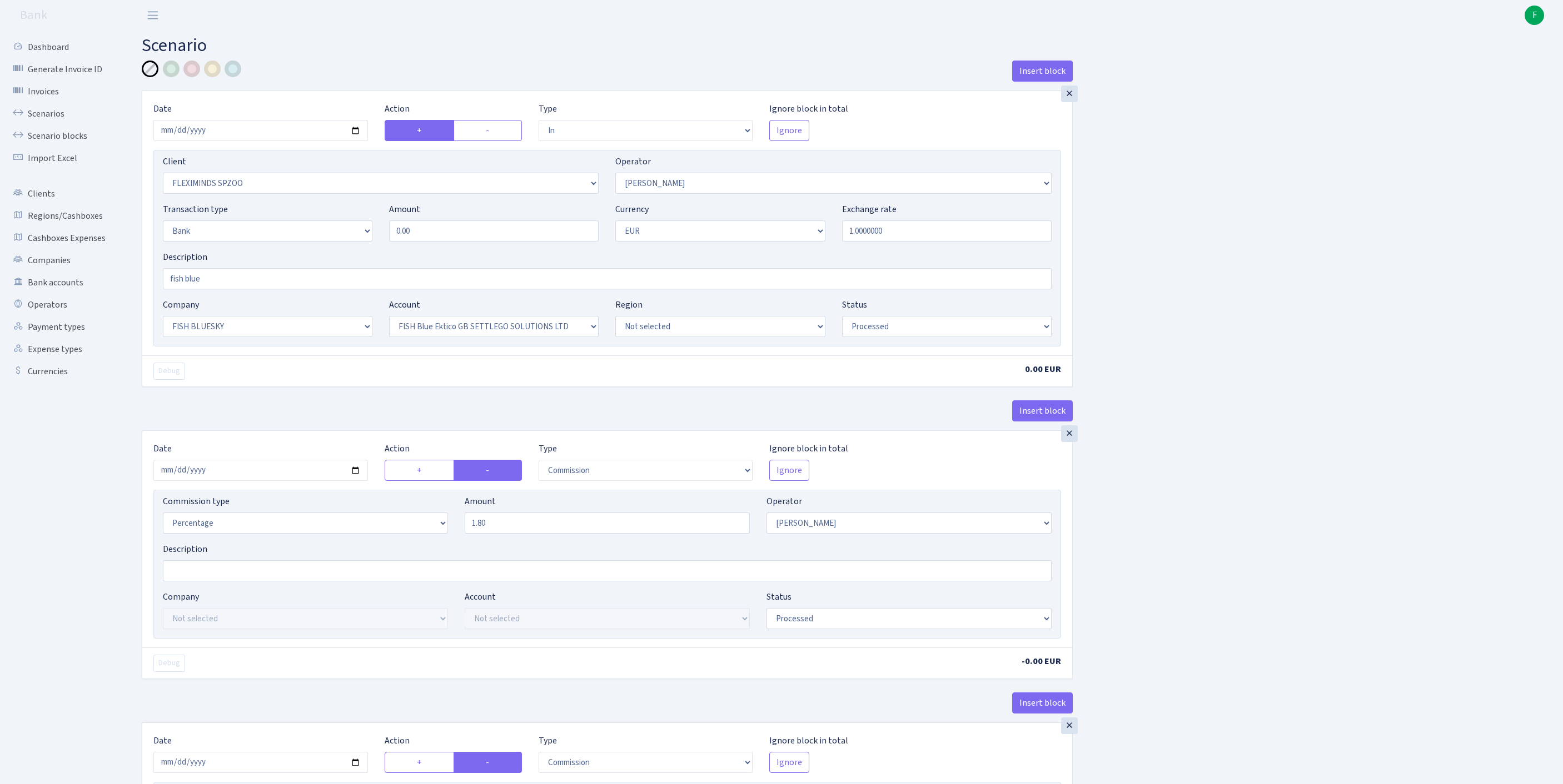
select select "in"
select select "2755"
select select "10"
select select "2"
select select "1"
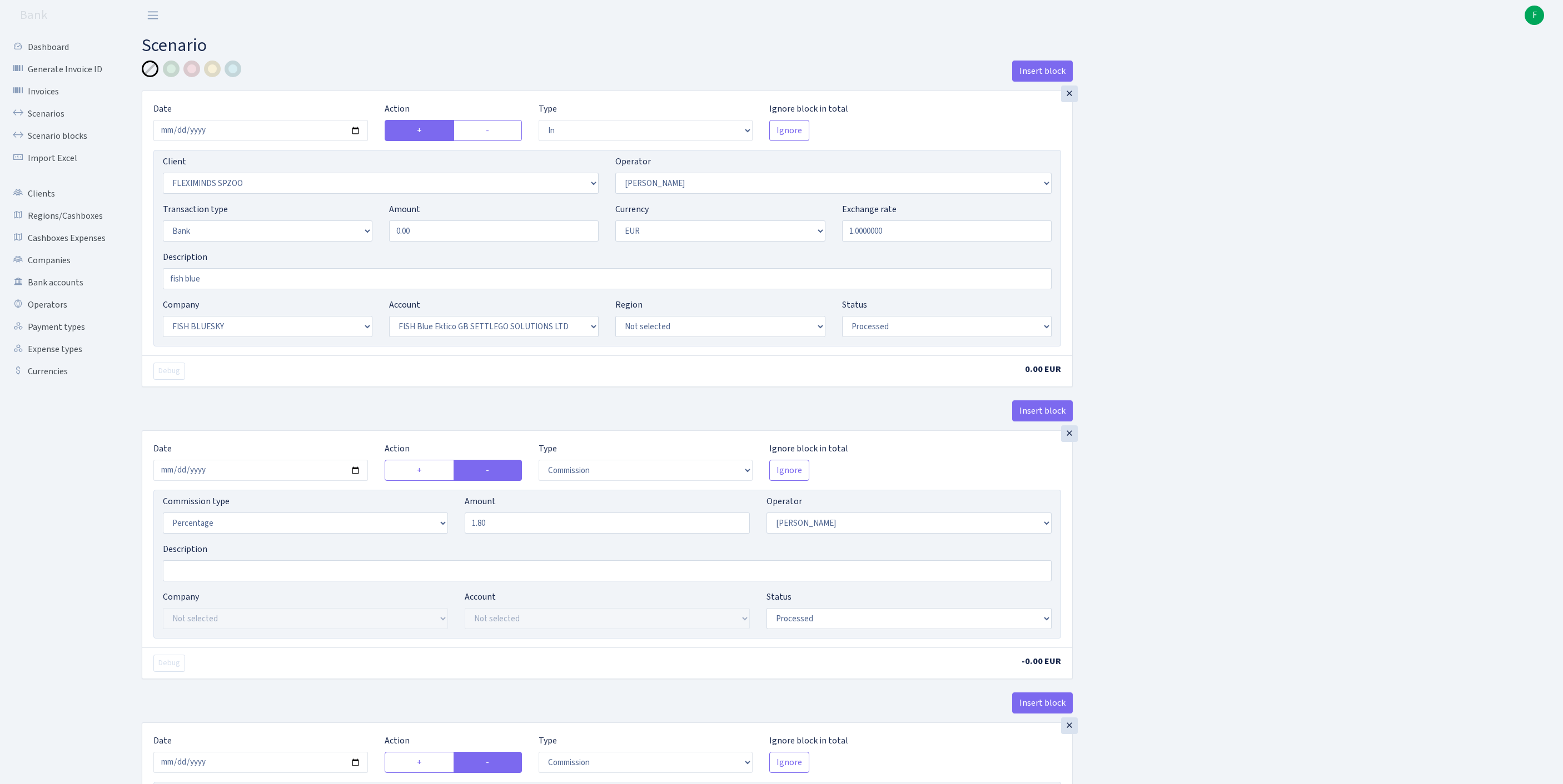
select select "23"
select select "67"
select select "processed"
select select "commission"
select select "10"
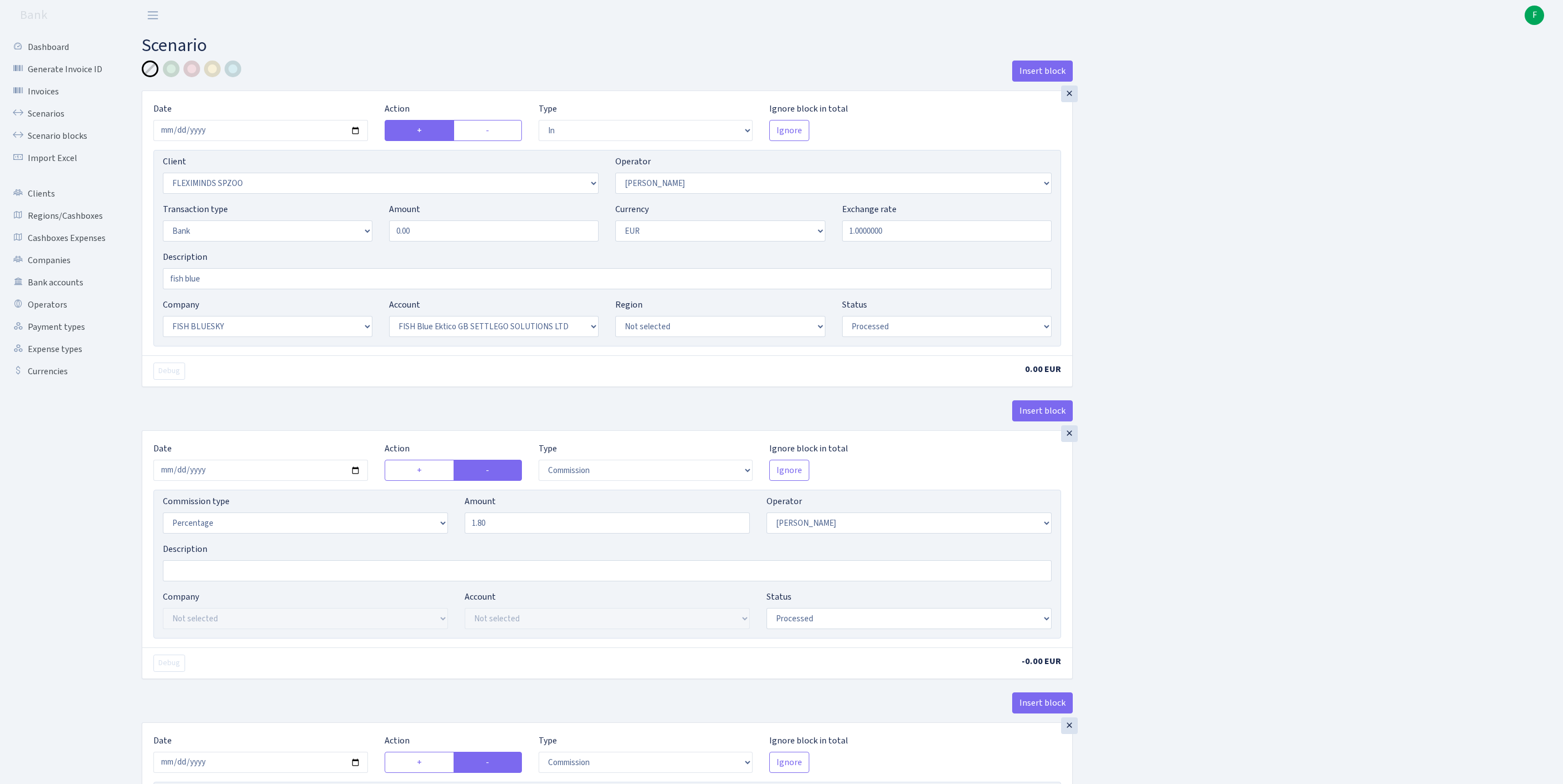
select select "processed"
select select "commission"
select select "1"
select select "23"
select select "67"
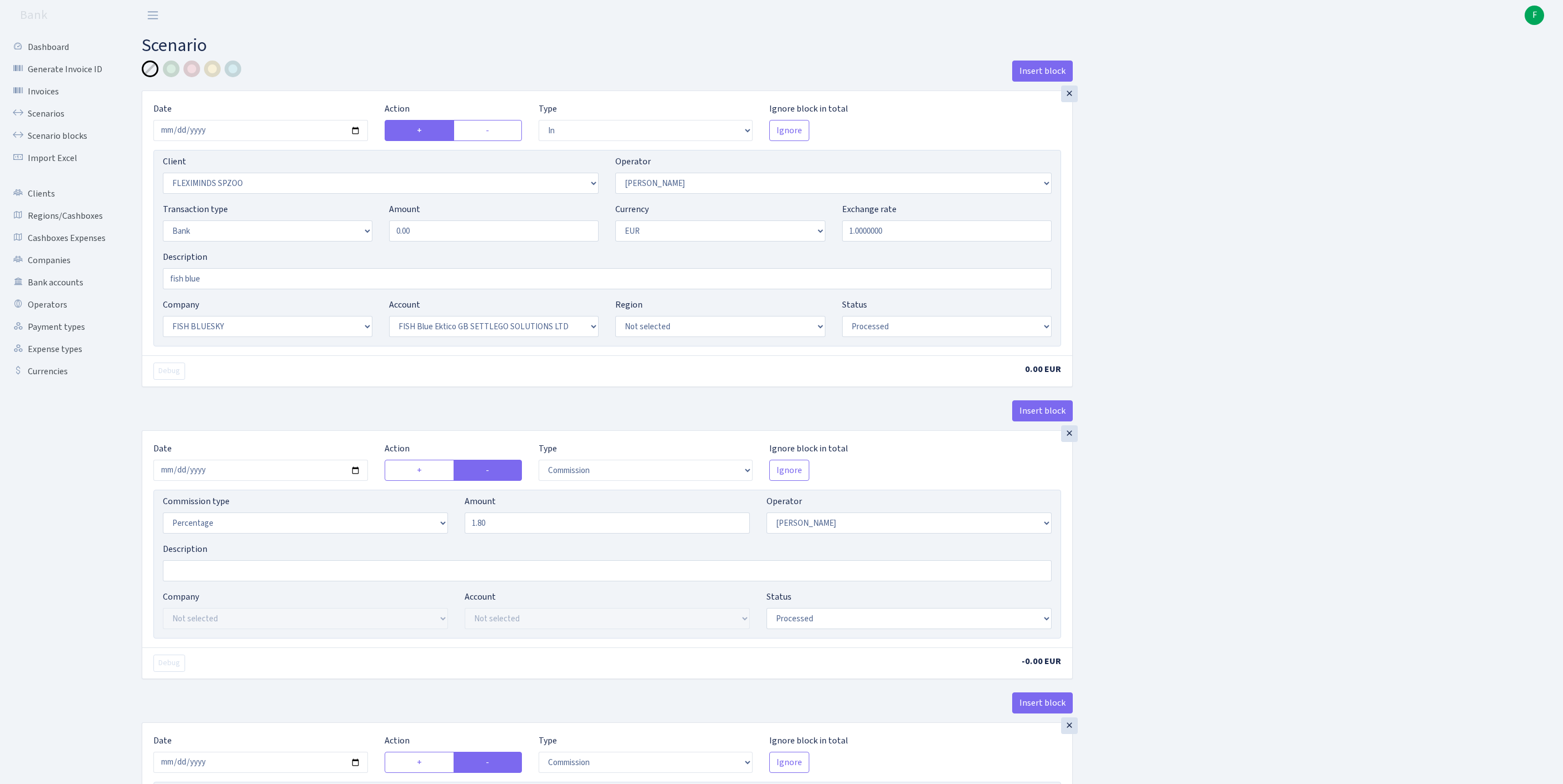
select select "processed"
drag, startPoint x: 438, startPoint y: 251, endPoint x: 323, endPoint y: 245, distance: 115.2
click at [323, 245] on div "Transaction type Not selected 981 ELF FISH crypto GIRT IVO dekl MM-BALTIC eur U…" at bounding box center [607, 226] width 905 height 48
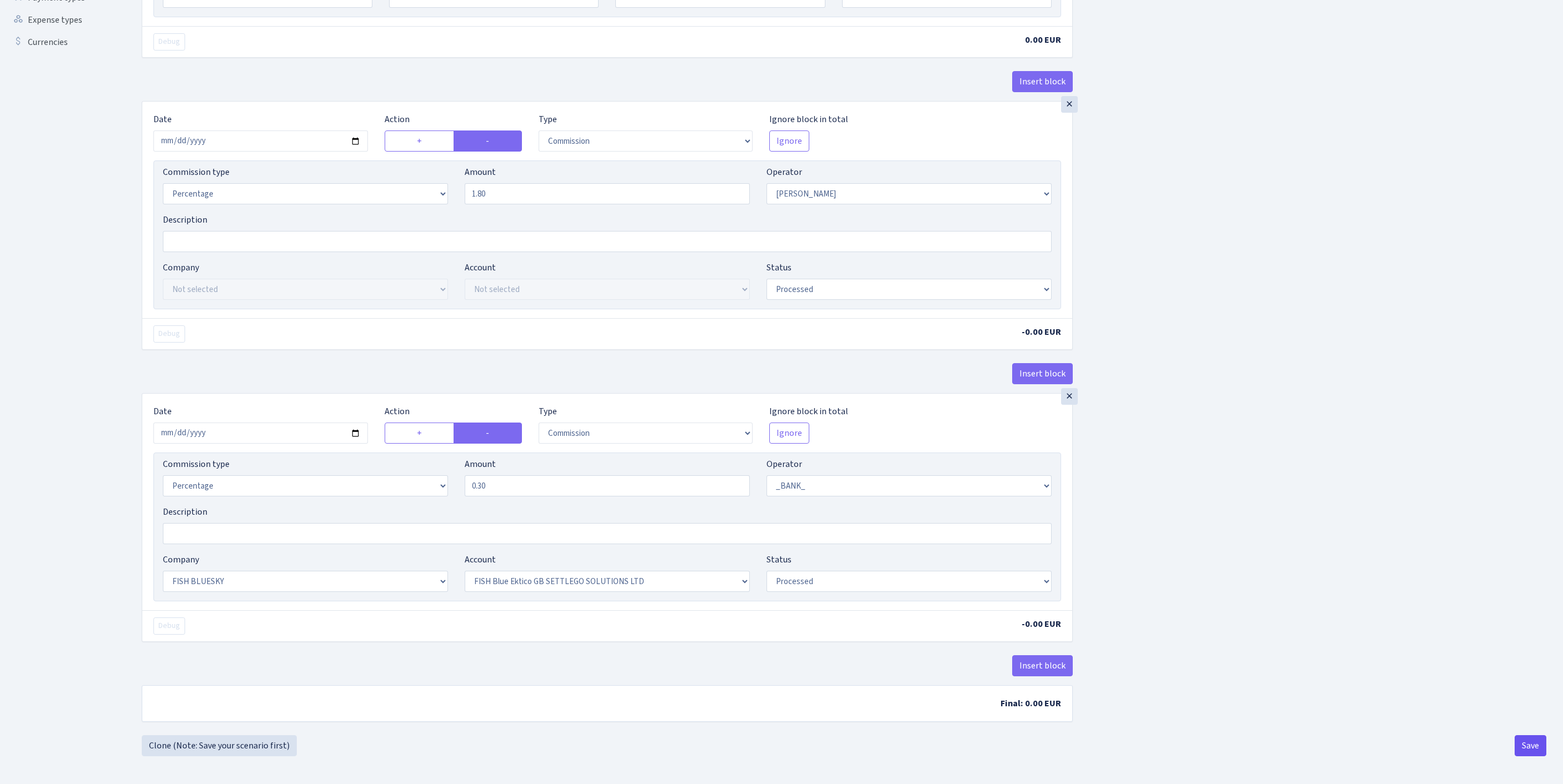
type input "4,000.00"
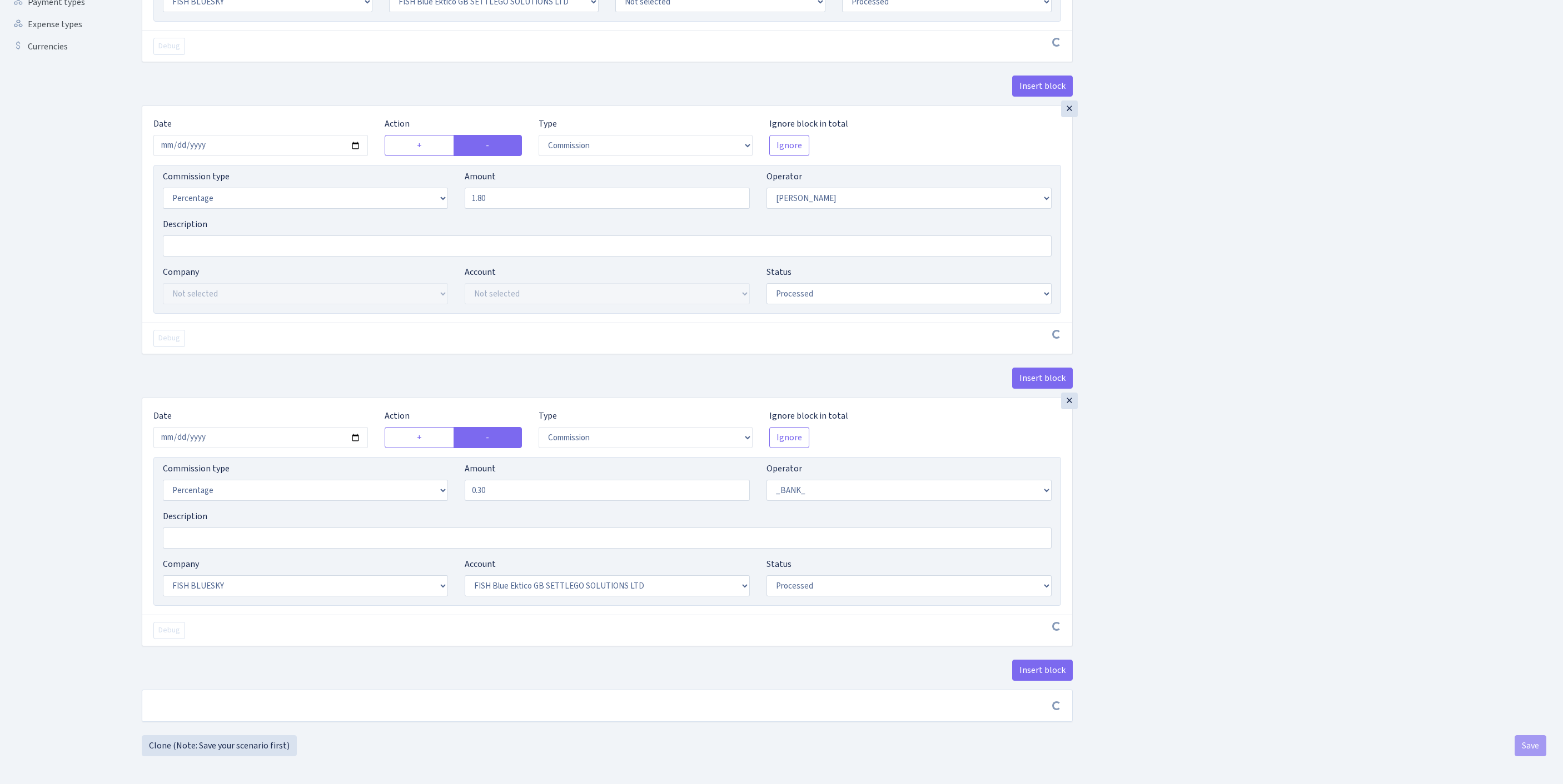
scroll to position [465, 0]
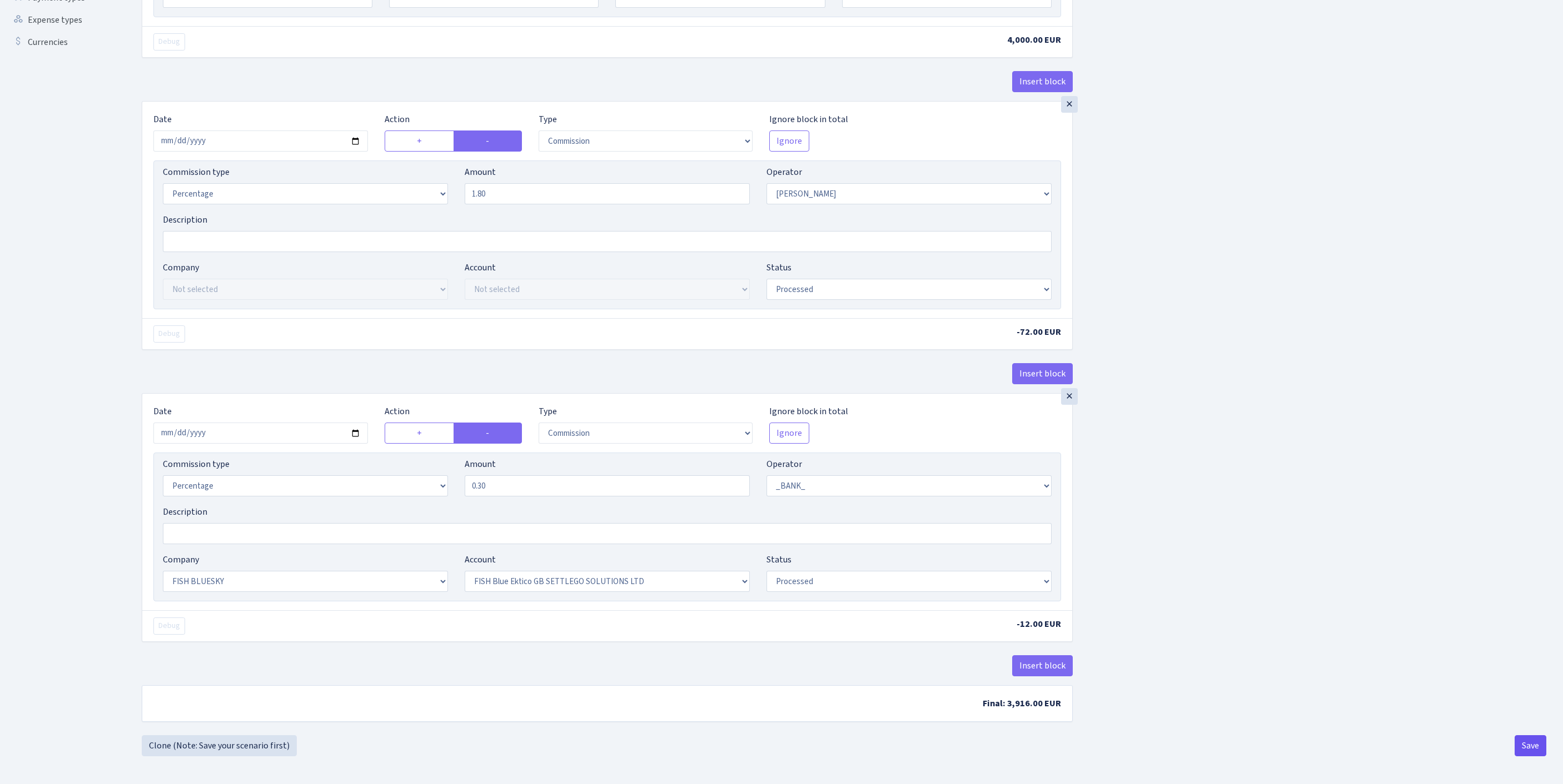
click at [1518, 745] on button "Save" at bounding box center [1530, 745] width 32 height 21
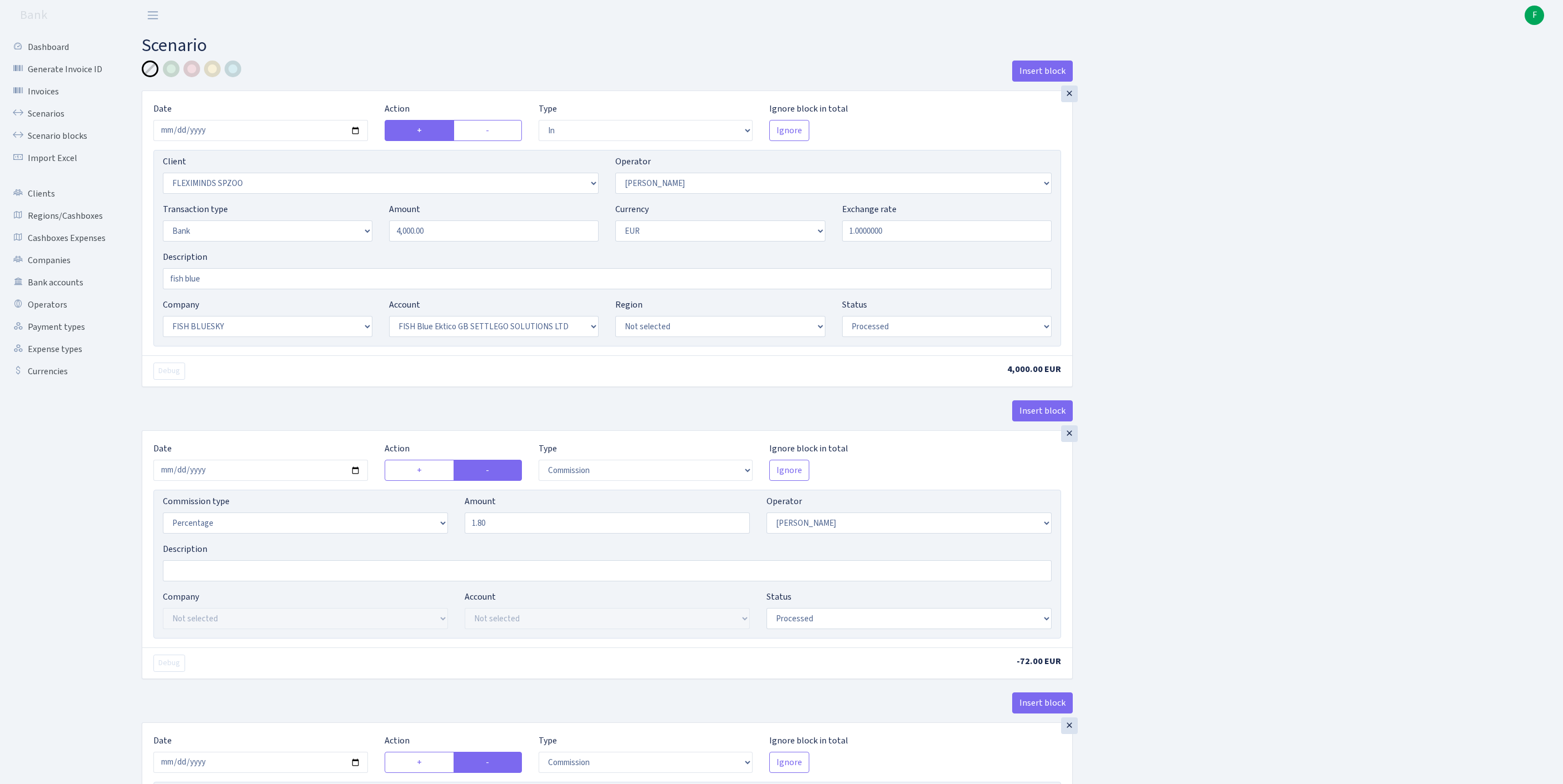
select select "in"
select select "2755"
select select "10"
select select "2"
select select "1"
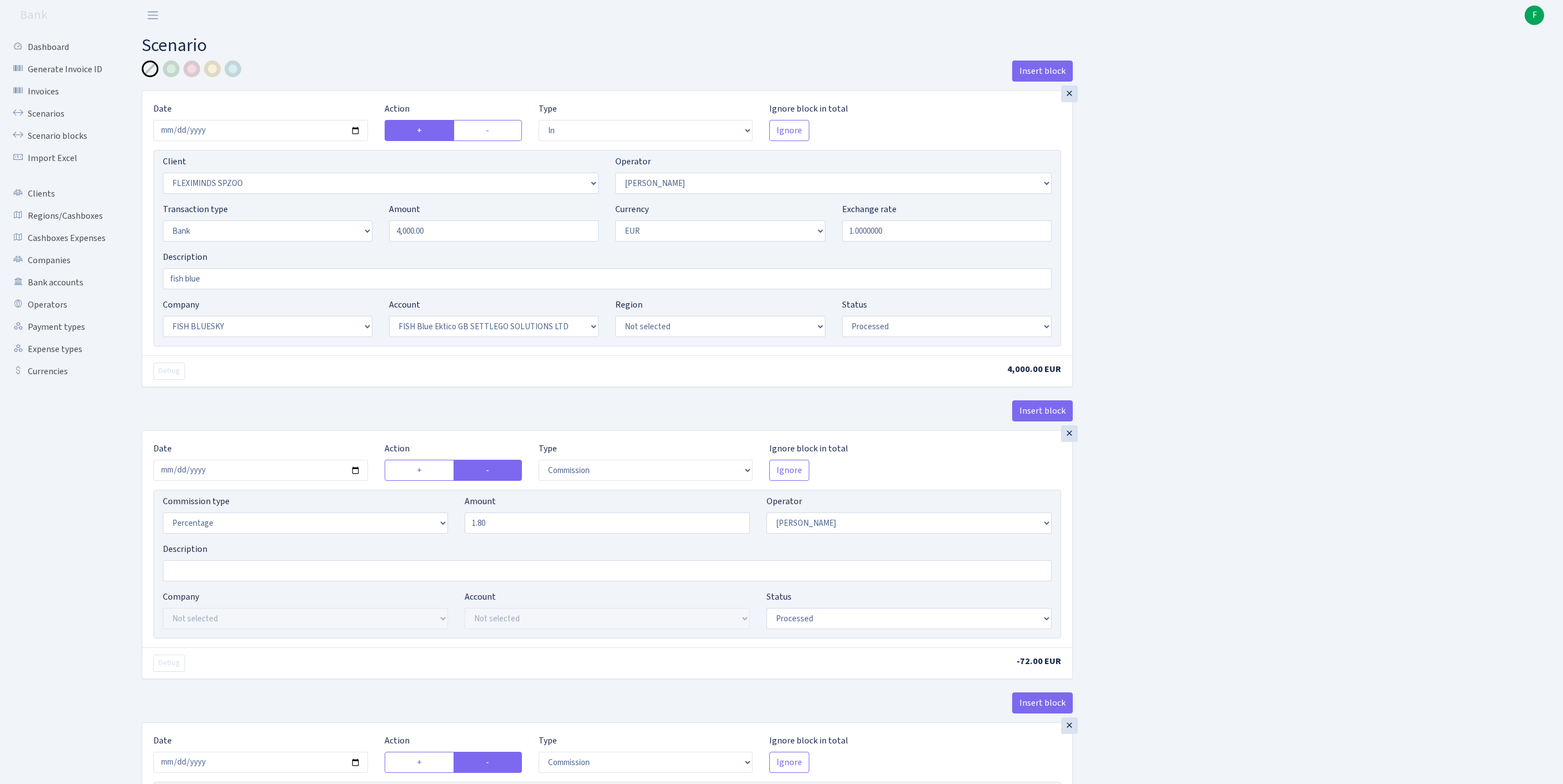
select select "23"
select select "67"
select select "processed"
select select "commission"
select select "10"
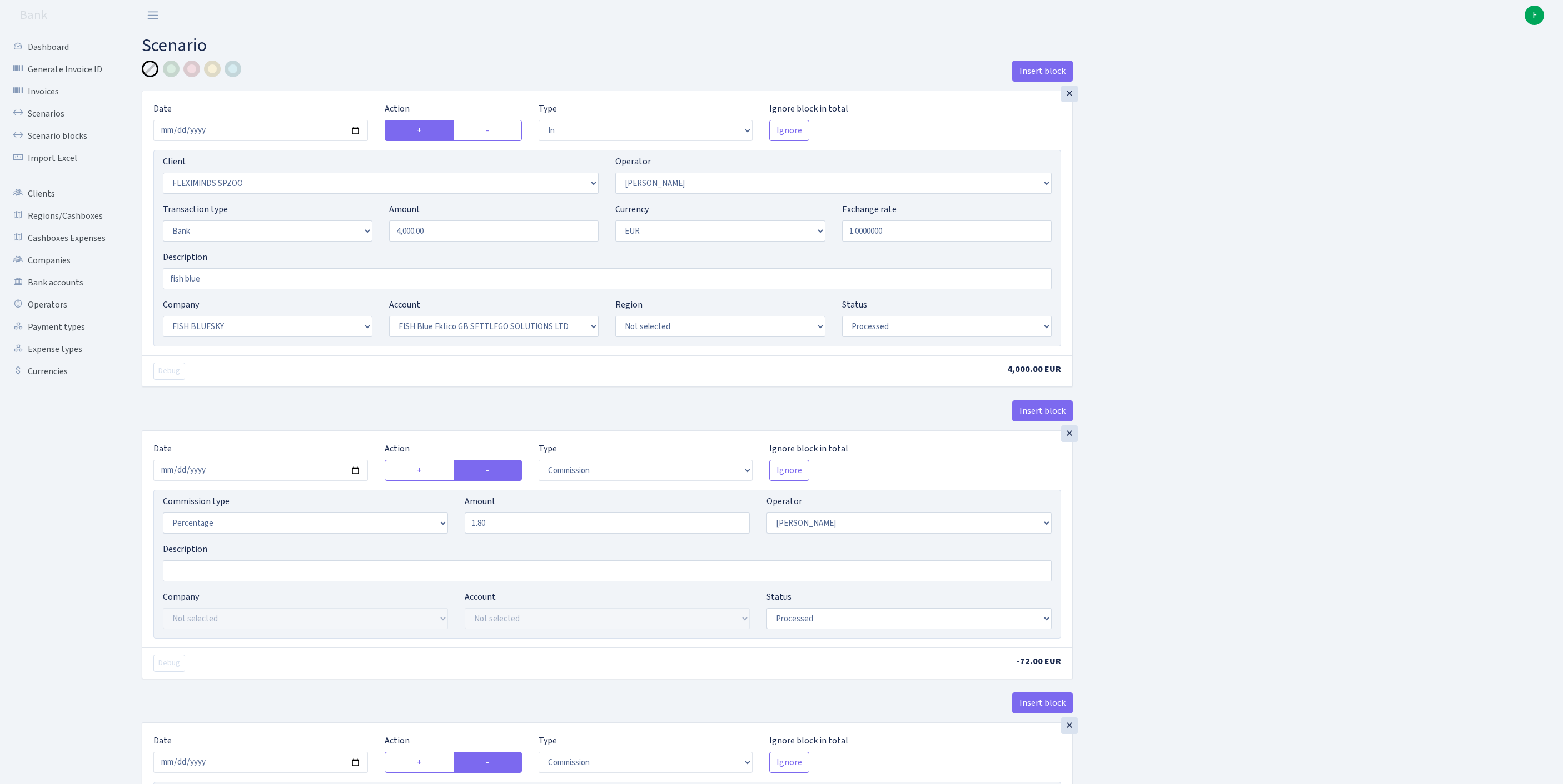
select select "processed"
select select "commission"
select select "1"
select select "23"
select select "67"
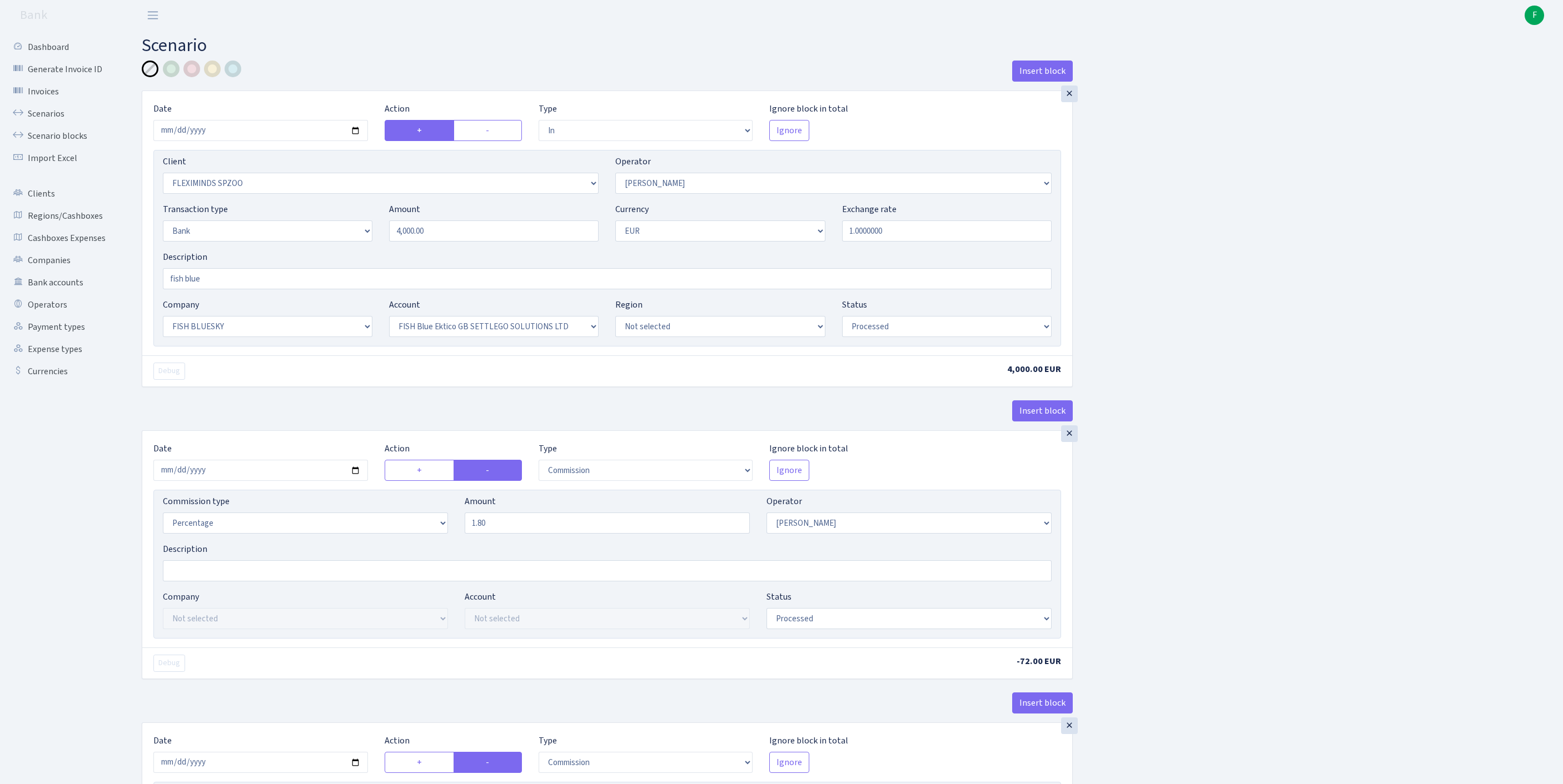
select select "processed"
click at [55, 125] on link "Scenarios" at bounding box center [61, 114] width 111 height 22
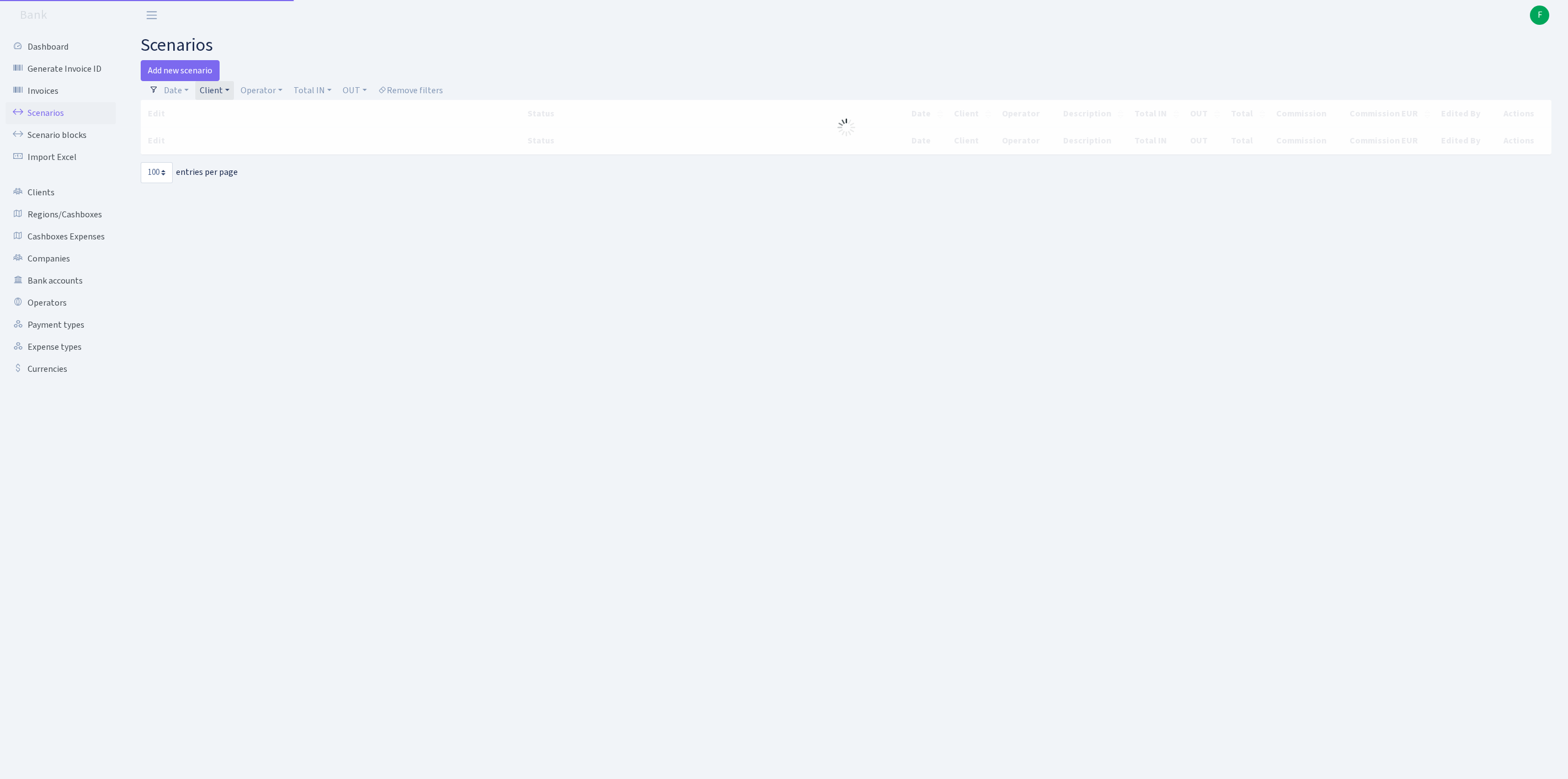
select select "100"
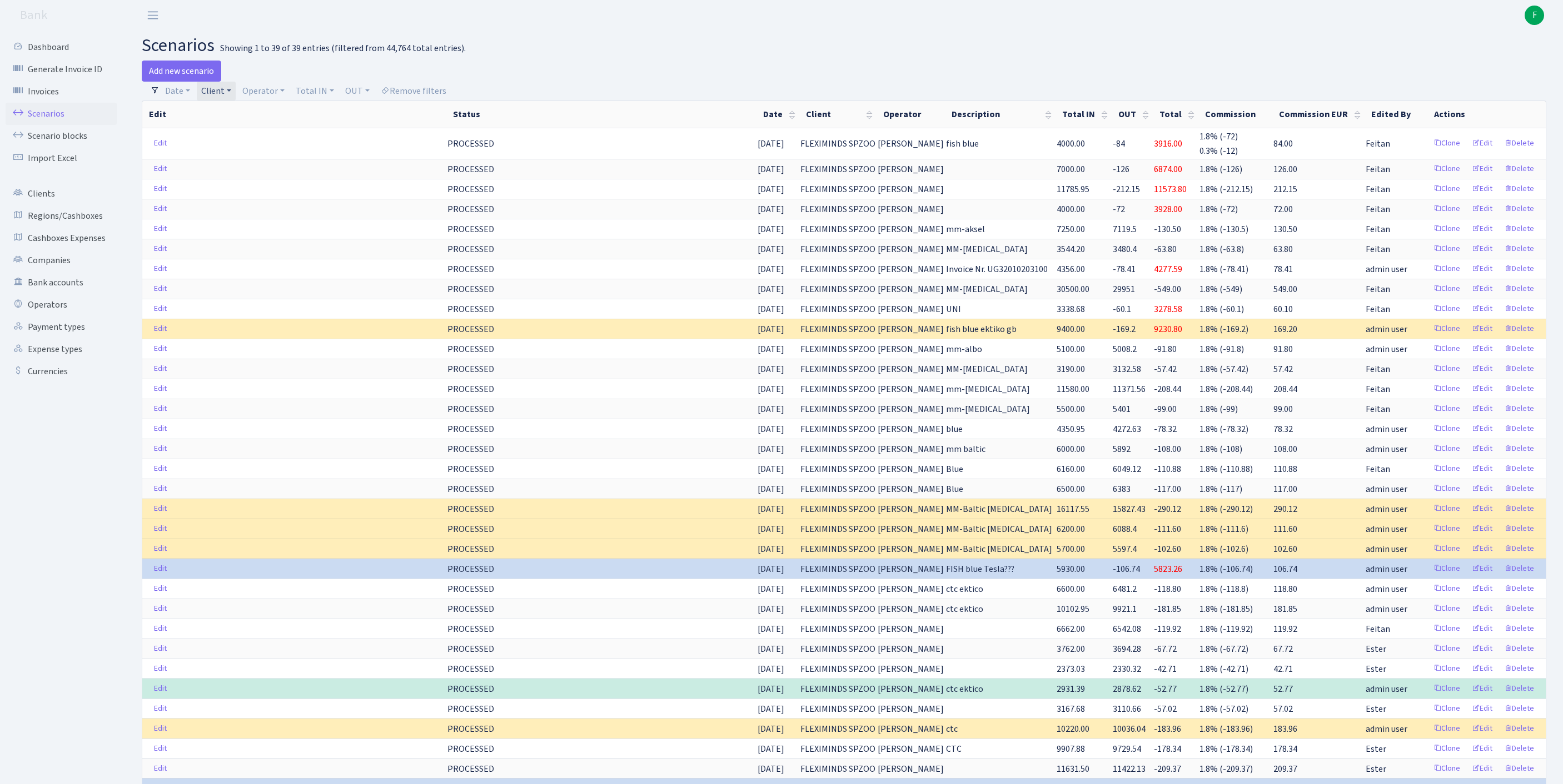
click at [235, 96] on link "Client" at bounding box center [216, 91] width 39 height 19
click at [252, 138] on input "search" at bounding box center [251, 130] width 100 height 17
type input "rentufre"
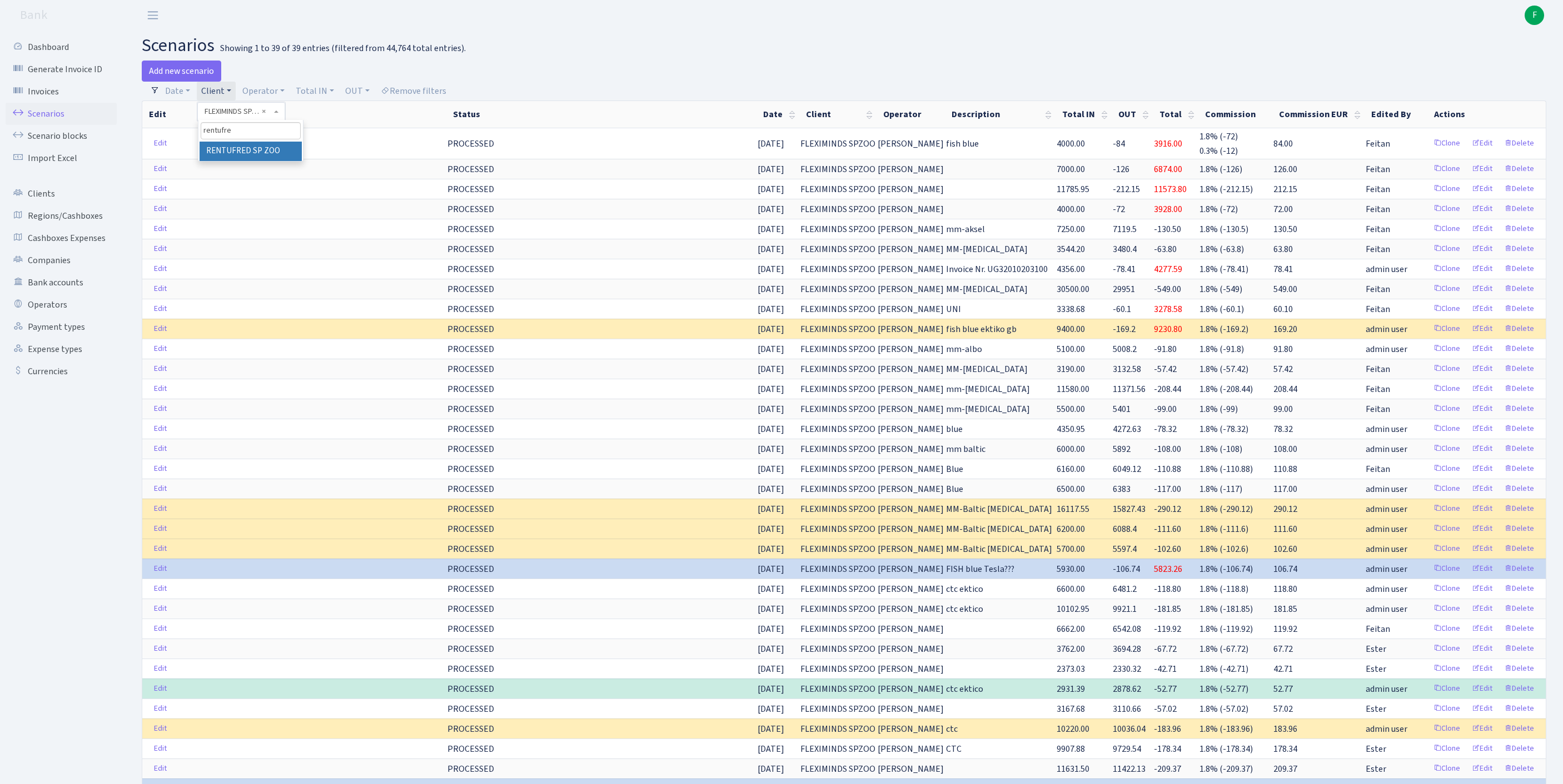
click at [271, 161] on li "RENTUFRED SP ZOO" at bounding box center [250, 151] width 102 height 19
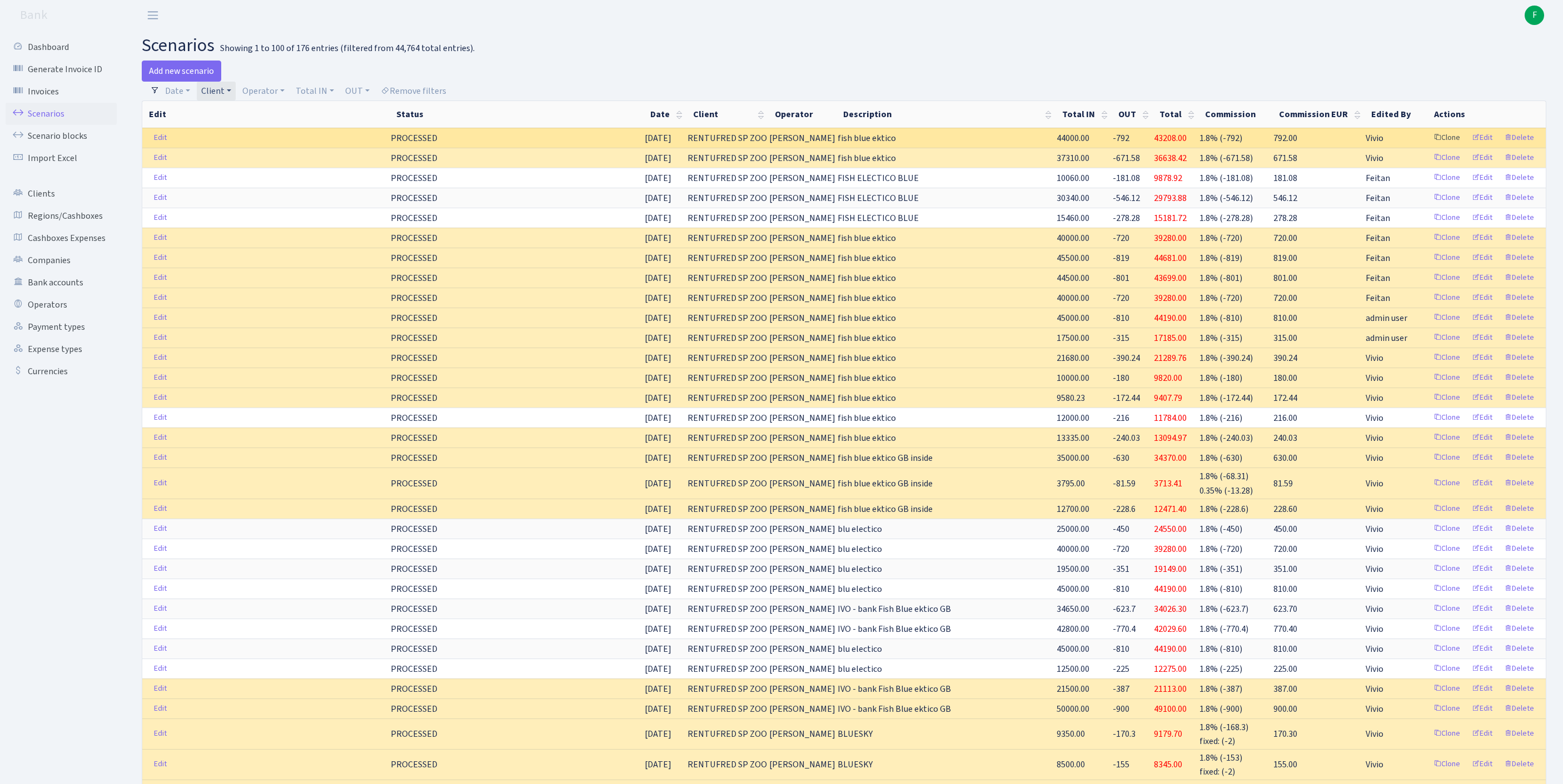
click at [1428, 147] on link "Clone" at bounding box center [1446, 138] width 37 height 17
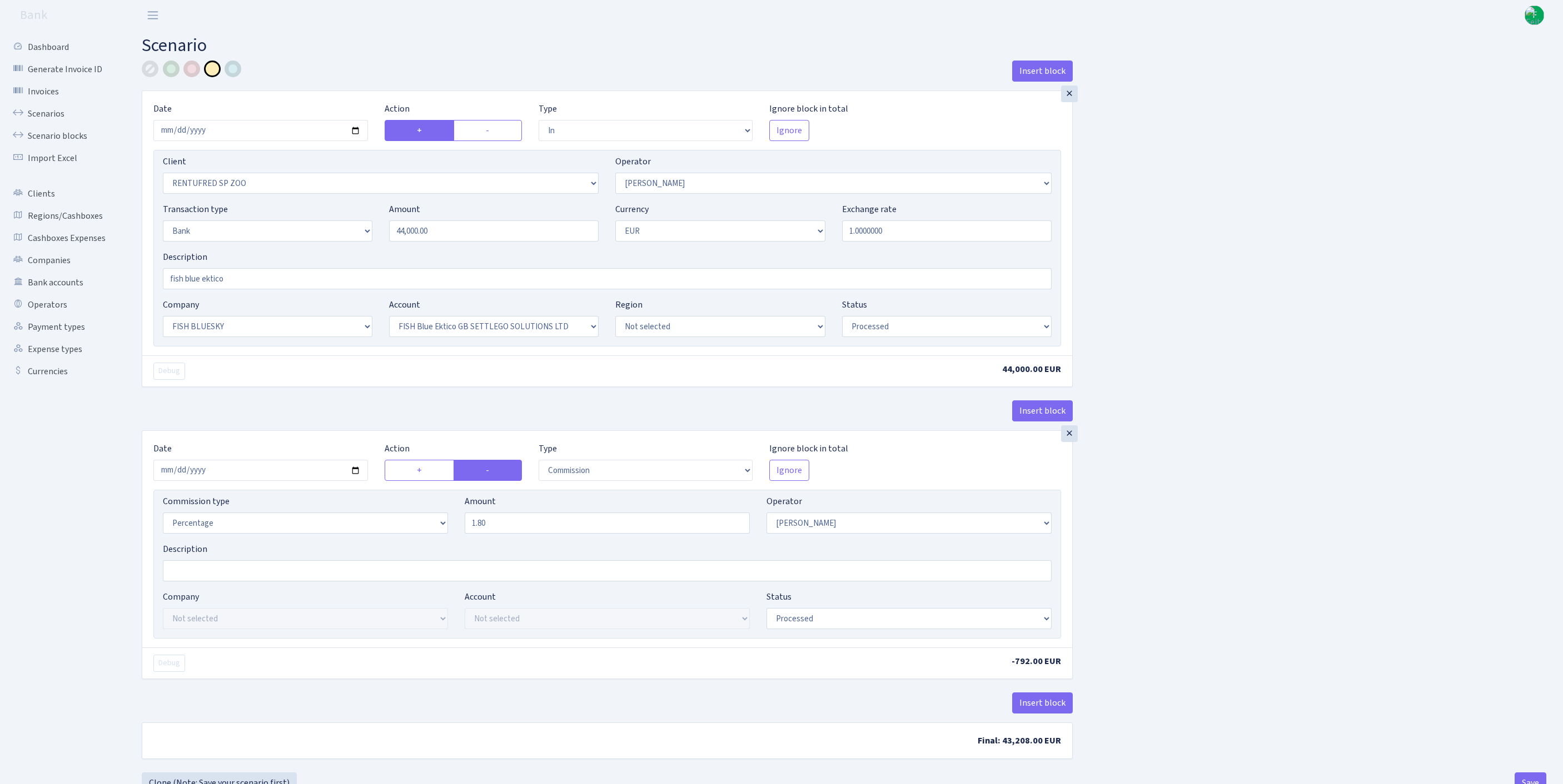
select select "in"
select select "2517"
select select "10"
select select "2"
select select "1"
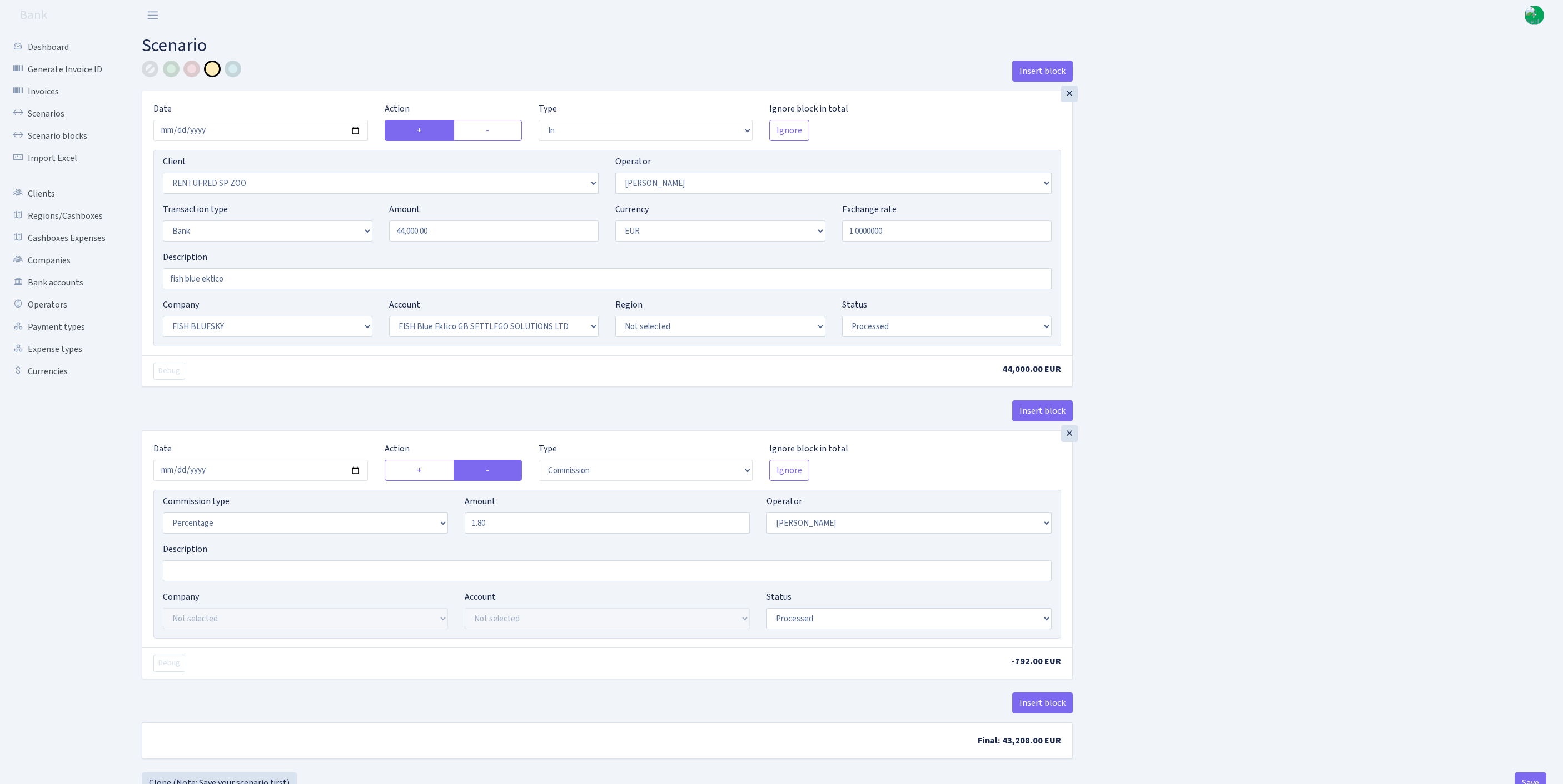
select select "23"
select select "67"
select select "processed"
select select "commission"
select select "10"
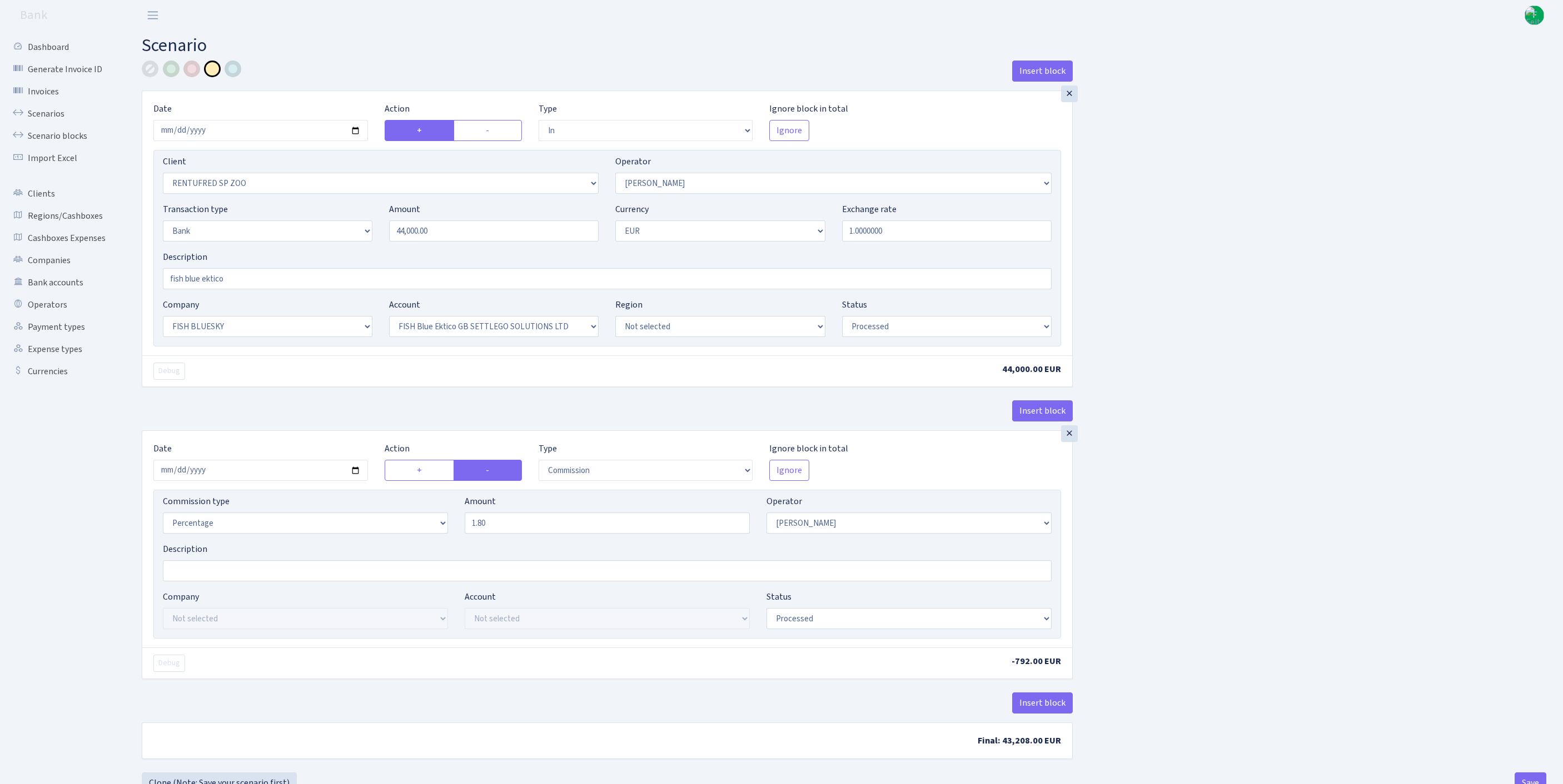
select select "processed"
click at [273, 140] on input "2025-09-26" at bounding box center [261, 130] width 215 height 21
type input "2025-09-29"
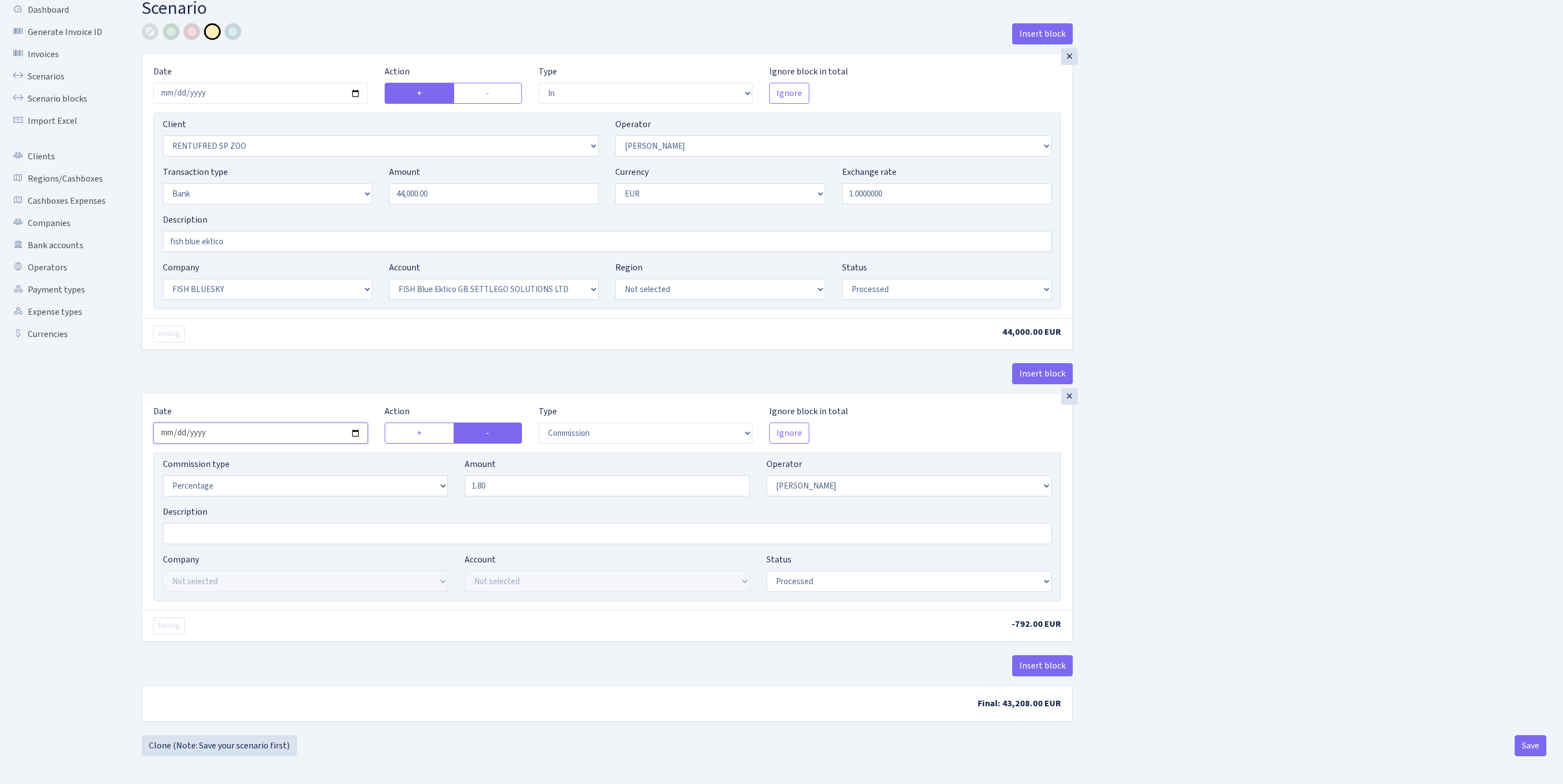
click at [285, 423] on input "2025-09-26" at bounding box center [261, 433] width 215 height 21
type input "2025-09-29"
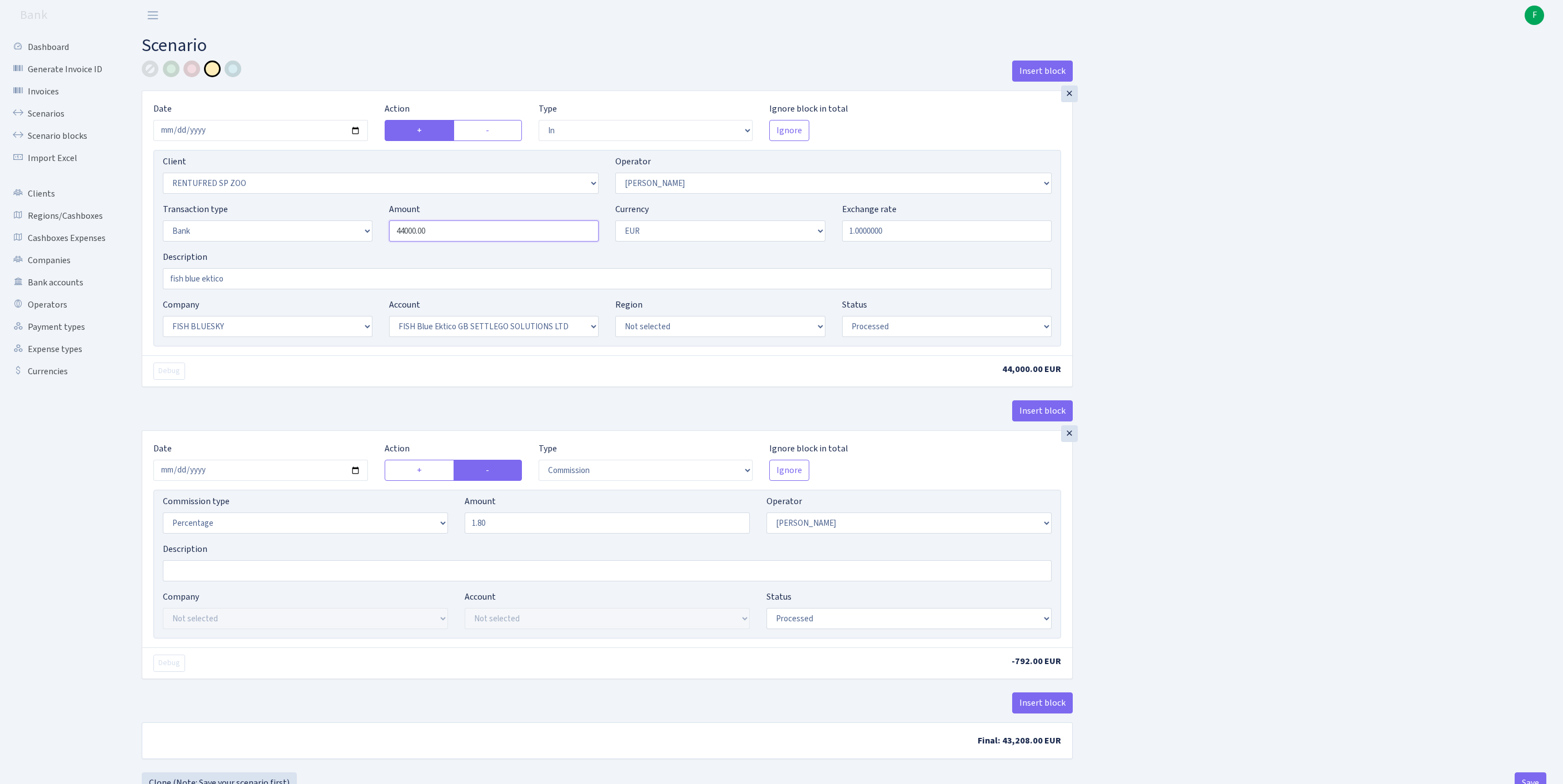
drag, startPoint x: 462, startPoint y: 251, endPoint x: 305, endPoint y: 239, distance: 157.5
click at [305, 239] on div "Transaction type Not selected 981 ELF FISH crypto GIRT IVO dekl MM-BALTIC eur U…" at bounding box center [607, 226] width 905 height 48
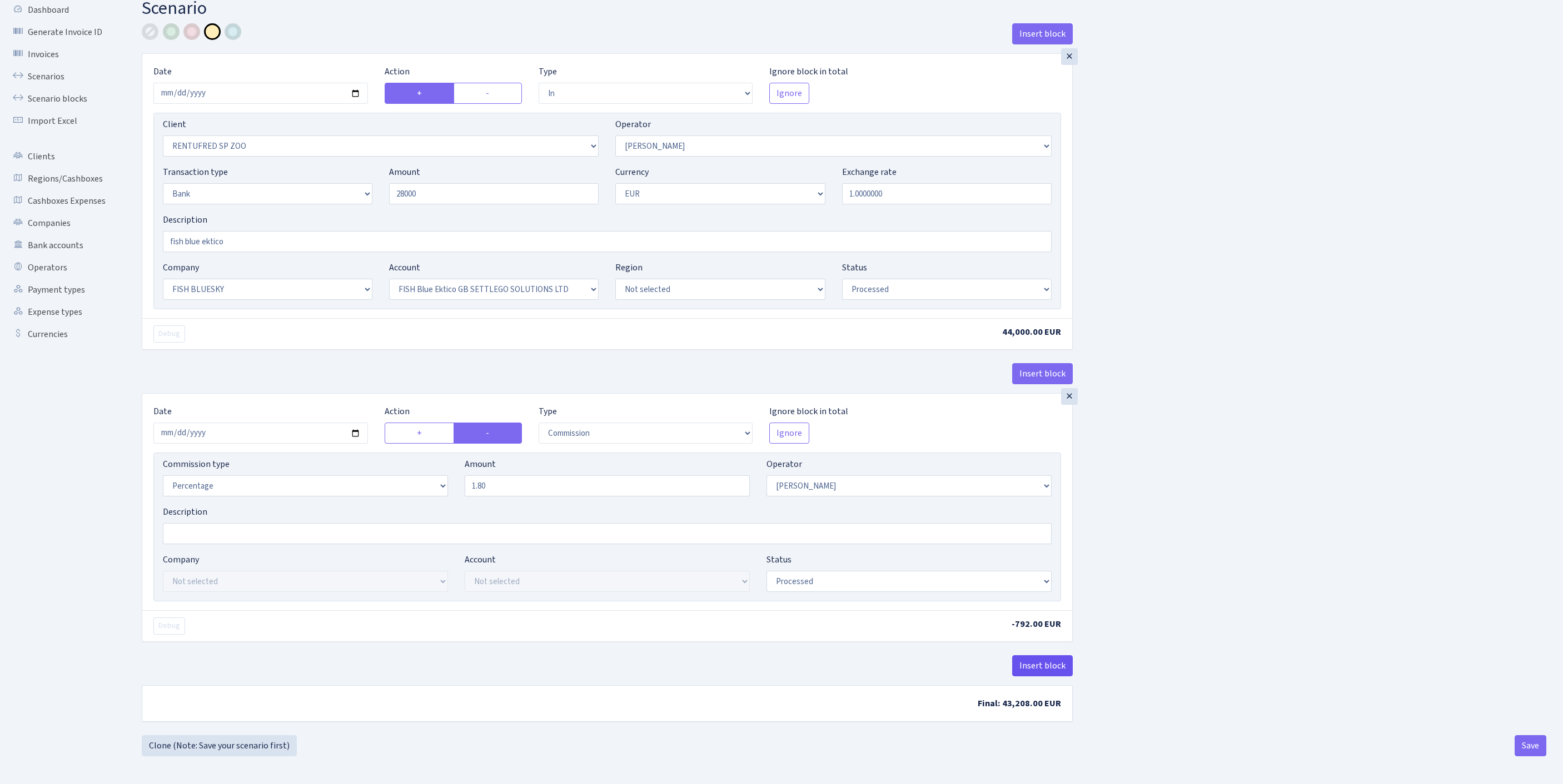
type input "28,000.00"
click at [1031, 655] on button "Insert block" at bounding box center [1042, 666] width 60 height 21
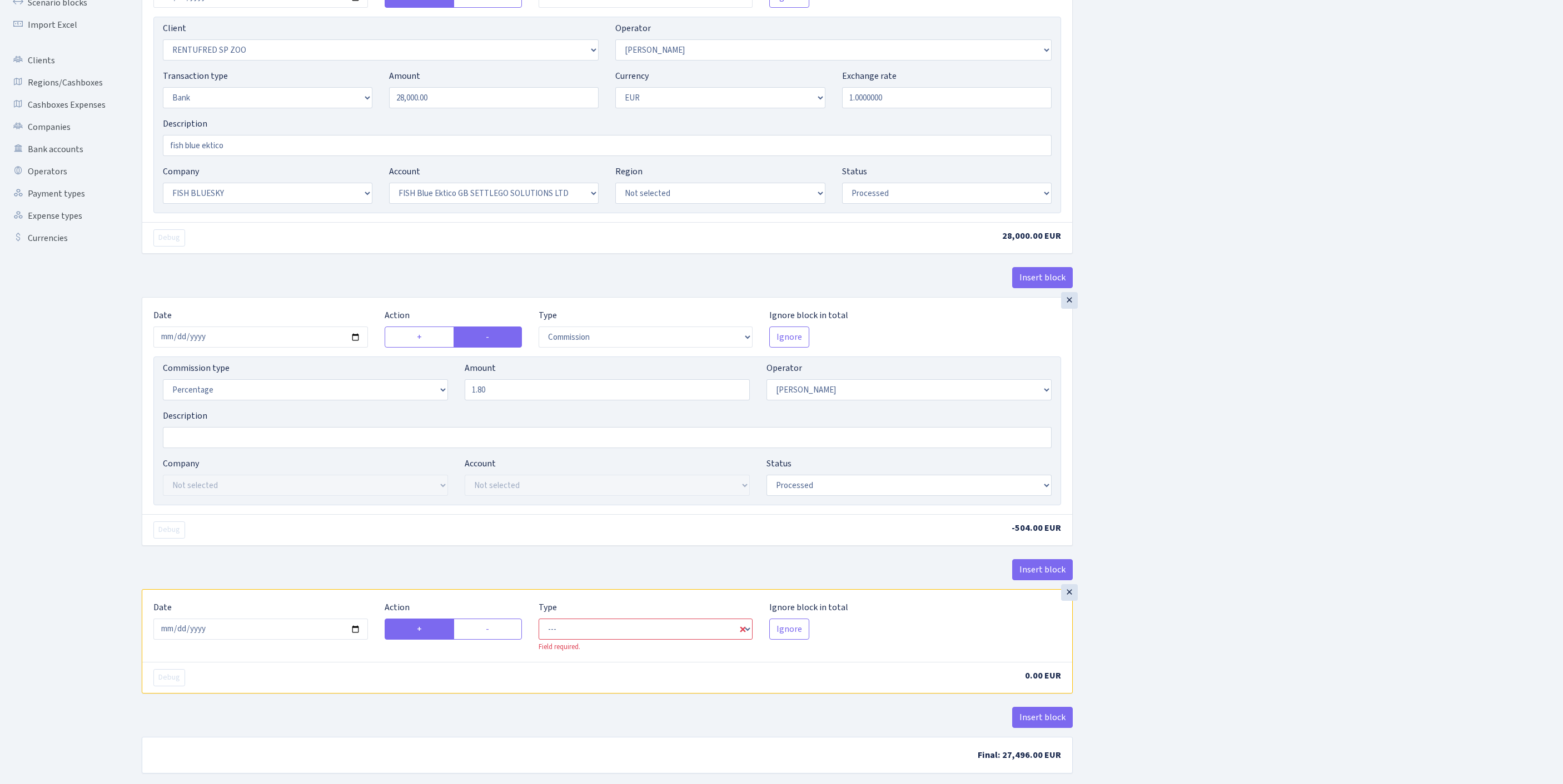
scroll to position [305, 0]
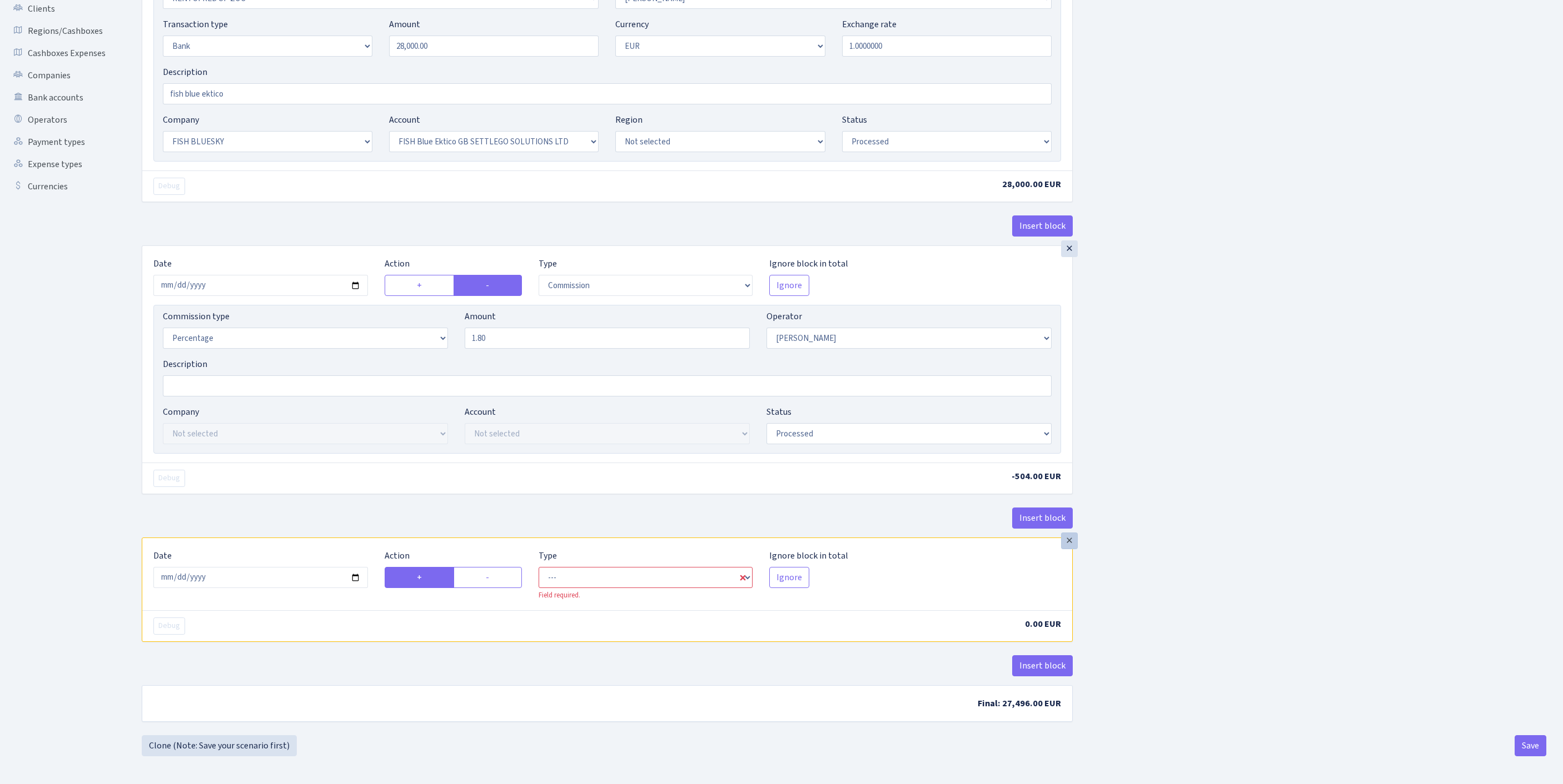
click at [1072, 533] on div "×" at bounding box center [1069, 541] width 17 height 17
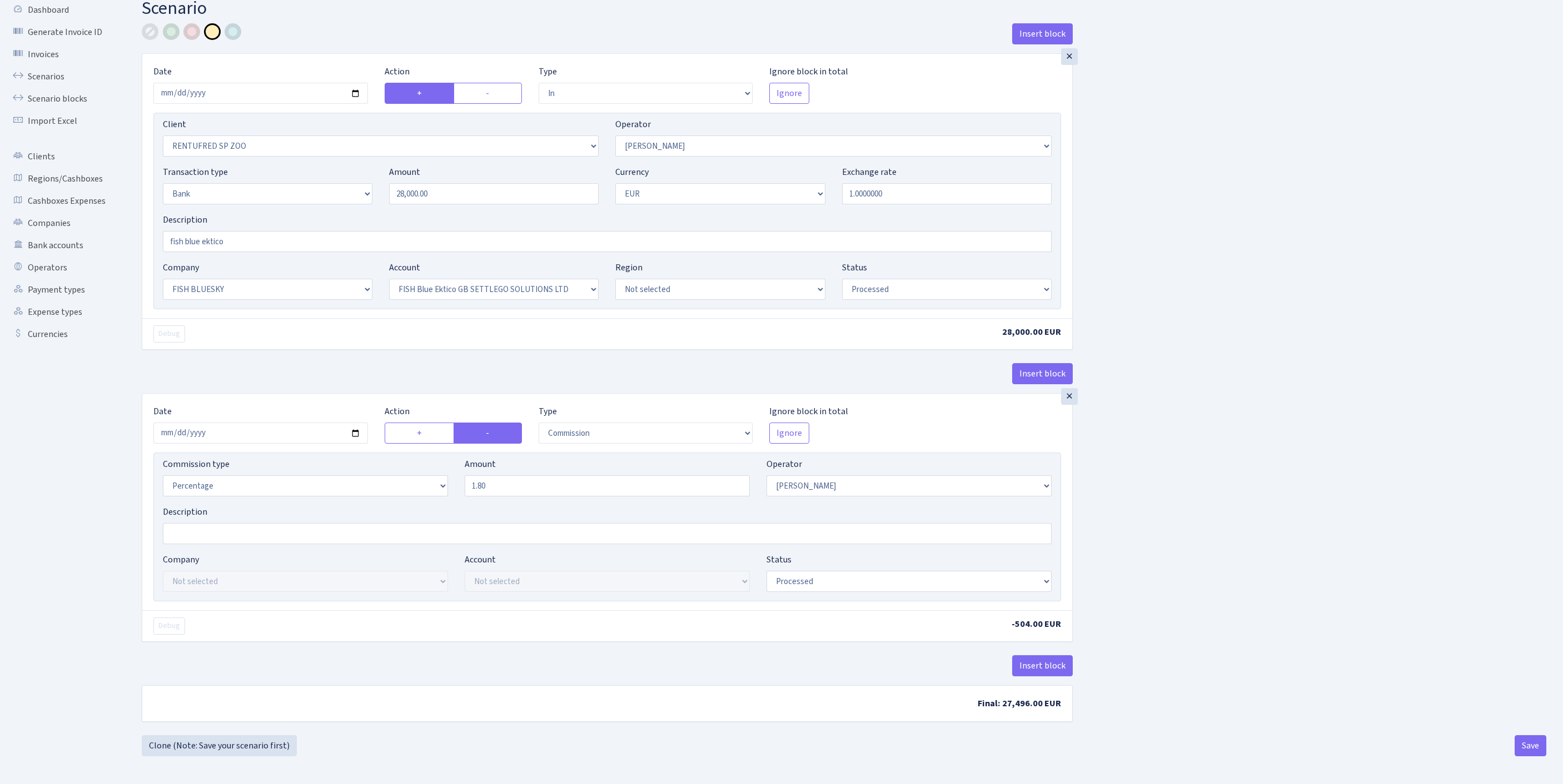
scroll to position [138, 0]
click at [1522, 750] on button "Save" at bounding box center [1530, 745] width 32 height 21
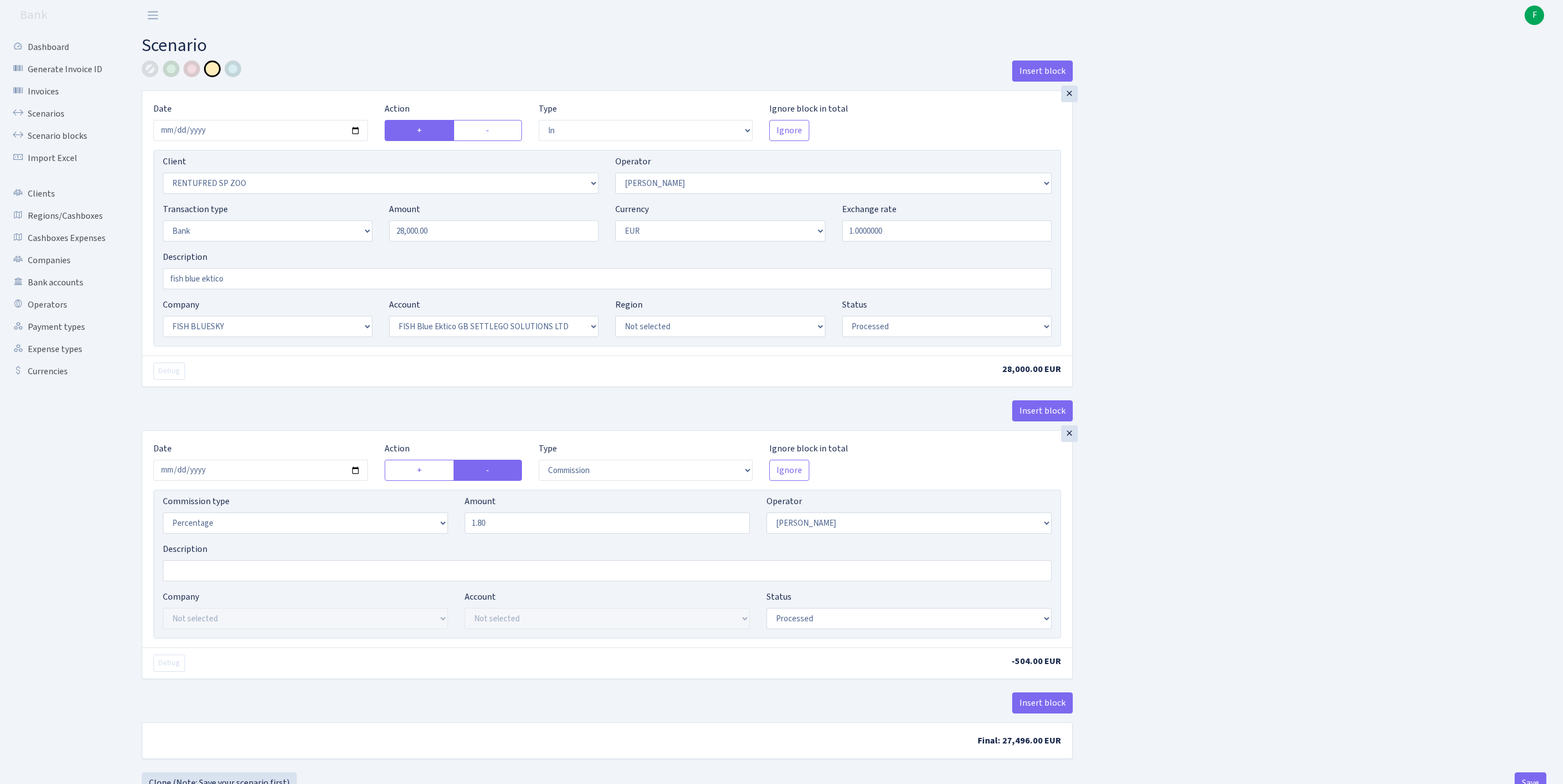
select select "in"
select select "2517"
select select "10"
select select "2"
select select "1"
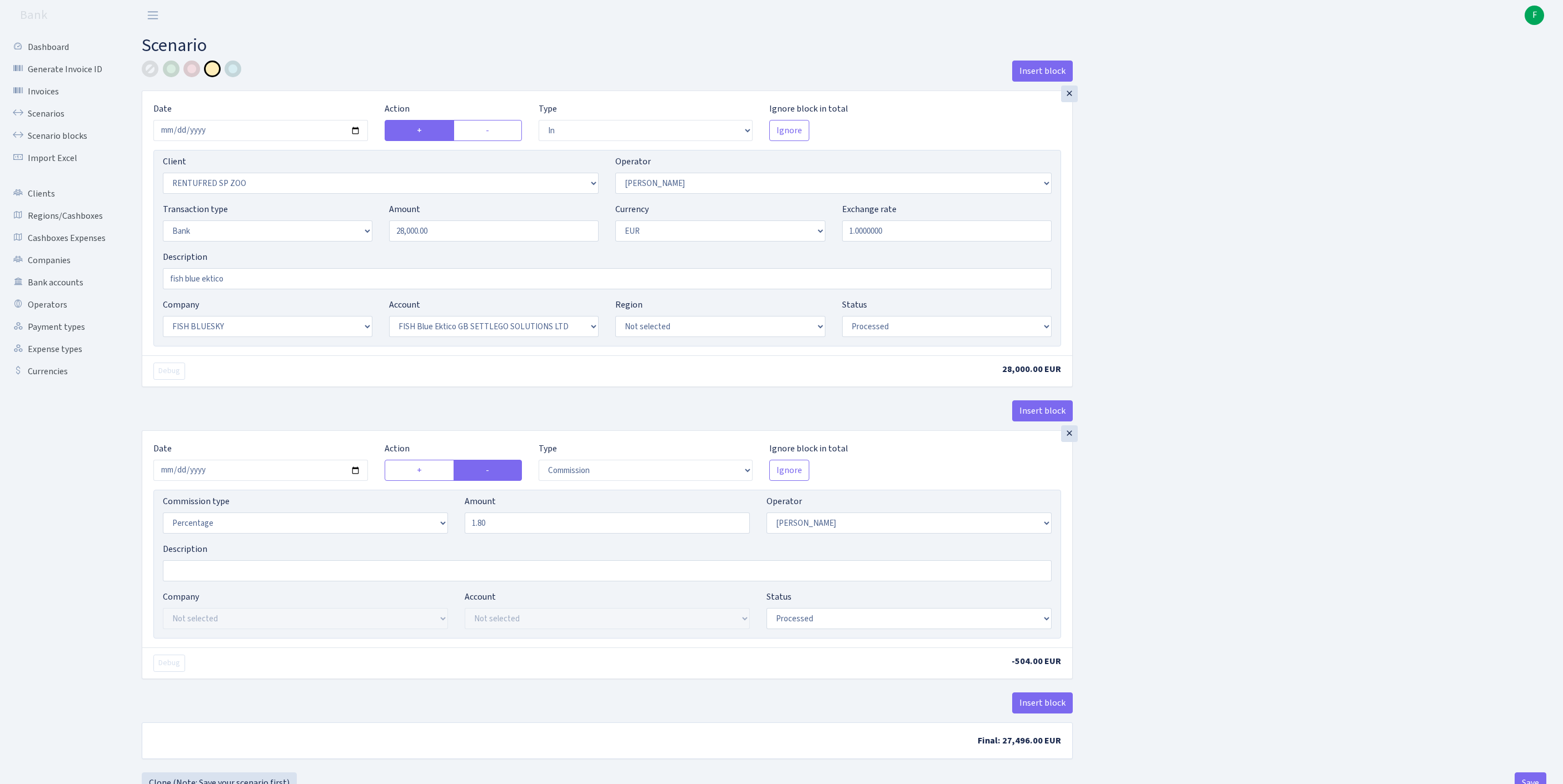
select select "23"
select select "67"
select select "processed"
select select "commission"
select select "10"
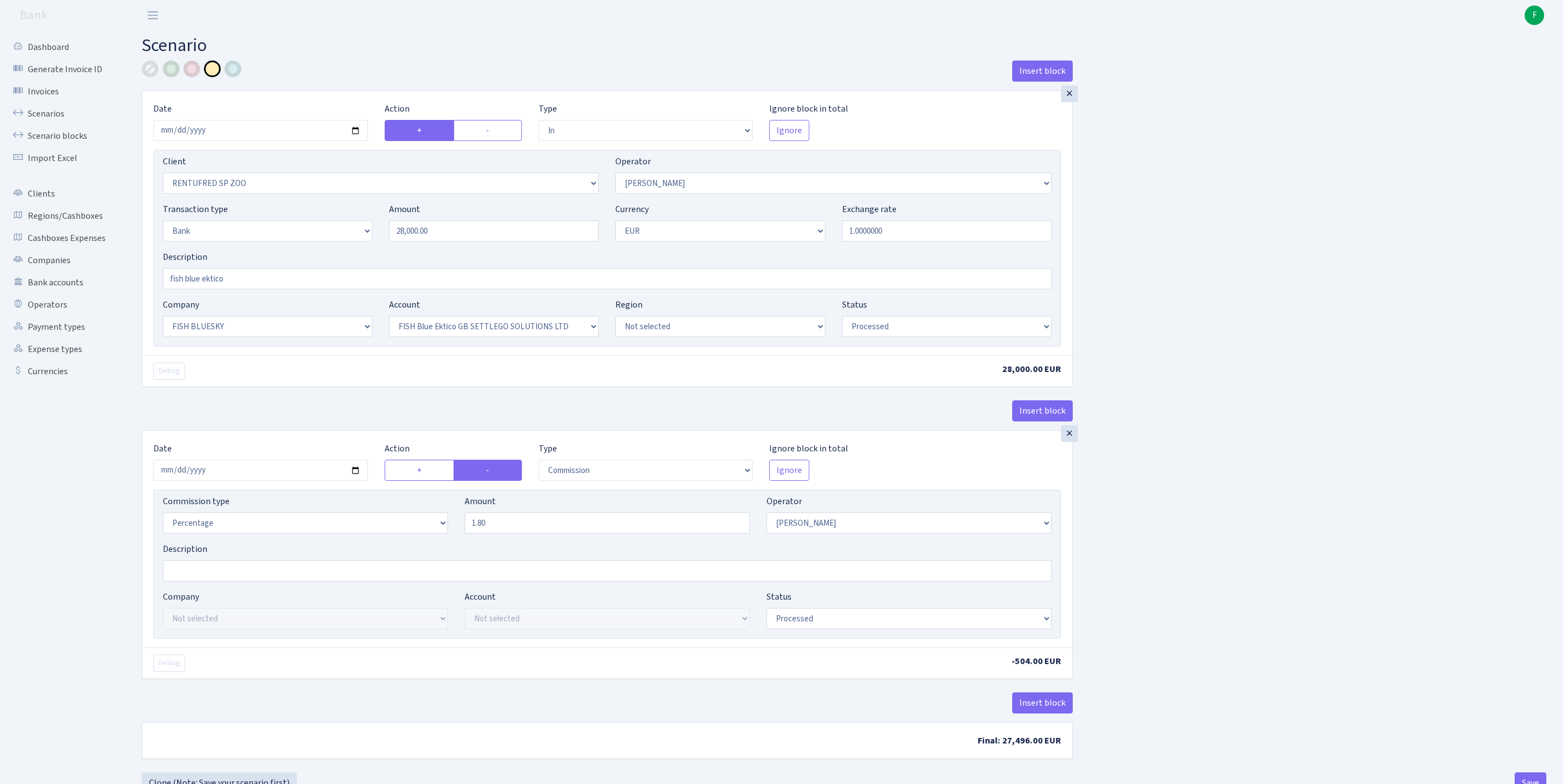
select select "processed"
click at [60, 316] on link "Operators" at bounding box center [61, 305] width 111 height 22
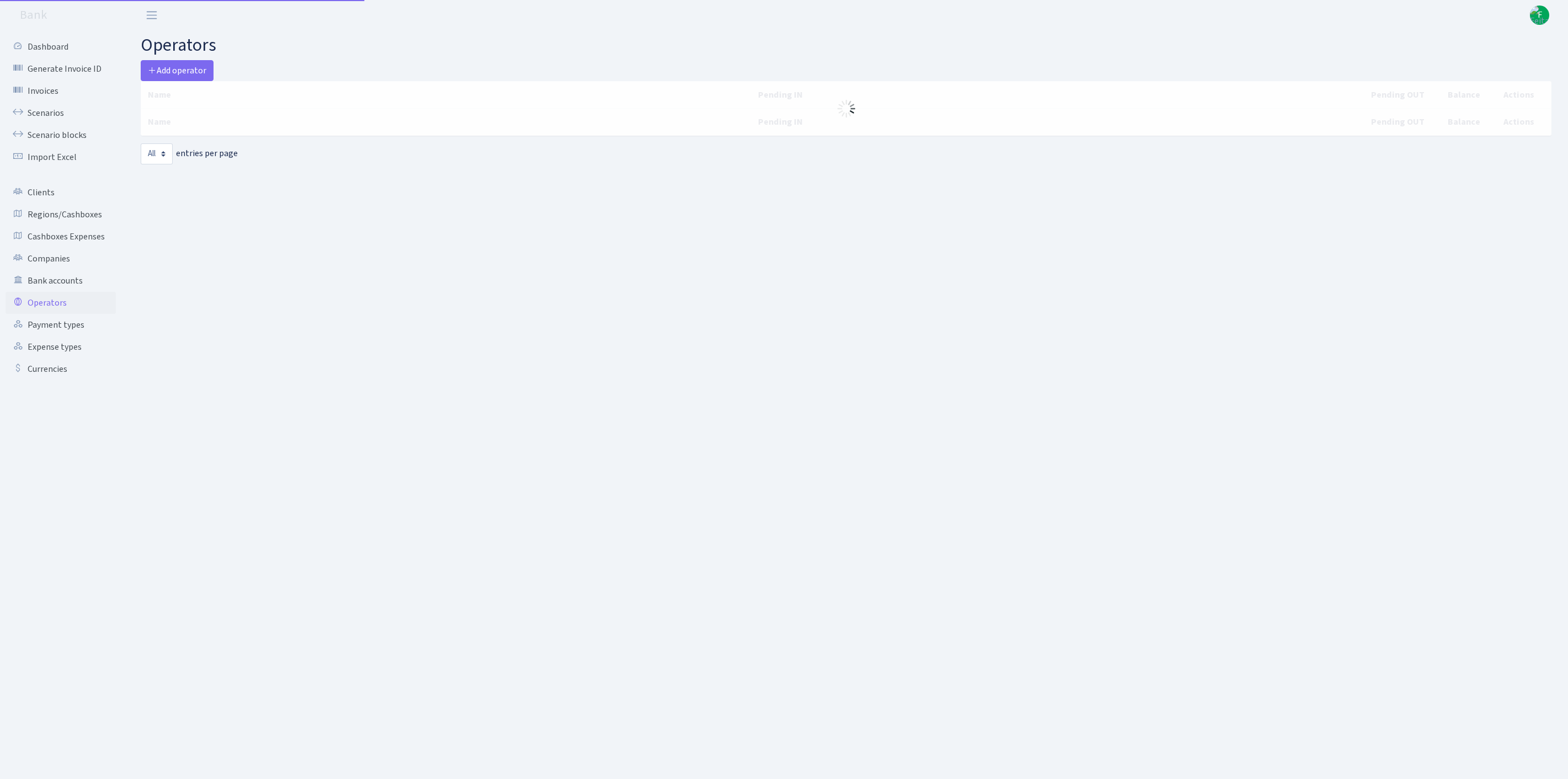
select select "-1"
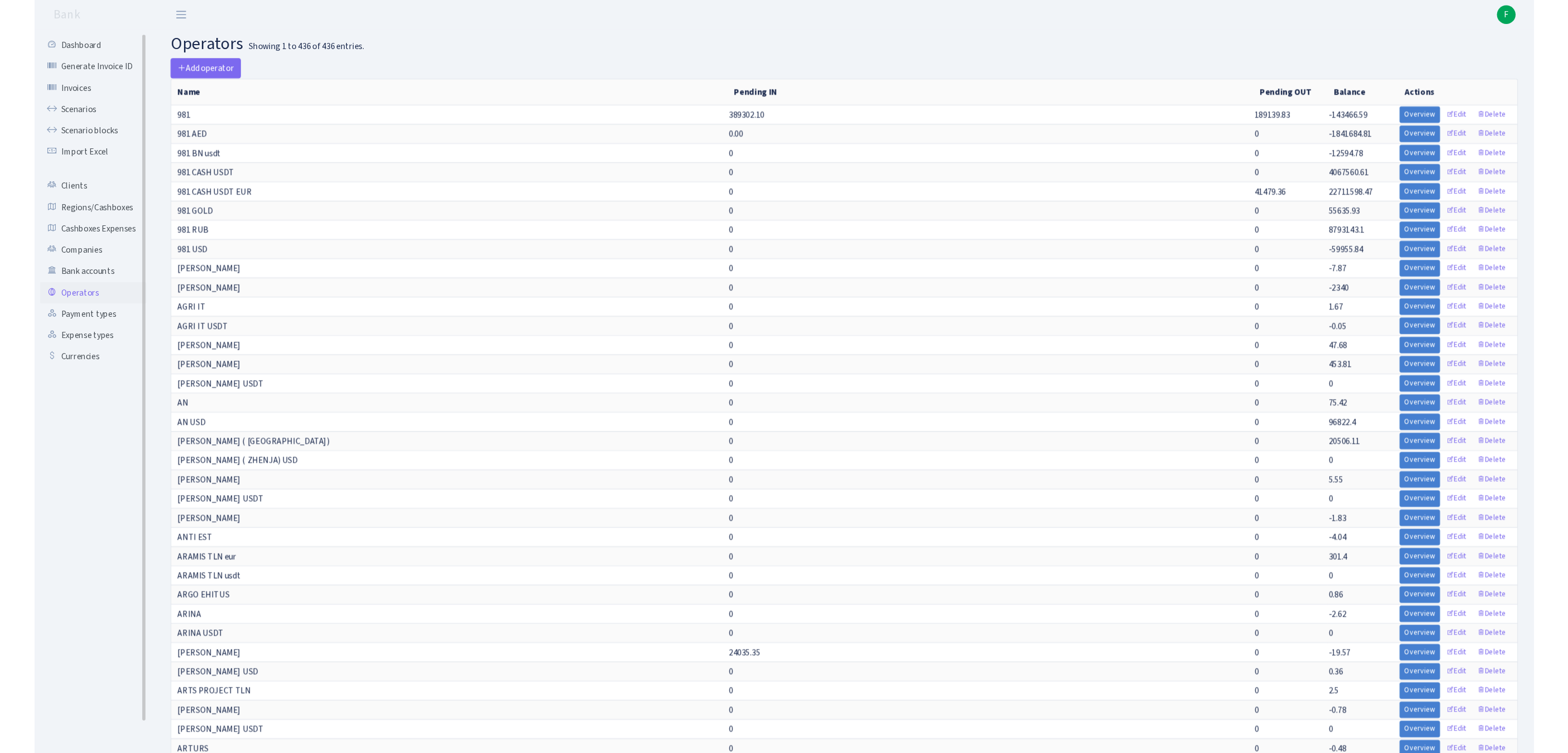
scroll to position [3652, 0]
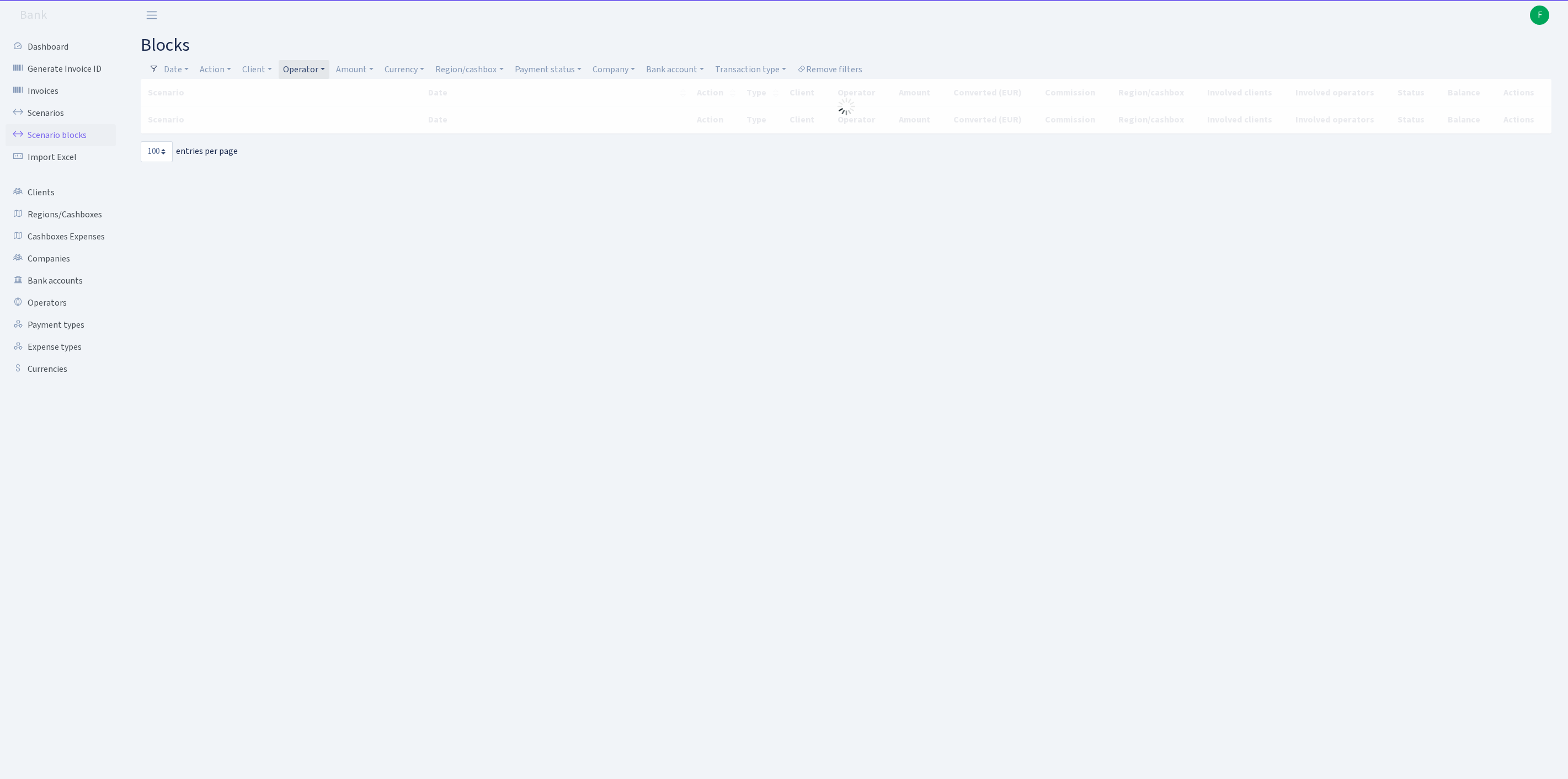
select select "100"
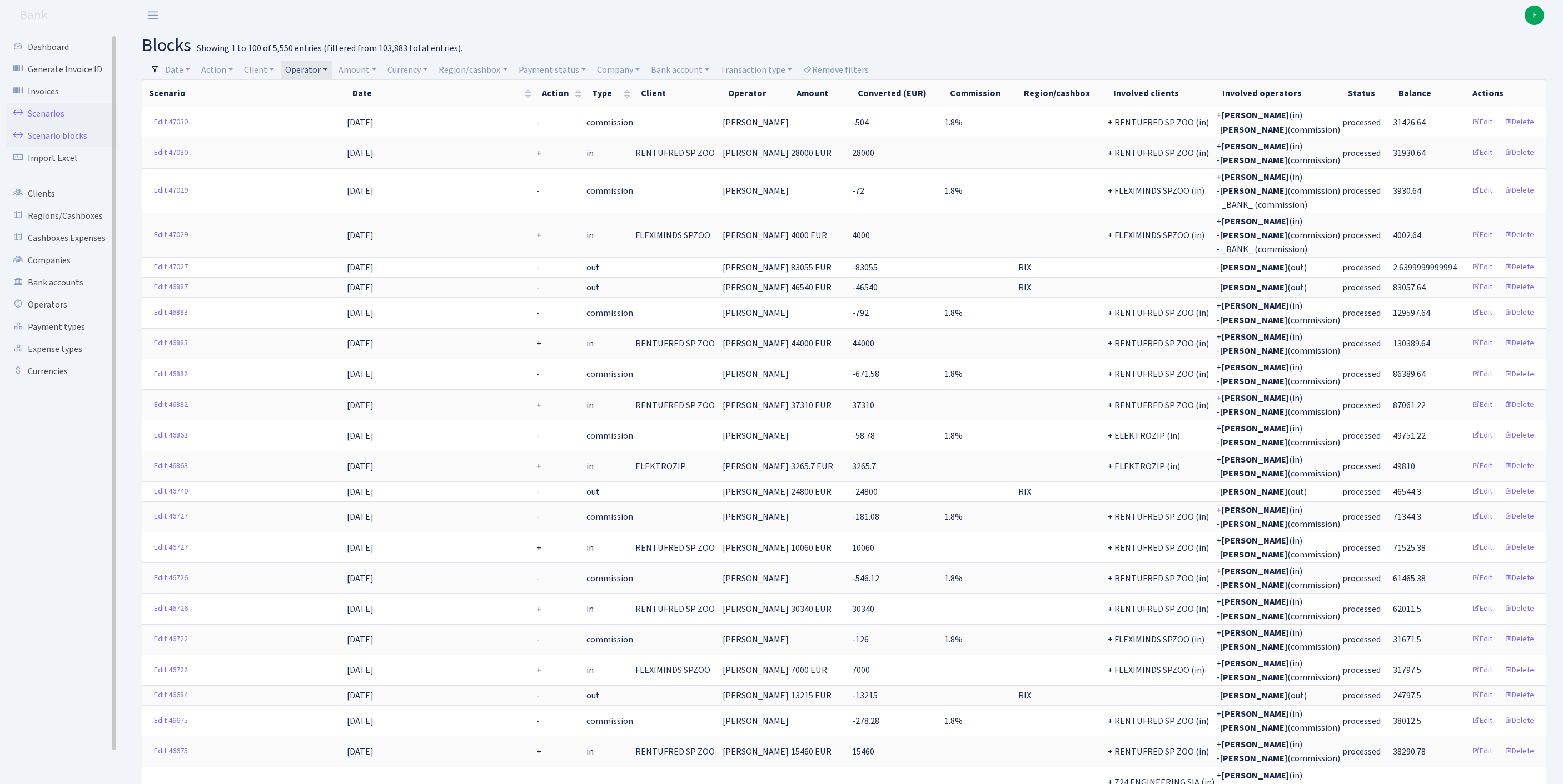
click at [49, 119] on link "Scenarios" at bounding box center [61, 114] width 111 height 22
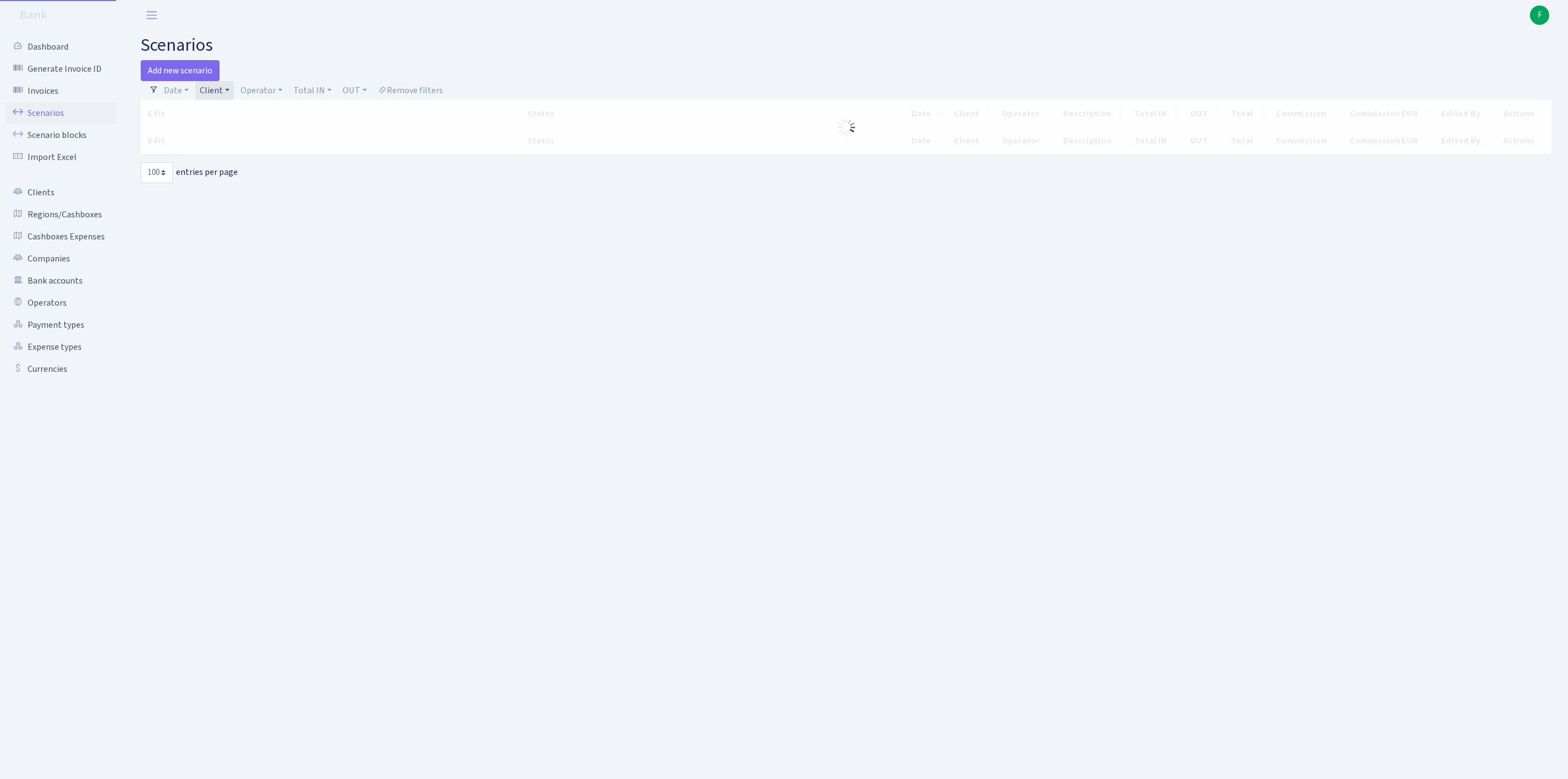
select select "100"
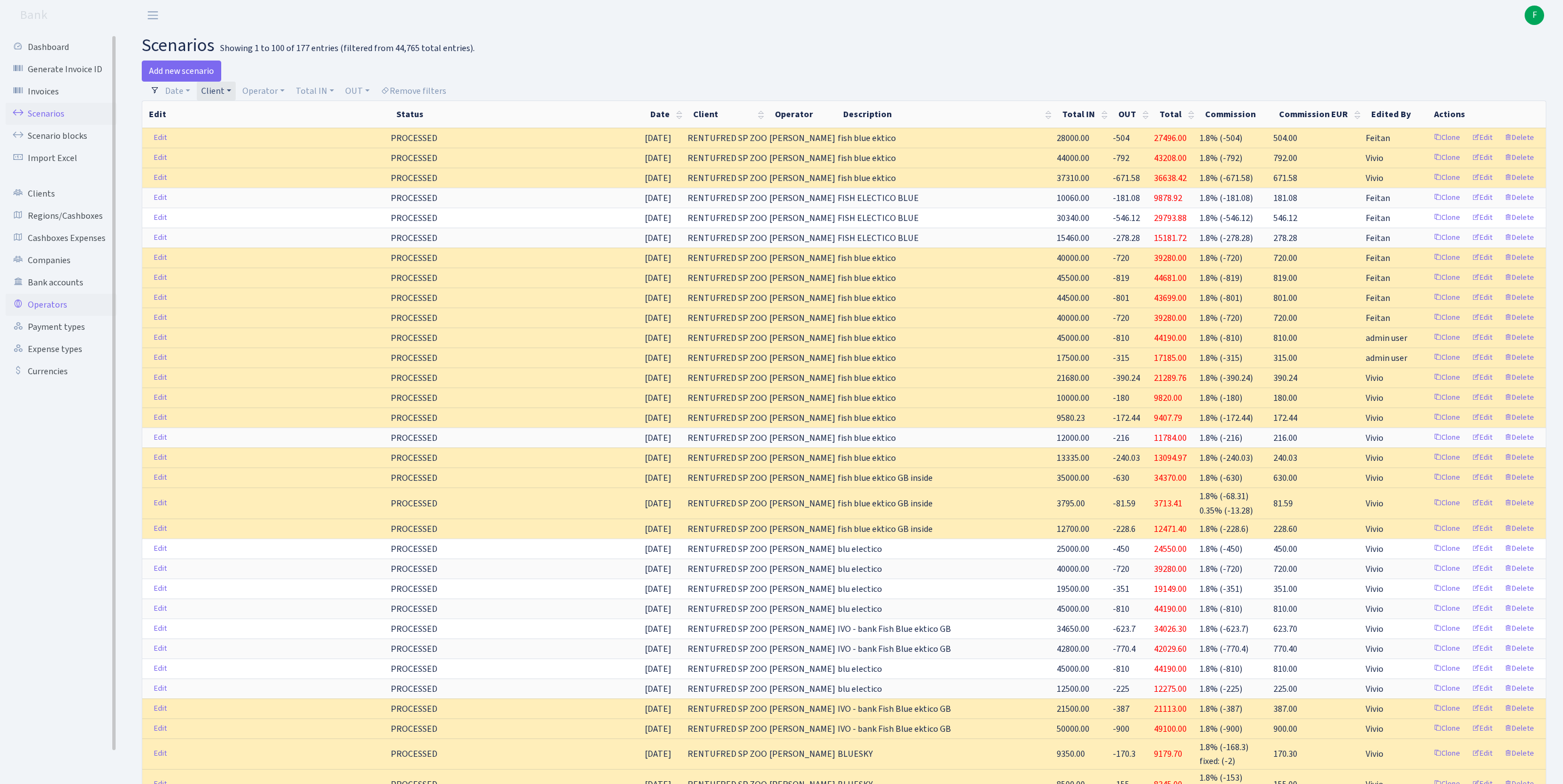
click at [59, 316] on link "Operators" at bounding box center [61, 305] width 111 height 22
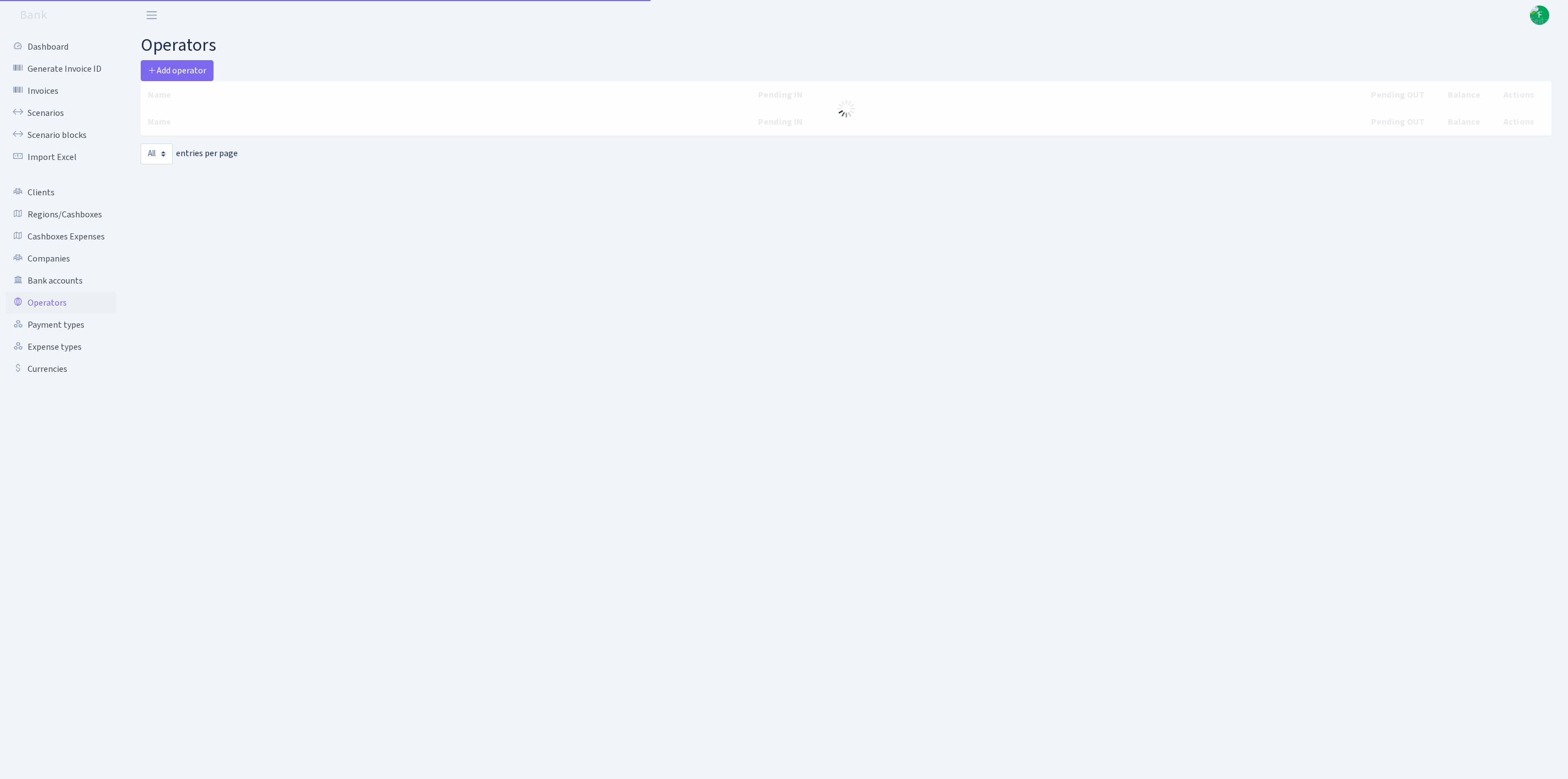
select select "-1"
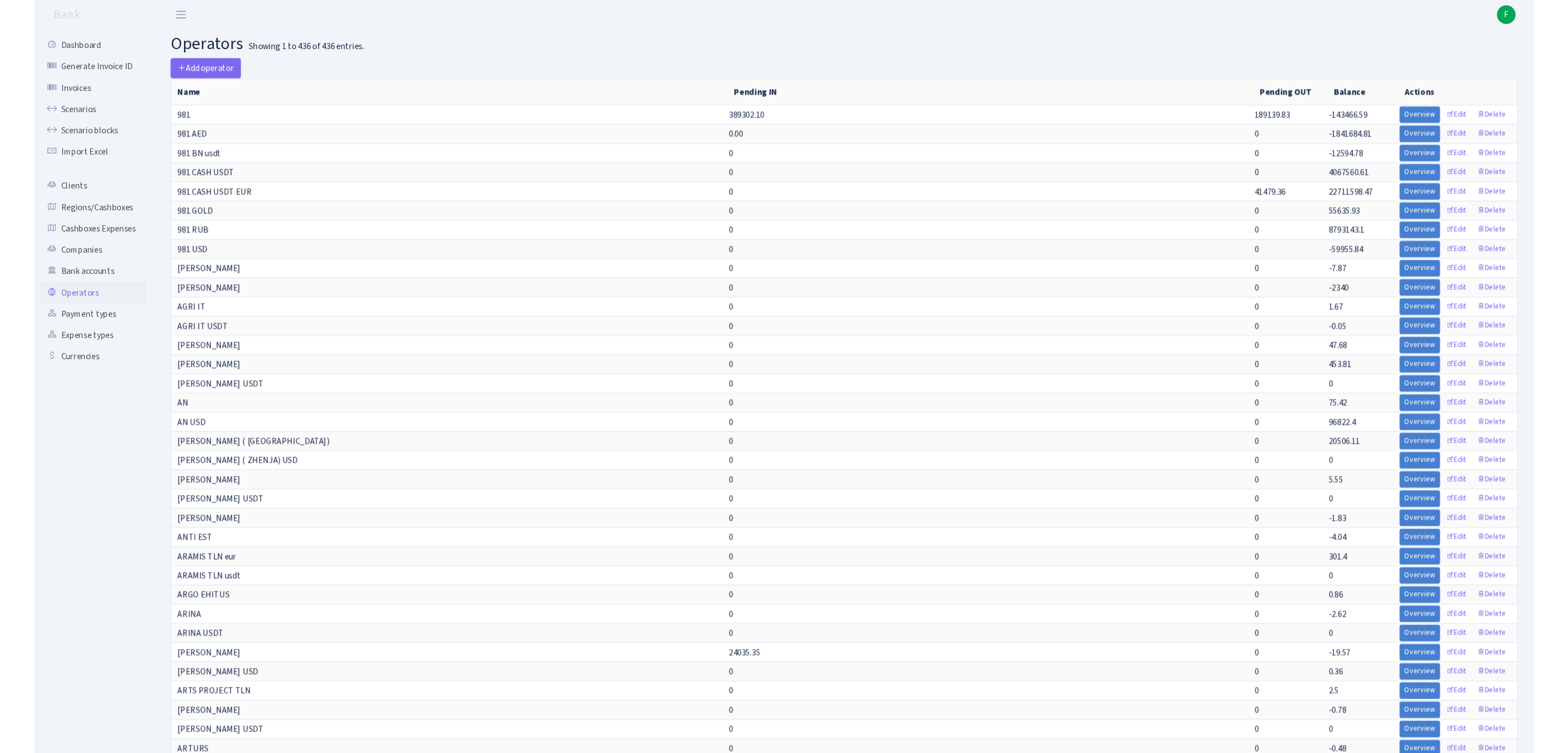
scroll to position [3652, 0]
